Goal: Task Accomplishment & Management: Complete application form

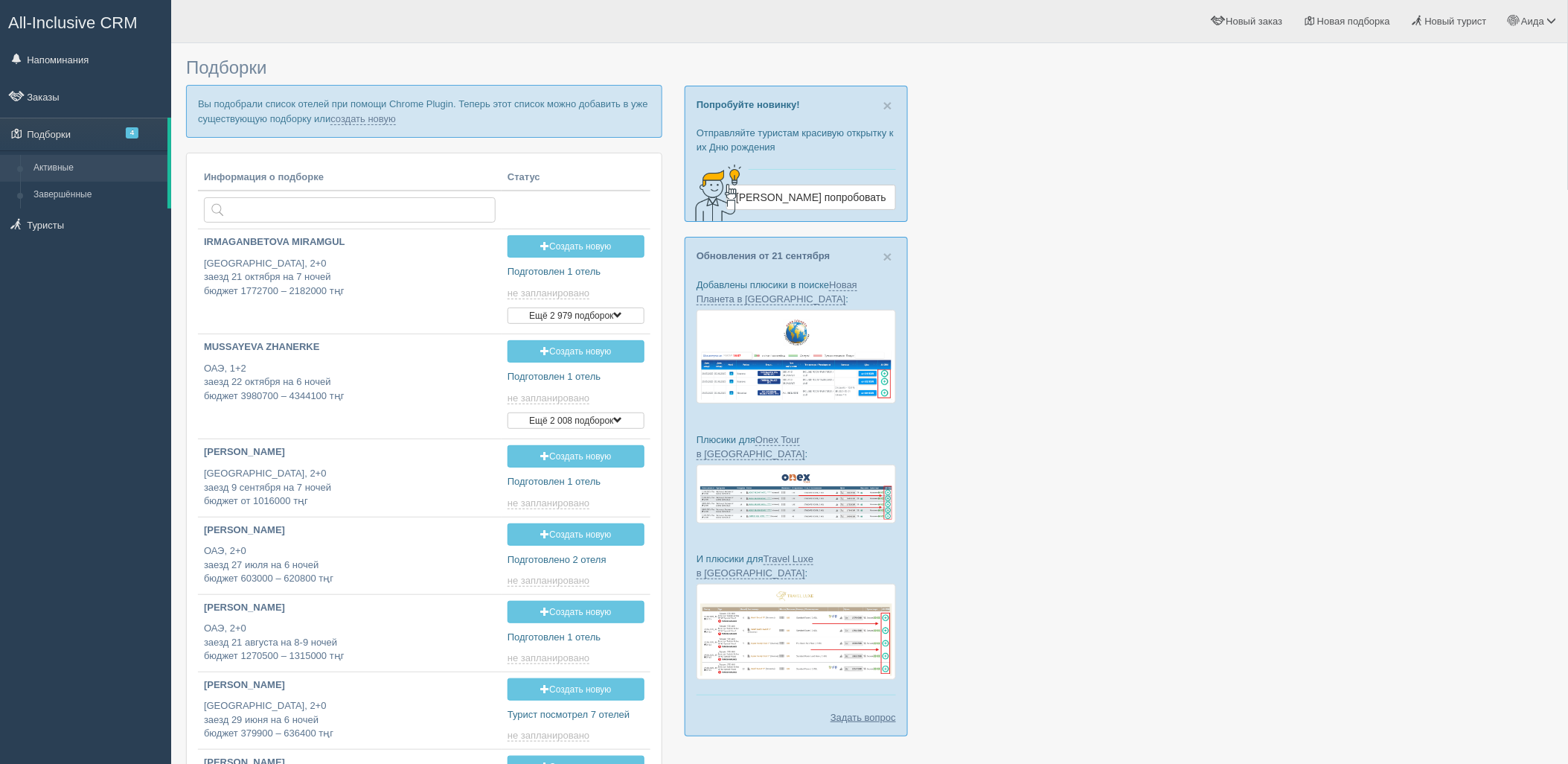
type input "[DATE] 13:30"
click at [373, 113] on link "создать новую" at bounding box center [363, 119] width 66 height 12
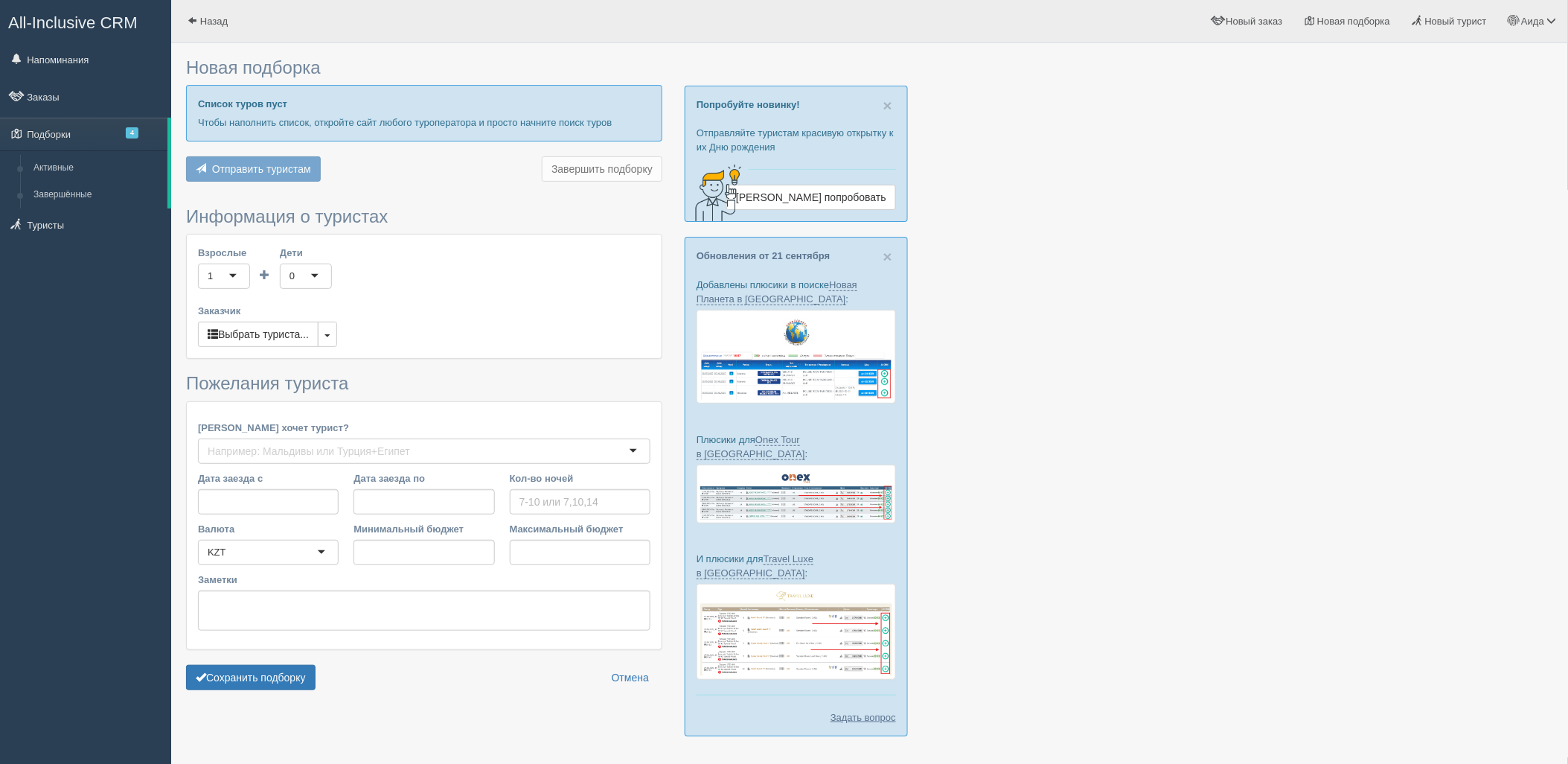
type input "7"
type input "1518500"
type input "1924300"
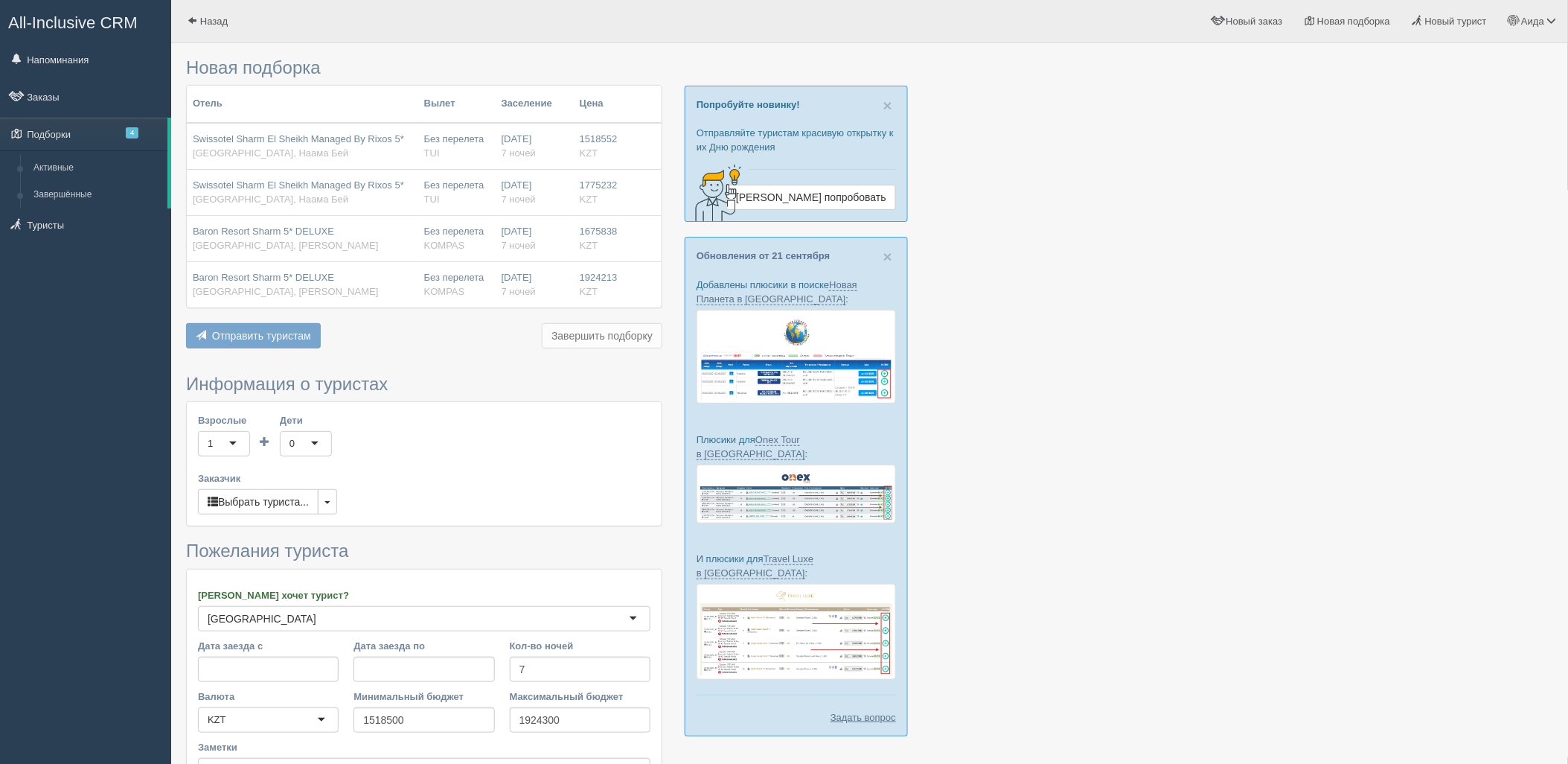
scroll to position [169, 0]
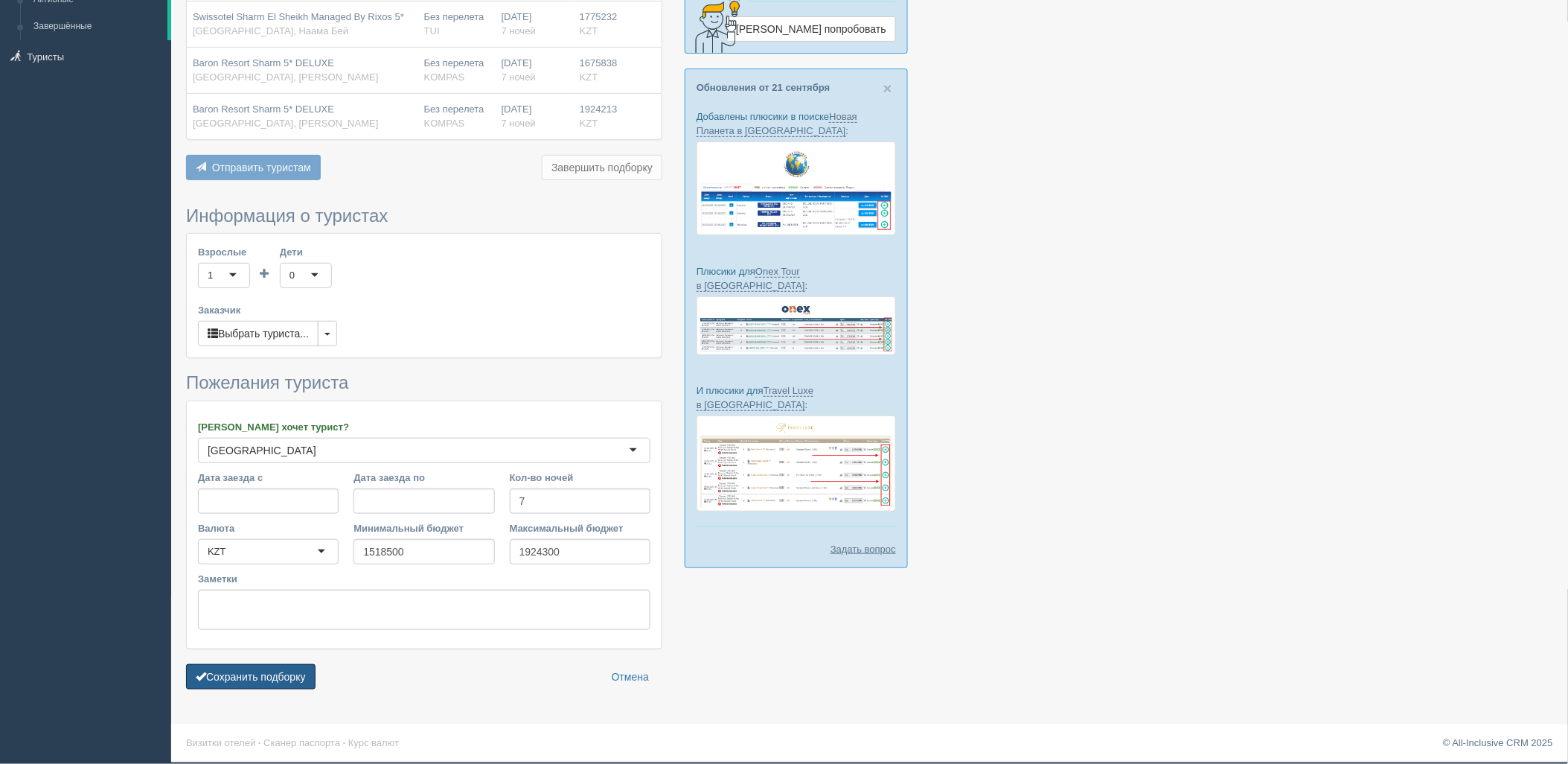
drag, startPoint x: 278, startPoint y: 670, endPoint x: 353, endPoint y: 663, distance: 75.3
click at [279, 670] on button "Сохранить подборку" at bounding box center [250, 676] width 129 height 25
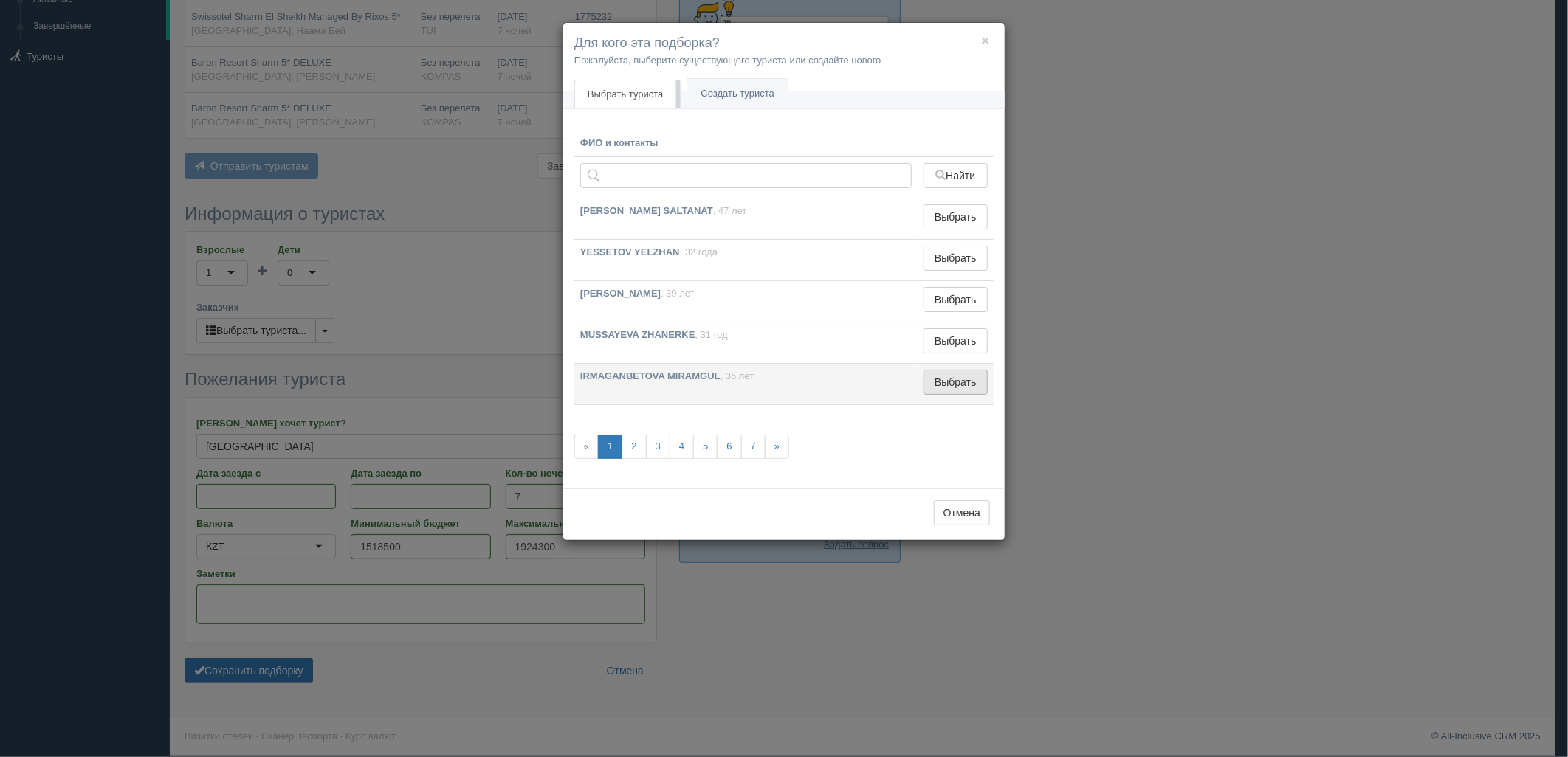
click at [942, 379] on button "Выбрать" at bounding box center [954, 381] width 64 height 25
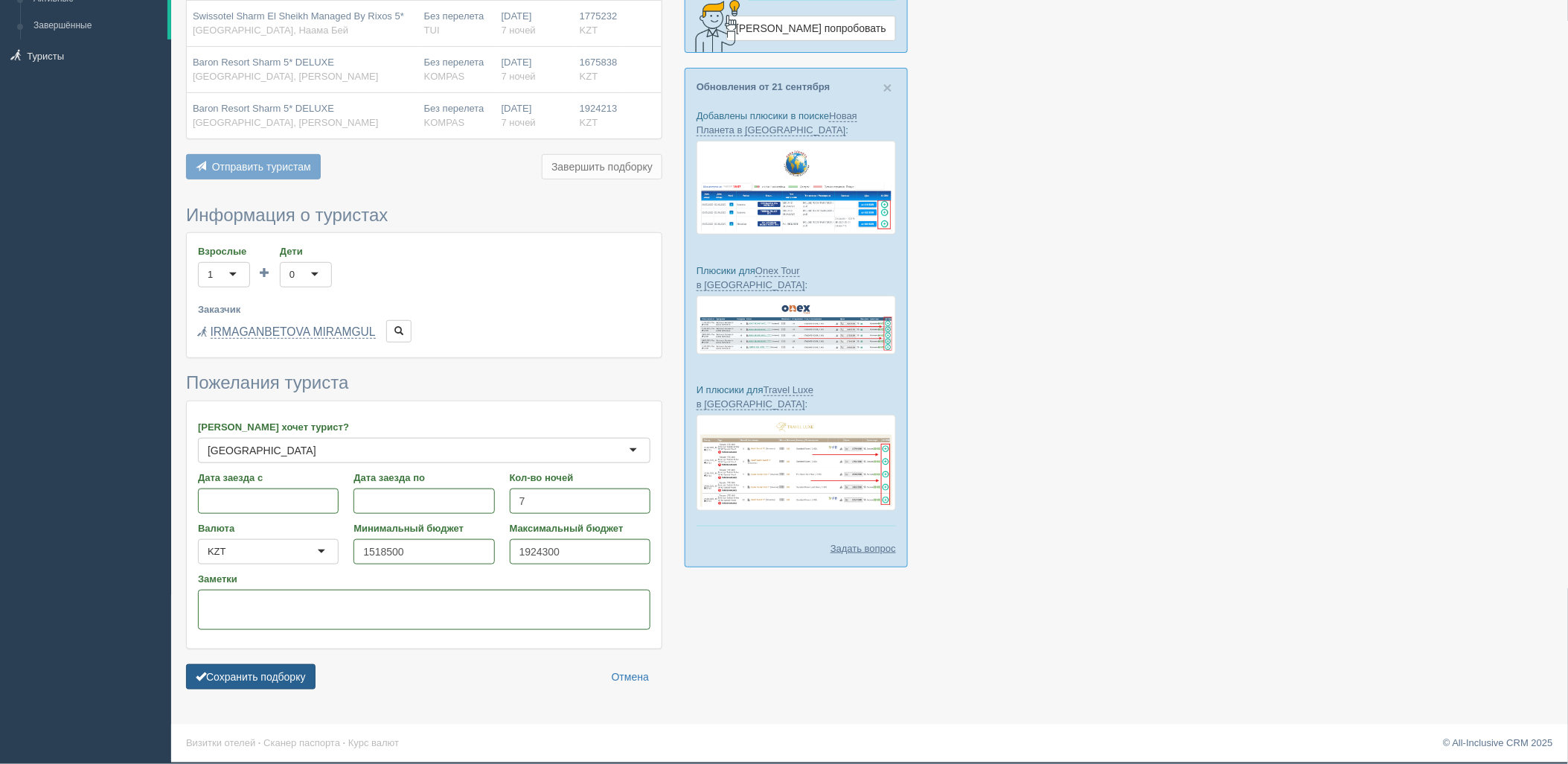
click at [272, 672] on button "Сохранить подборку" at bounding box center [250, 676] width 129 height 25
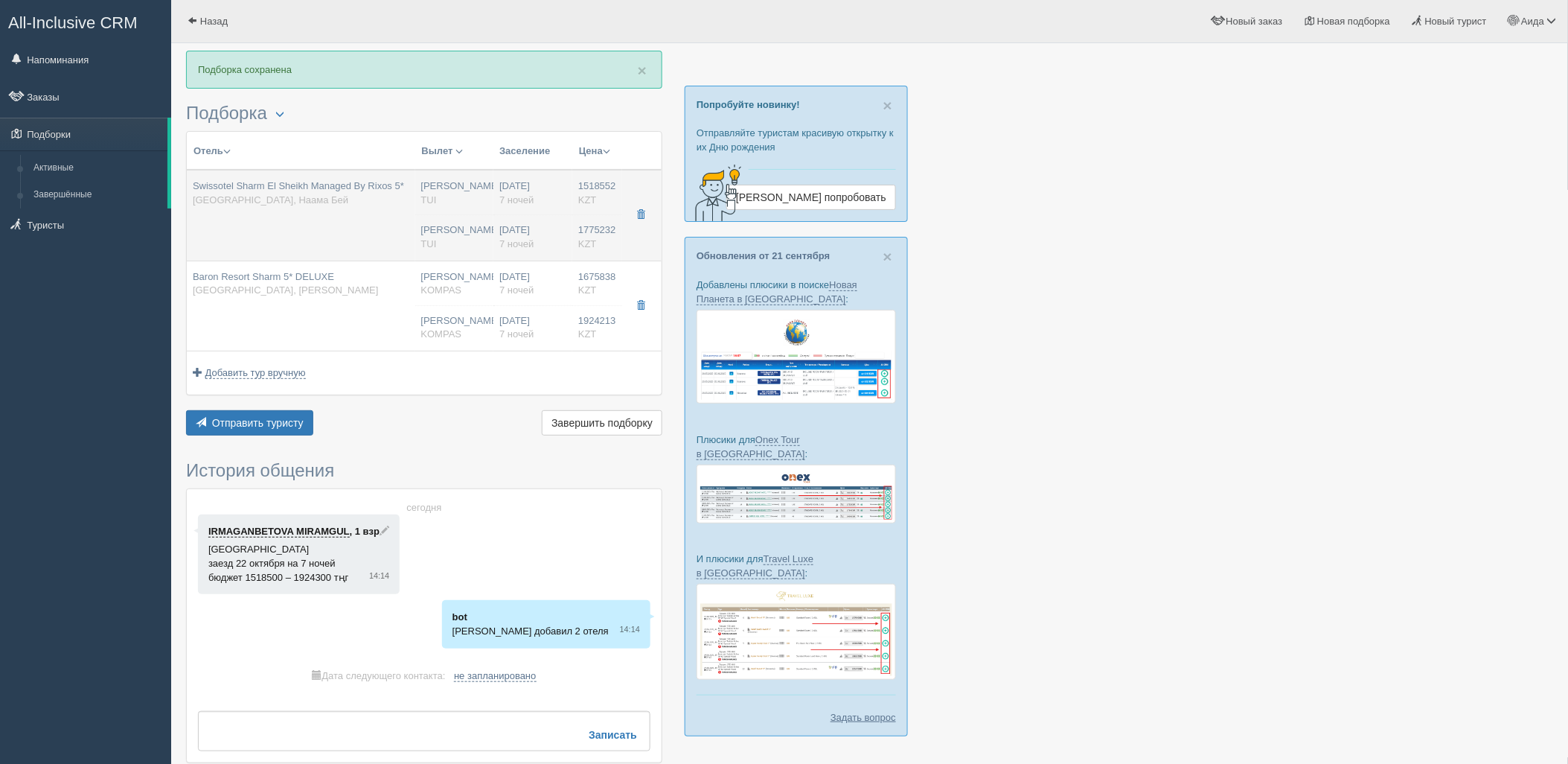
click at [472, 235] on div "Нурсултан Назарбаев NQZ TUI" at bounding box center [454, 237] width 67 height 28
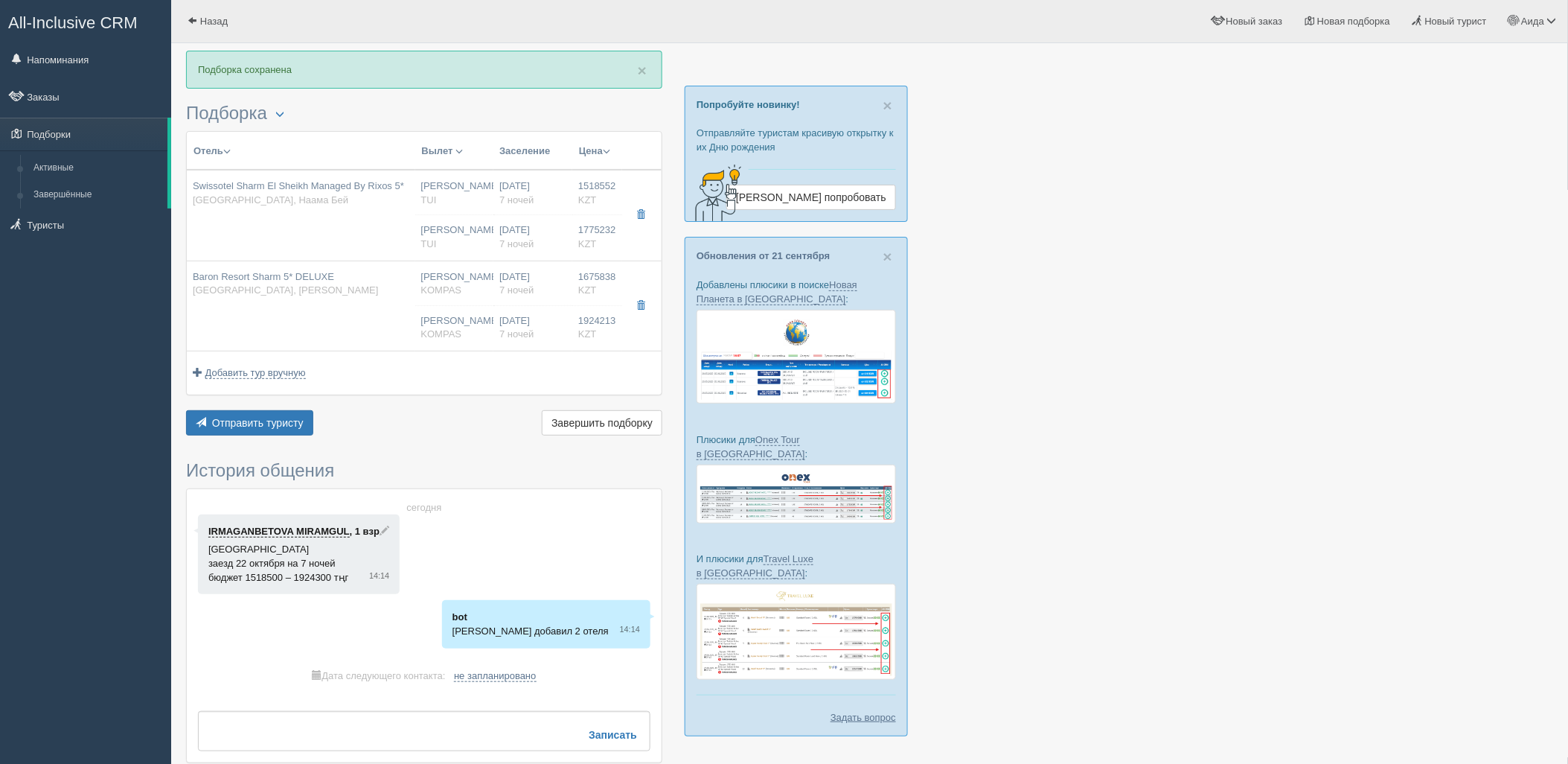
type input "Swissotel Sharm El Sheikh Managed By Rixos 5*"
type input "[URL][DOMAIN_NAME]"
type input "[GEOGRAPHIC_DATA]"
type input "[PERSON_NAME]"
type input "1518552.00"
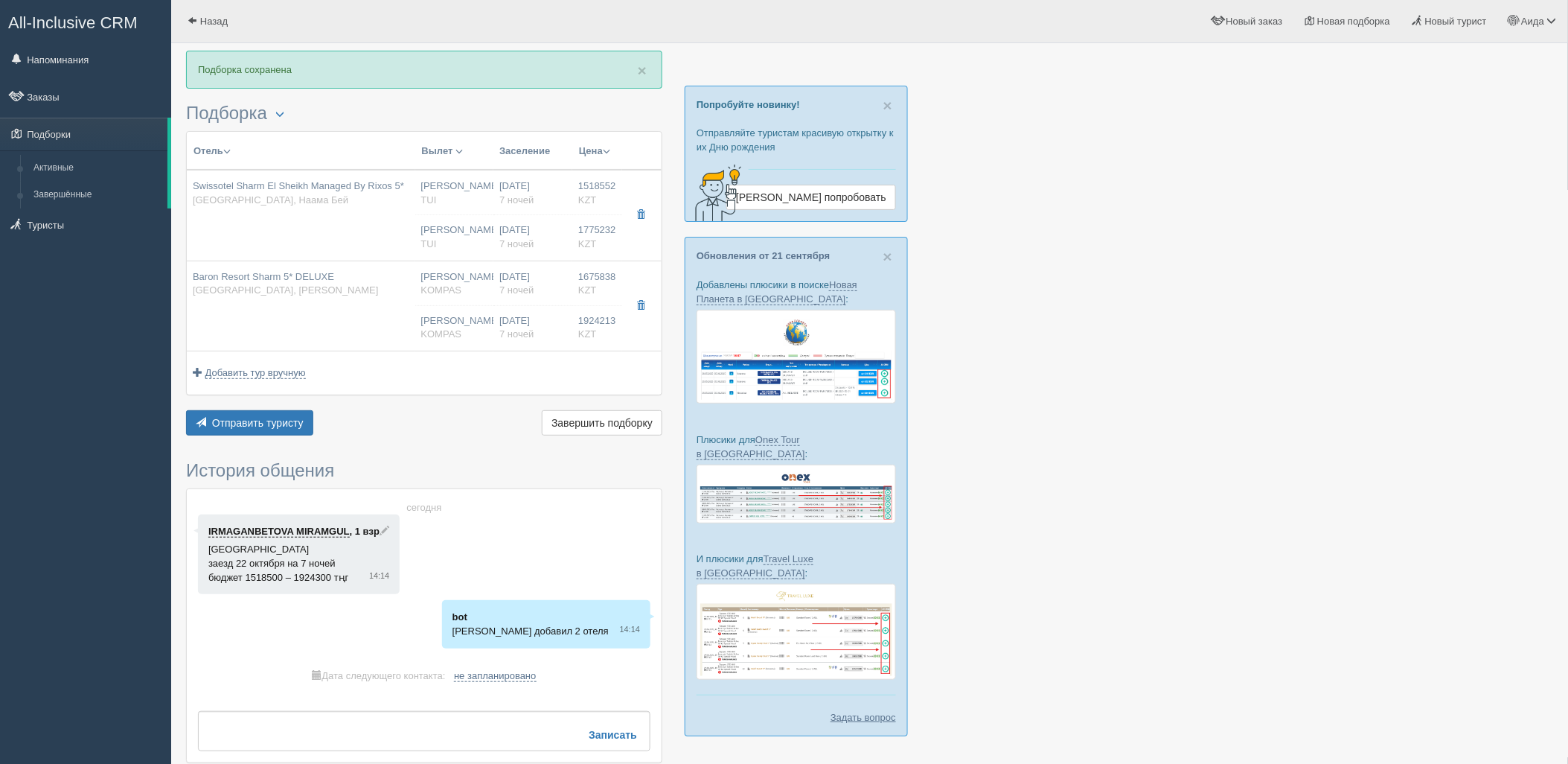
type input "[PERSON_NAME]"
type input "Шарм-эль-Шейх SSH"
type input "06:35"
type input "10:45"
type input "22:55"
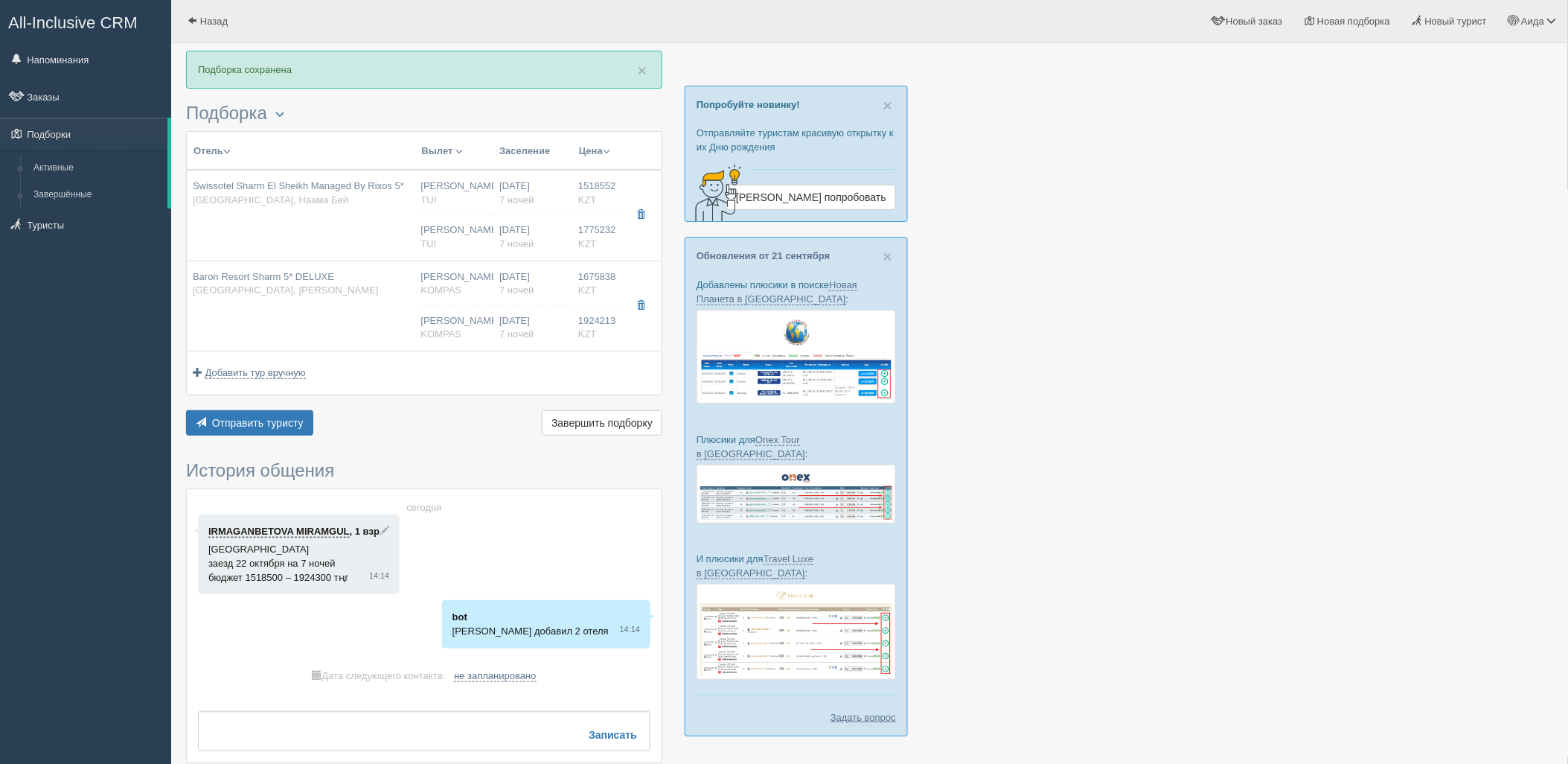
type input "06:35"
type input "7"
type input "Deluxe Room Aqua"
type input "Ultra All Inclusive"
type input "TUI"
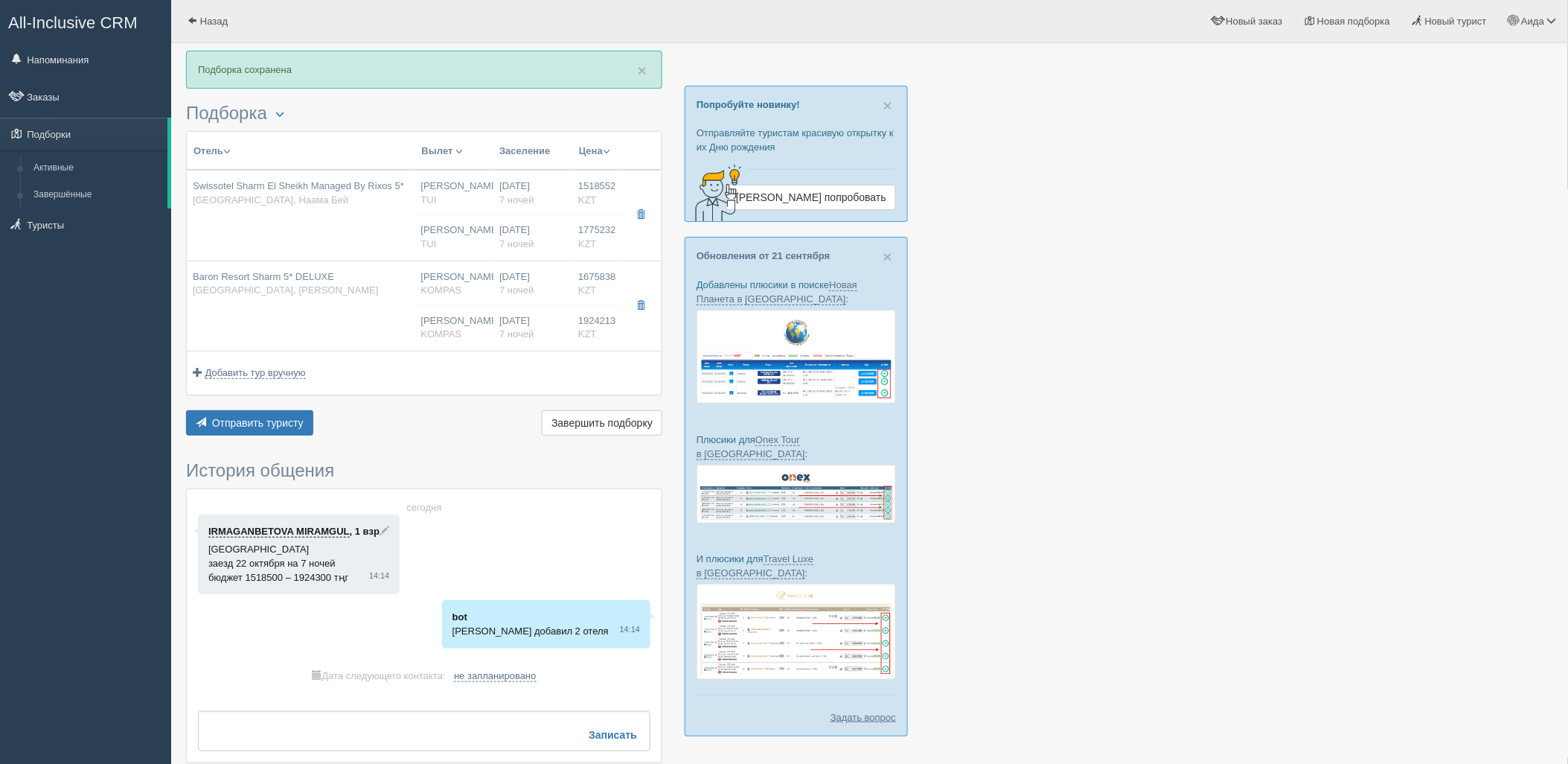
type input "[URL][DOMAIN_NAME]"
type input "1775232.00"
type input "[PERSON_NAME]"
type input "Шарм-эль-Шейх SSH"
type input "06:35"
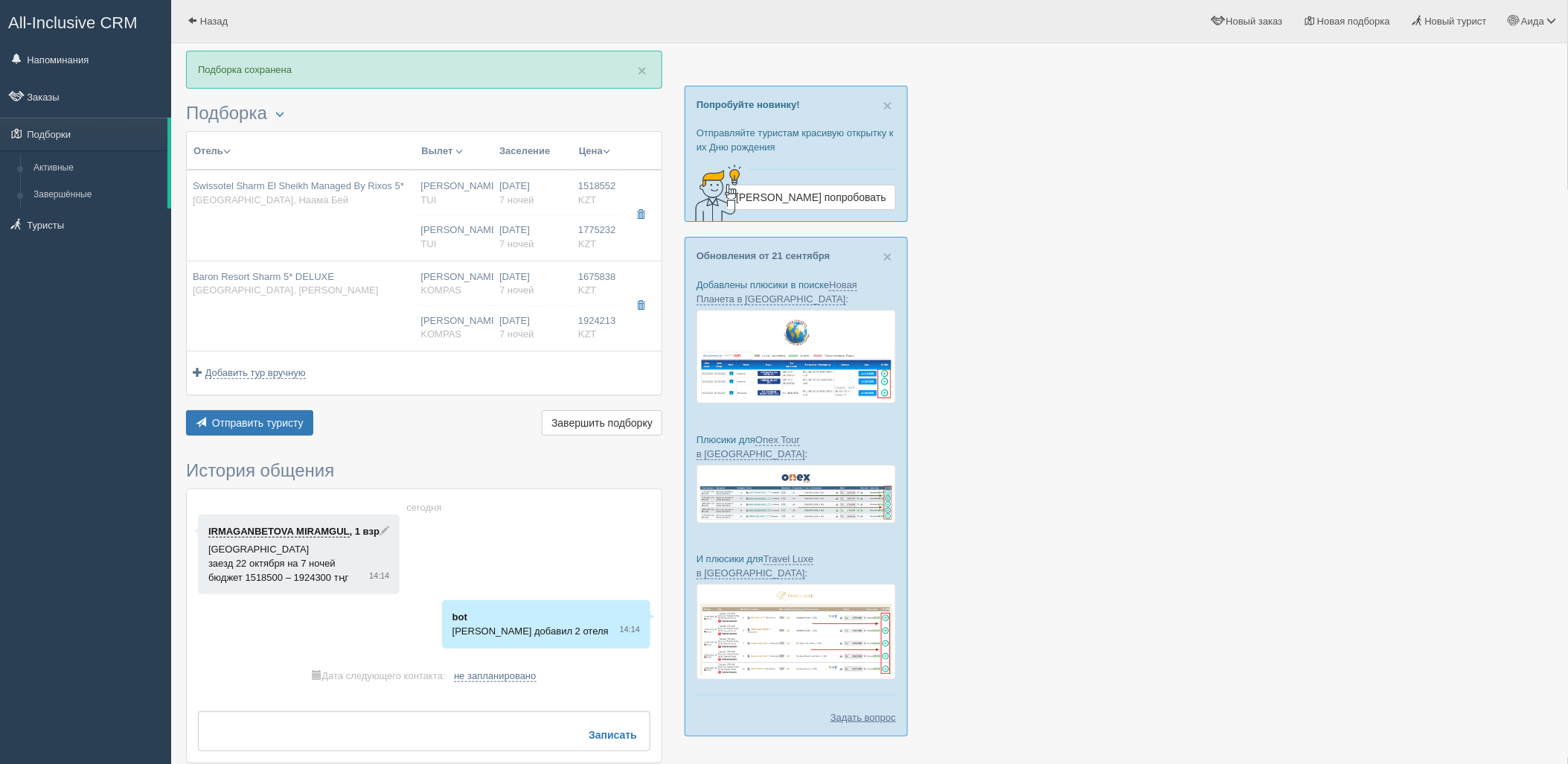
type input "10:45"
type input "22:55"
type input "06:35"
type input "7"
type input "Deluxe Room Aqua"
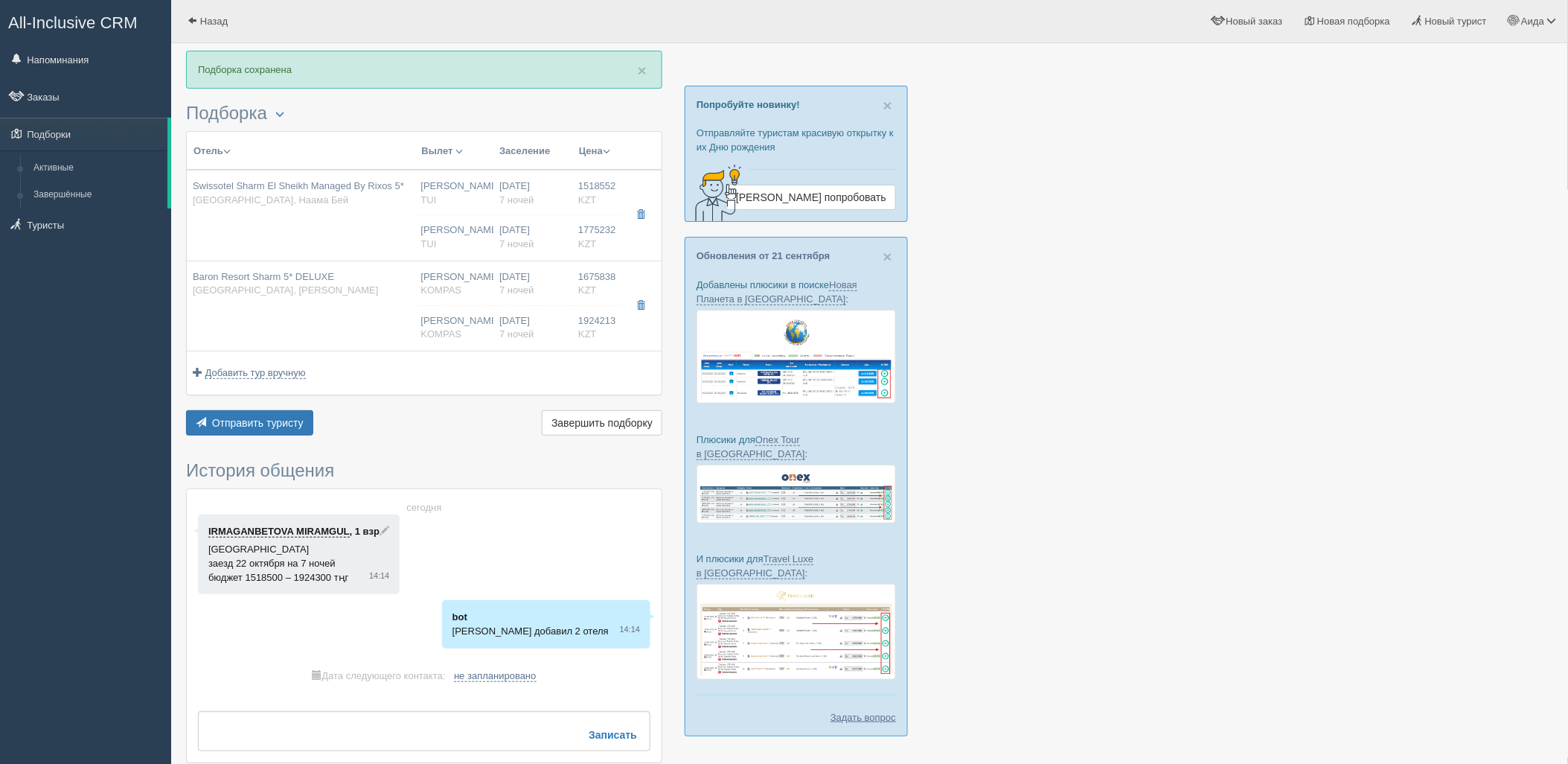
type input "Ultra All Inclusive"
type input "TUI"
type input "[URL][DOMAIN_NAME]"
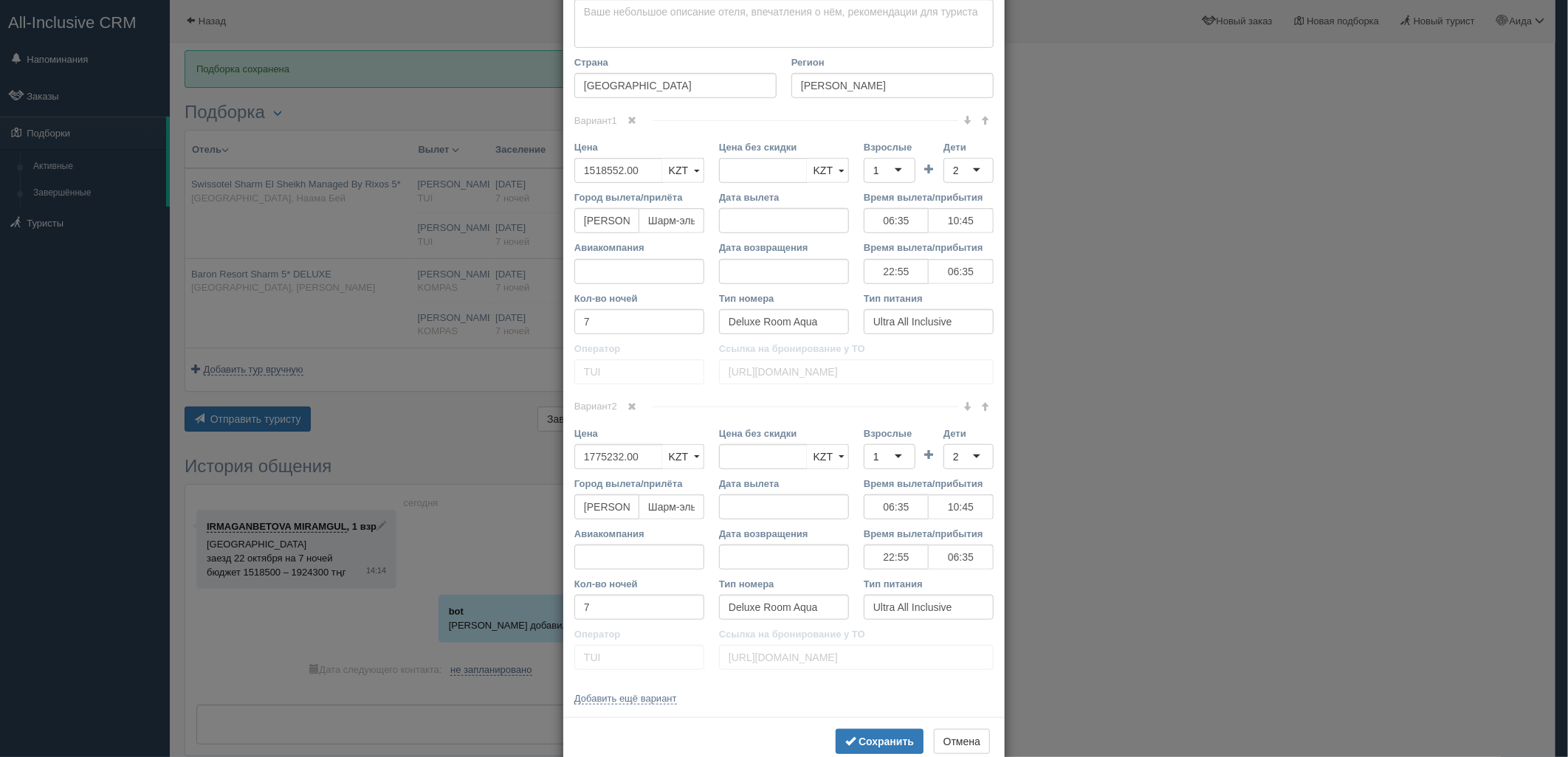
scroll to position [585, 0]
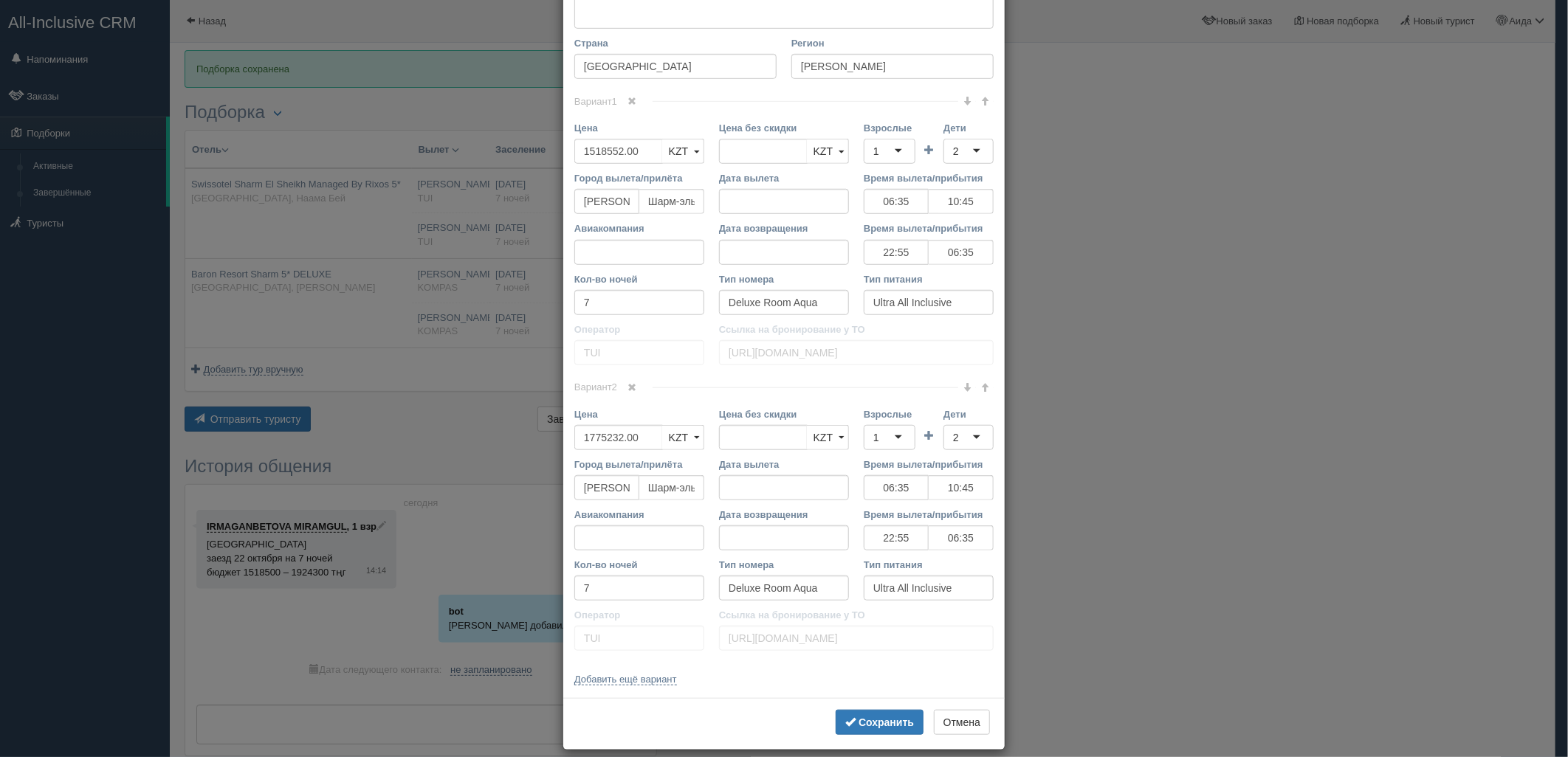
click at [625, 393] on link at bounding box center [631, 388] width 25 height 16
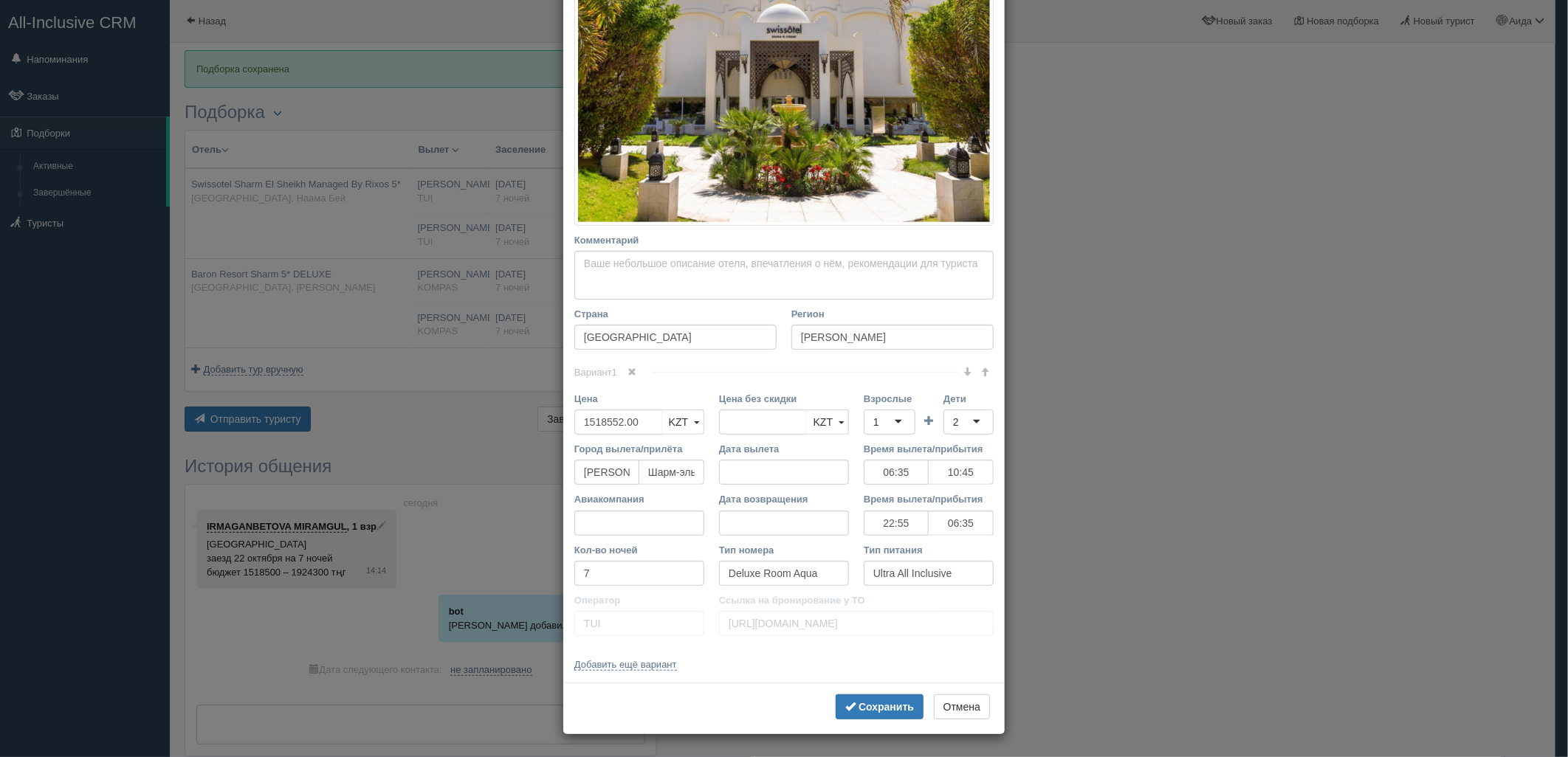
scroll to position [314, 0]
drag, startPoint x: 633, startPoint y: 418, endPoint x: 544, endPoint y: 435, distance: 90.6
click at [545, 435] on div "× Редактировать тур Название отеля Swissotel Sharm [GEOGRAPHIC_DATA] Managed By…" at bounding box center [784, 378] width 1568 height 757
type input "1518552.00"
type input "3293784"
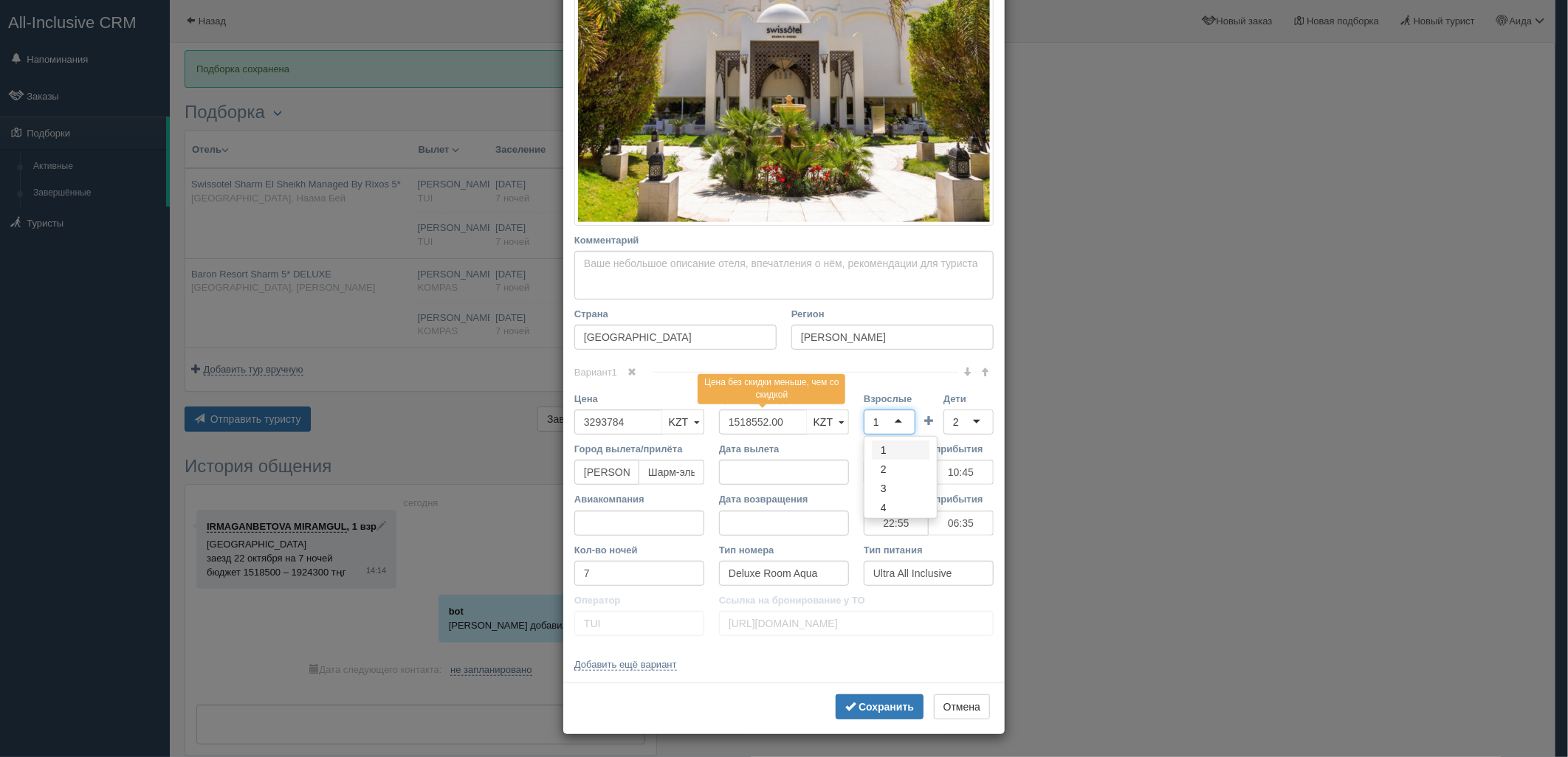
click at [894, 416] on div "1" at bounding box center [889, 421] width 51 height 25
click at [964, 426] on div "2" at bounding box center [968, 421] width 50 height 25
type input "4"
click at [875, 702] on b "Сохранить" at bounding box center [885, 707] width 55 height 12
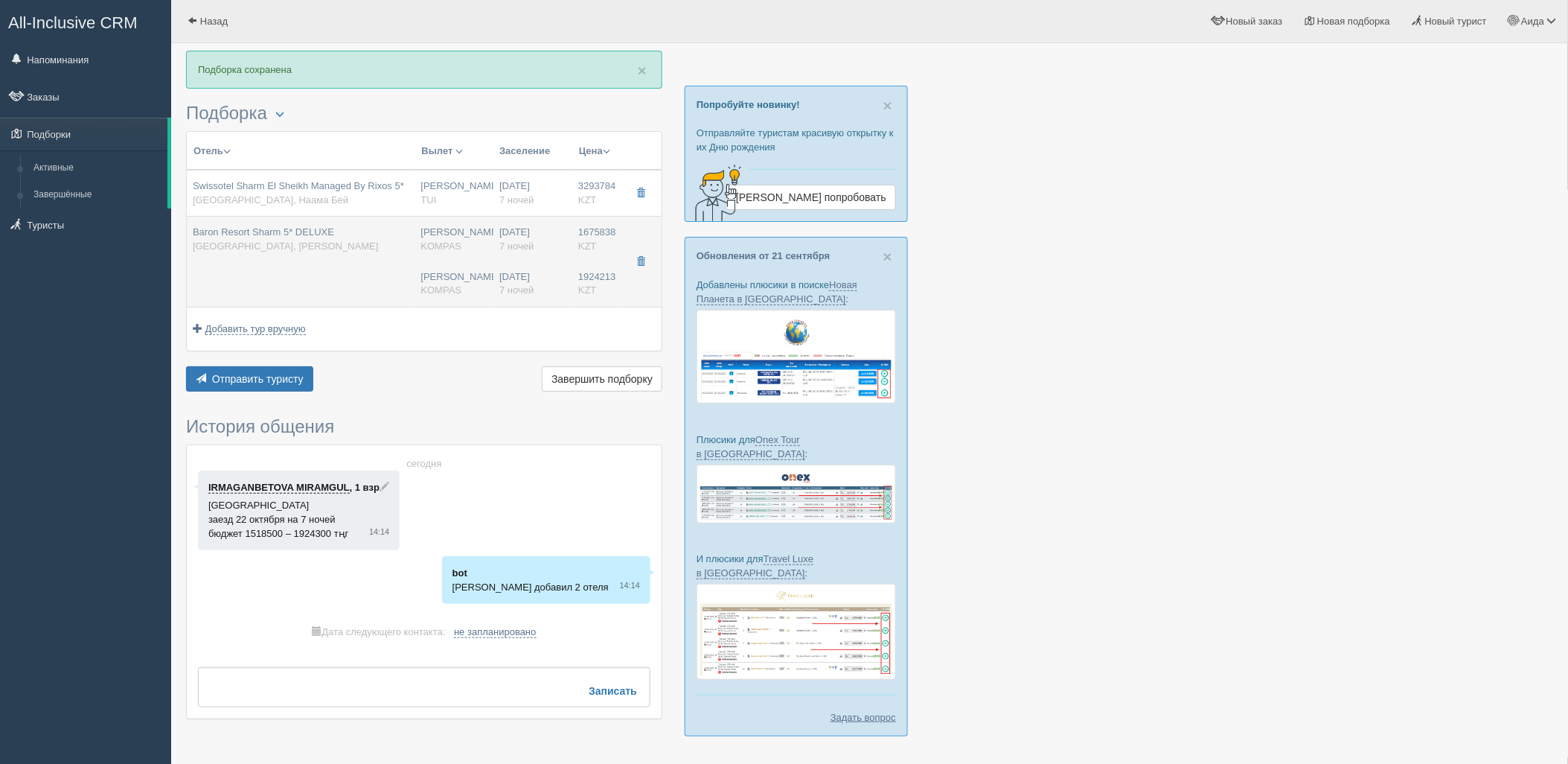
click at [436, 277] on div "Нурсултан Назарбаев NQZ KOMPAS" at bounding box center [454, 284] width 67 height 28
type input "Baron Resort Sharm 5* DELUXE"
type input "https://www.booking.com/hotel/eg/baron-resort-sharm-el-sheikh.ru.html"
type input "Рас Назрани"
type input "1675838.00"
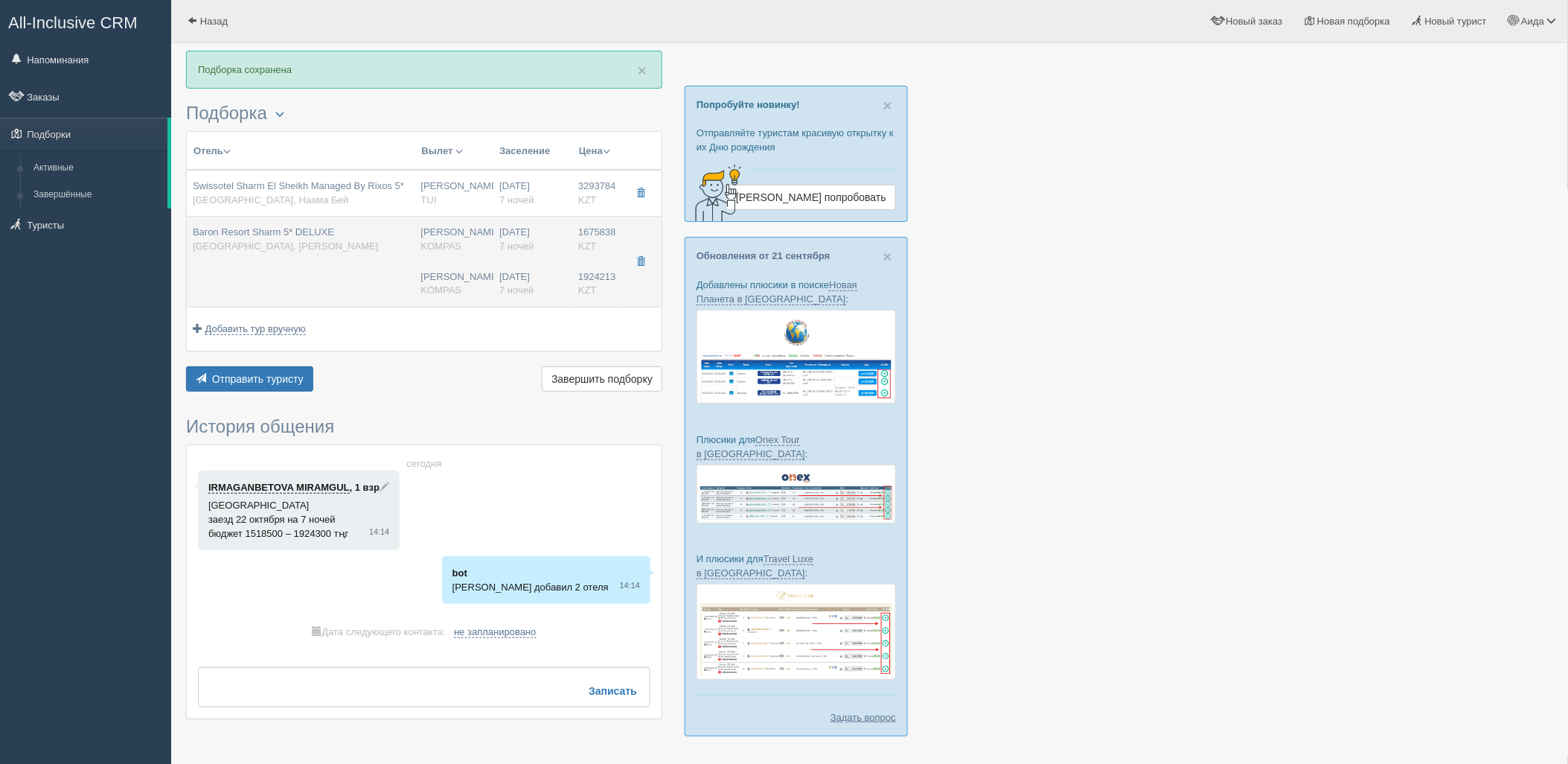
type input "04:05"
type input "08:05"
type input "SCAT"
type input "11:45"
type input "19:45"
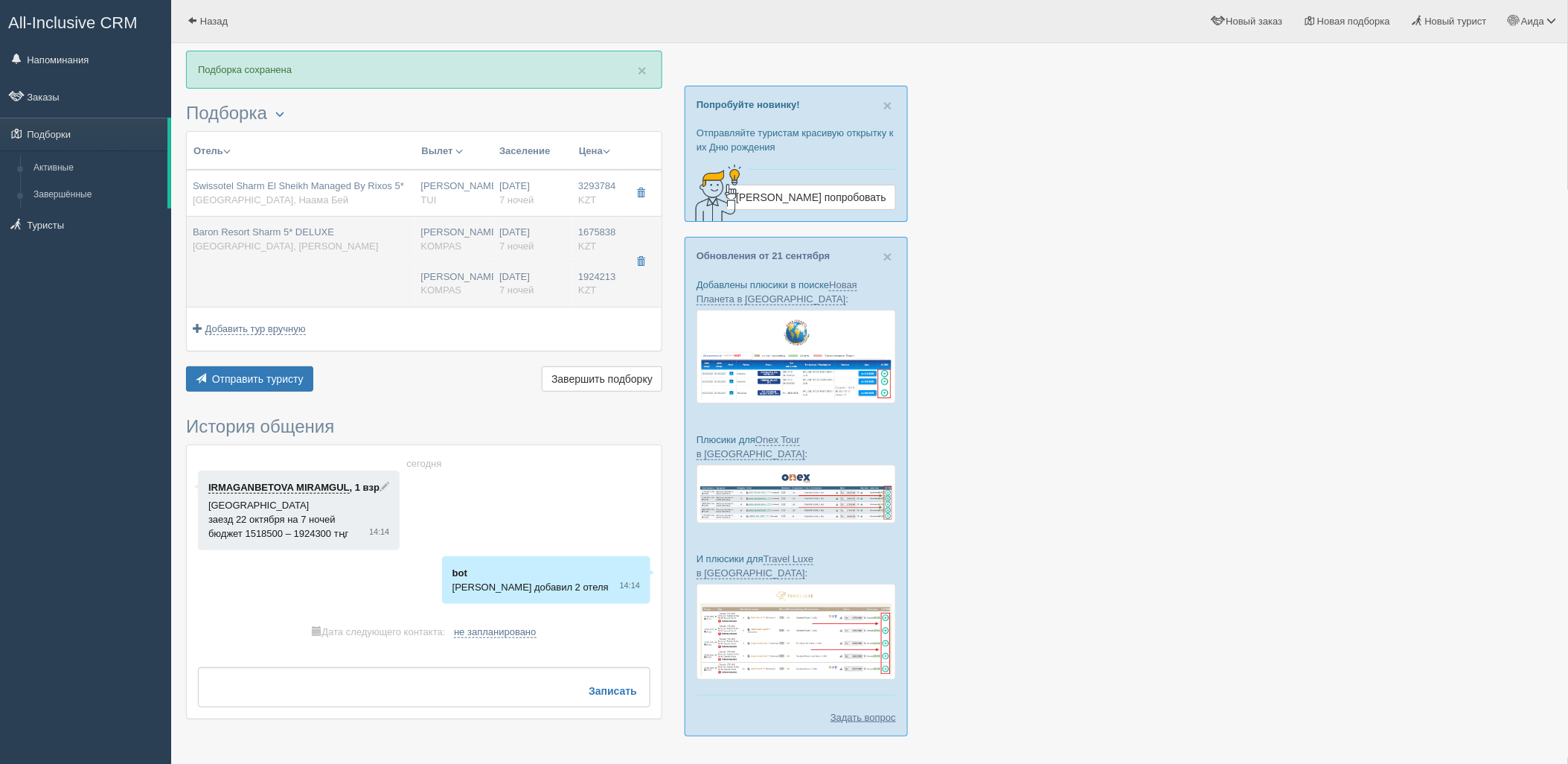
type input "Superior Classic"
type input "PAI"
type input "KOMPAS"
type input "https://kompastour.com/"
type input "1924213.00"
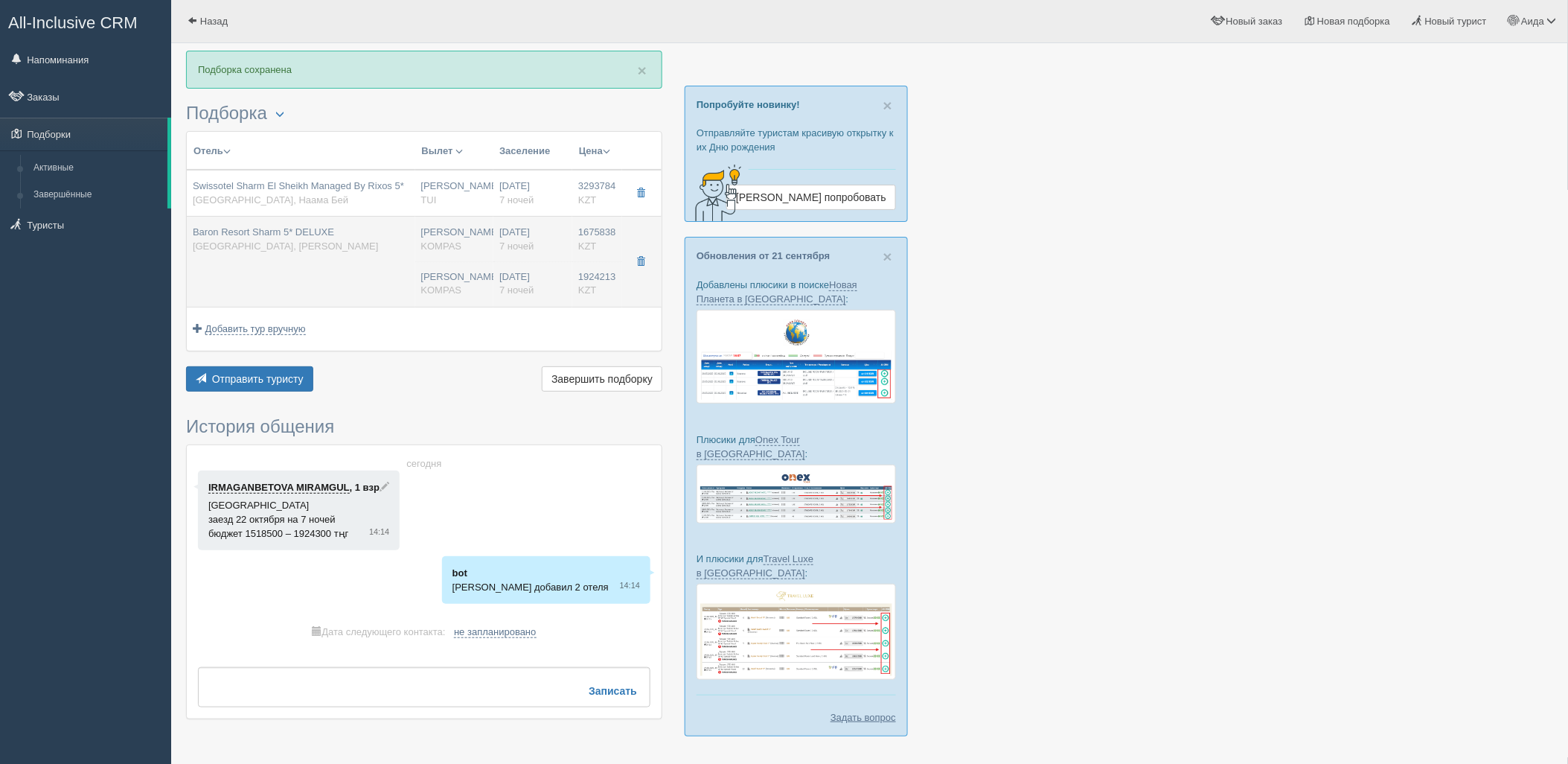
type input "[PERSON_NAME]"
type input "Шарм-эль-Шейх SSH"
type input "04:05"
type input "08:05"
type input "SCAT"
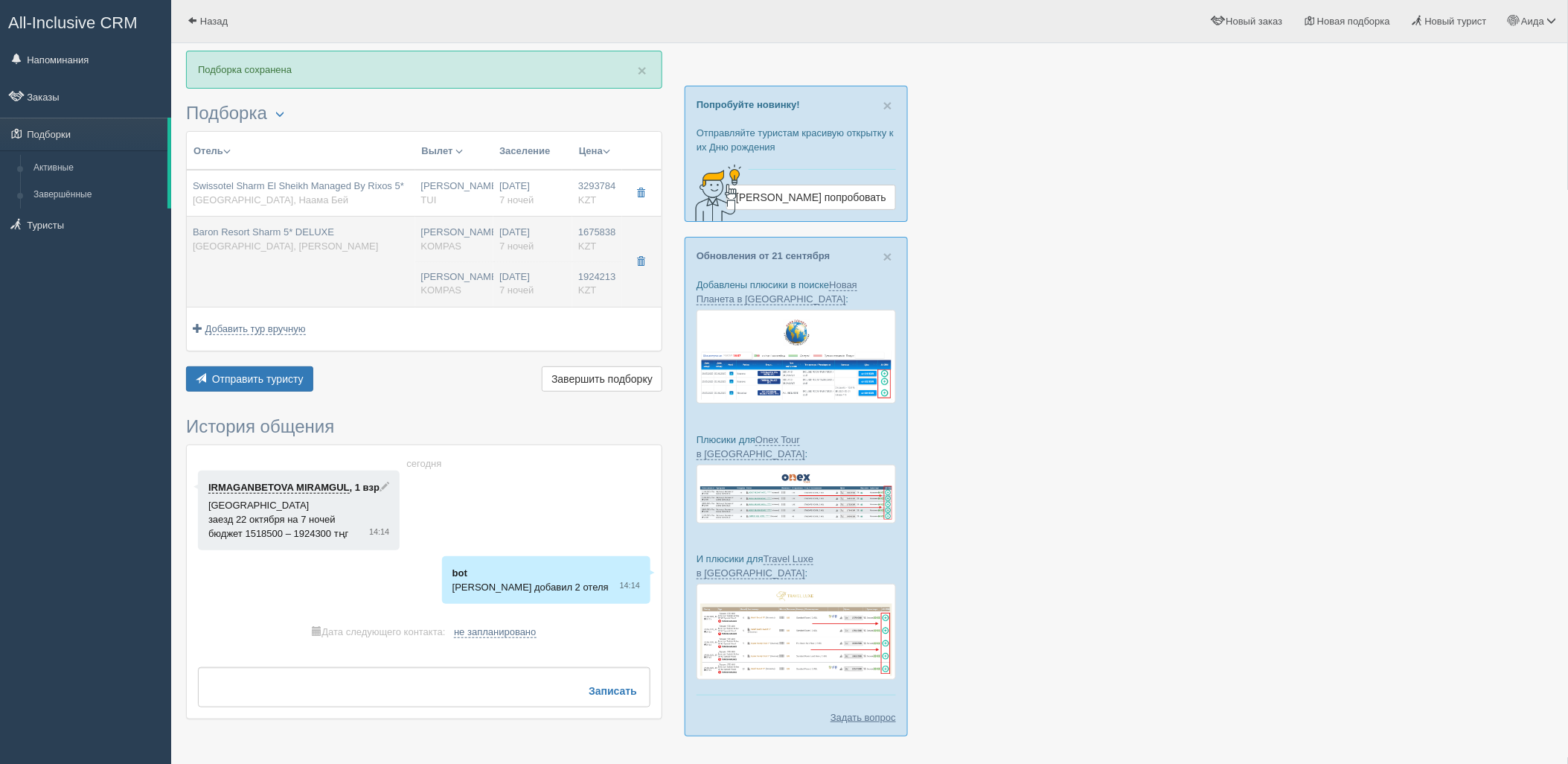
type input "11:45"
type input "19:45"
type input "7"
type input "Superior Classic"
type input "PAI"
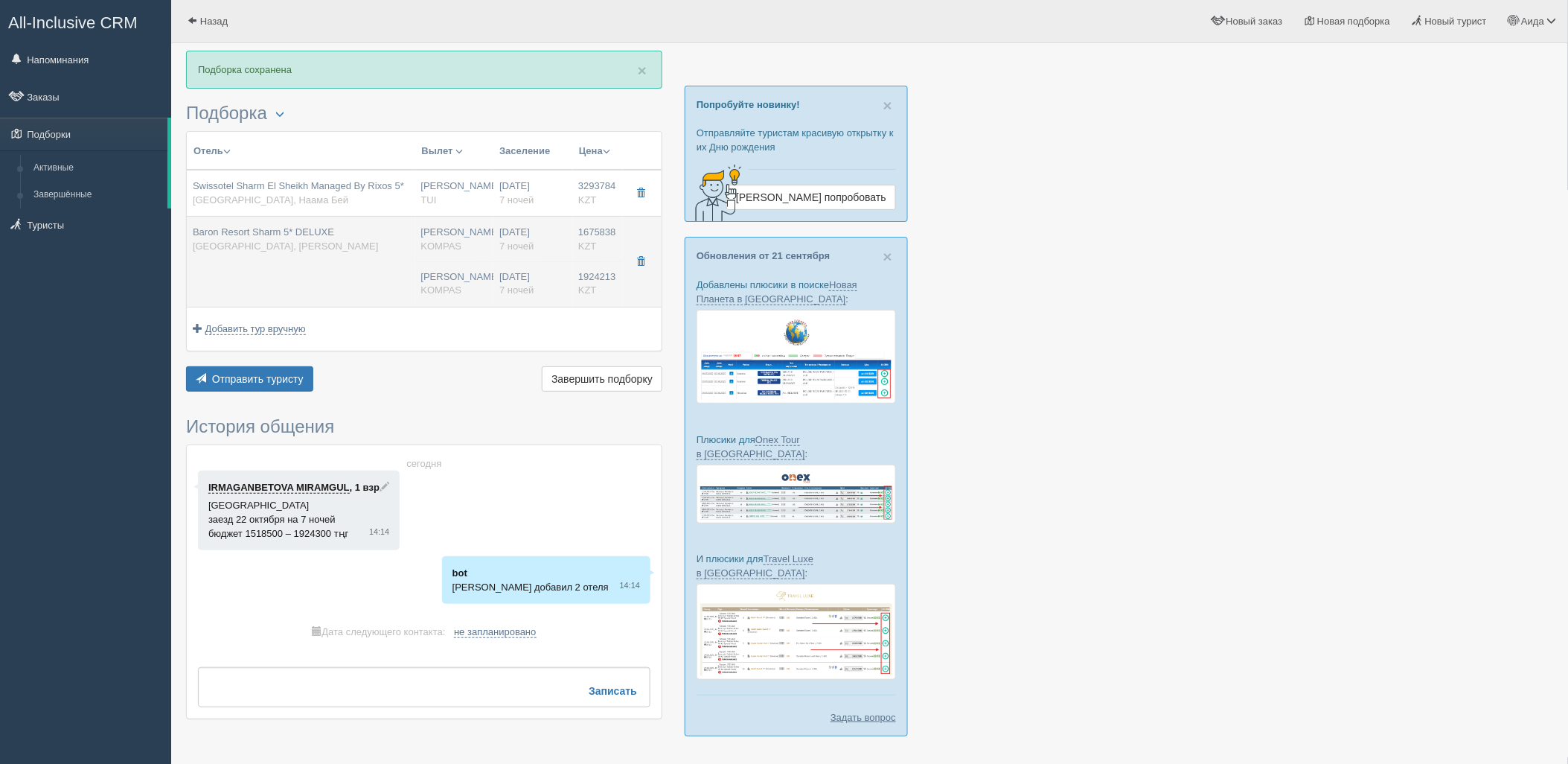
type input "KOMPAS"
type input "https://kompastour.com/"
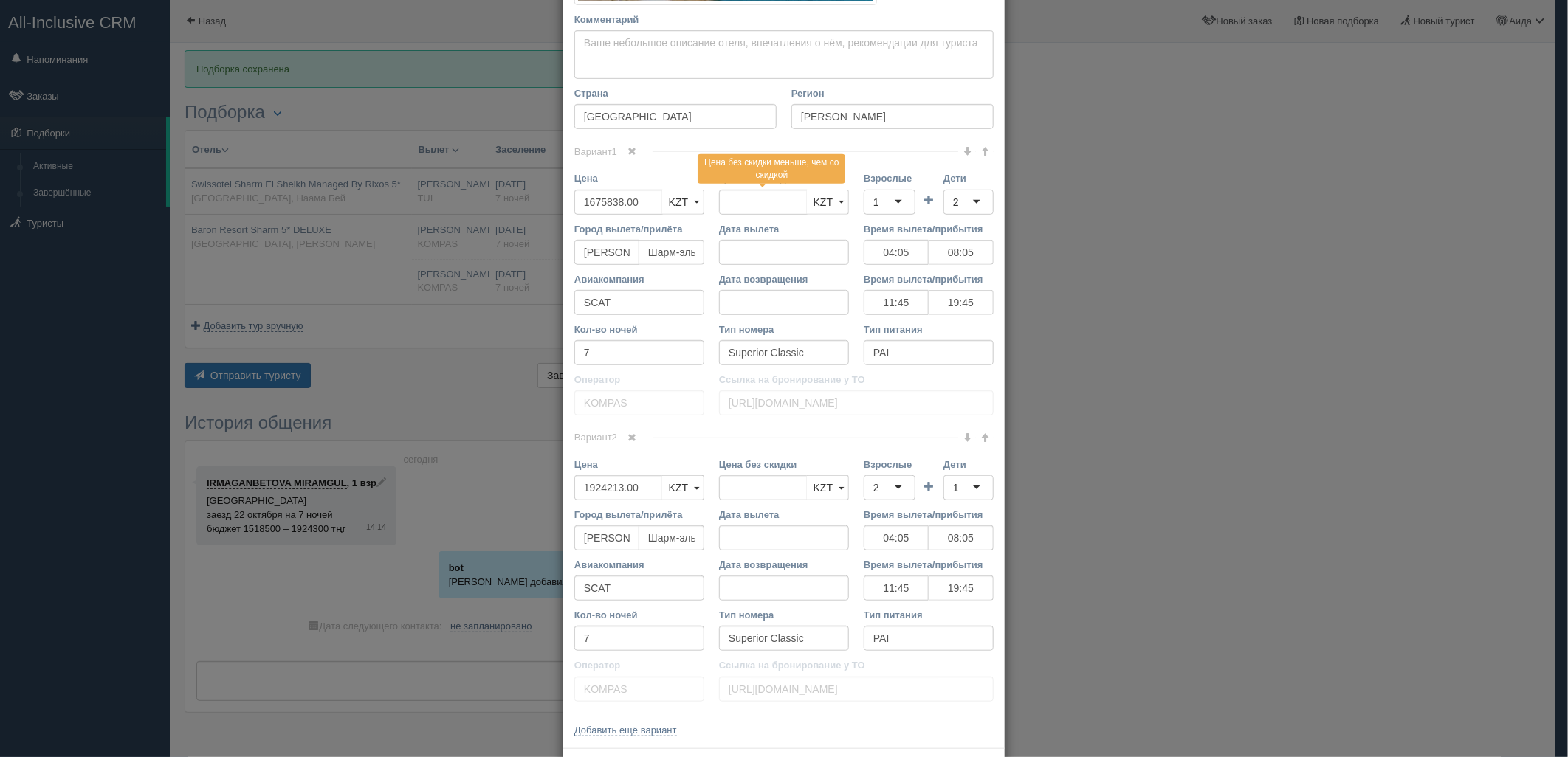
scroll to position [439, 0]
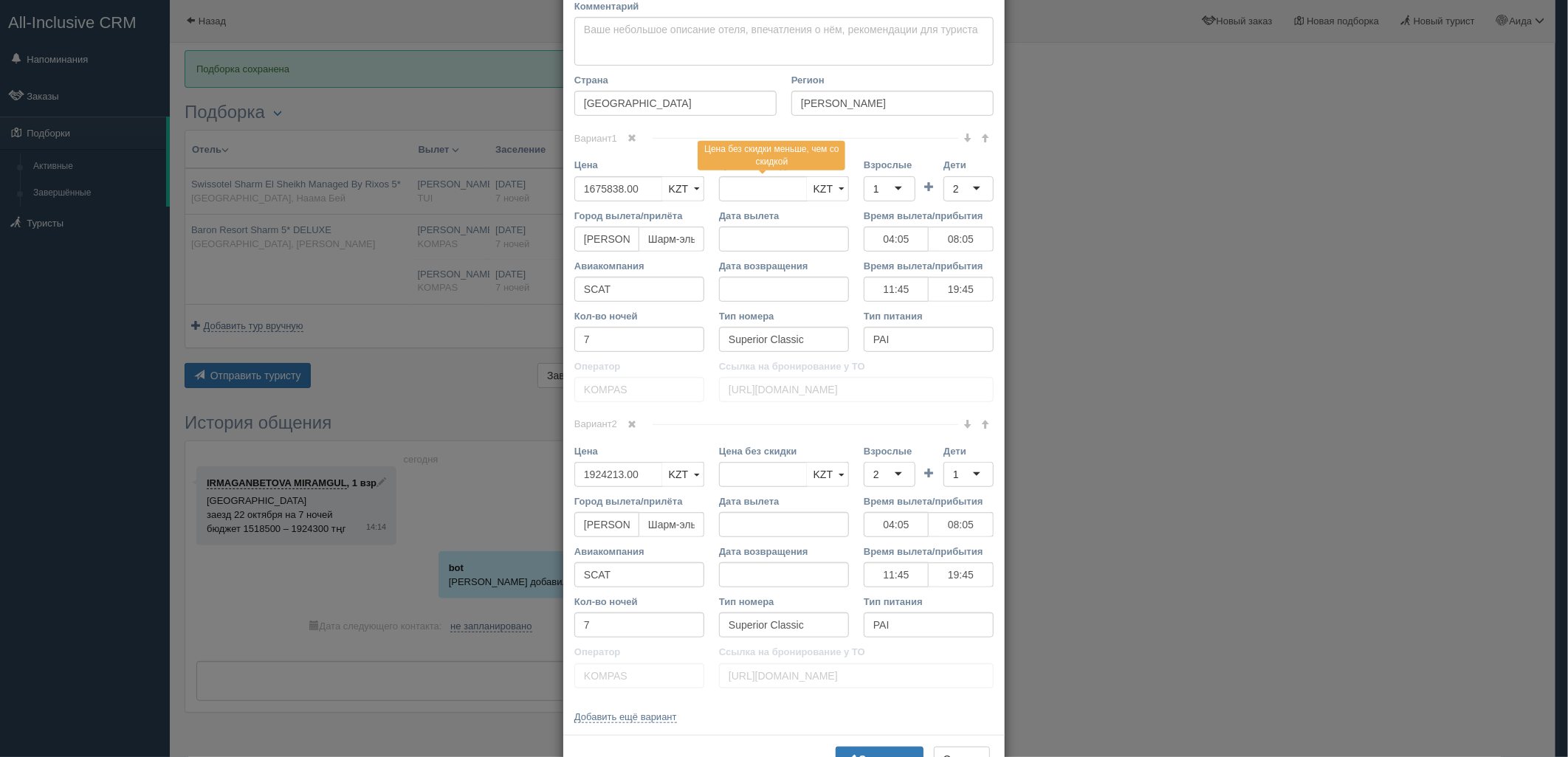
click at [628, 430] on link at bounding box center [631, 424] width 25 height 16
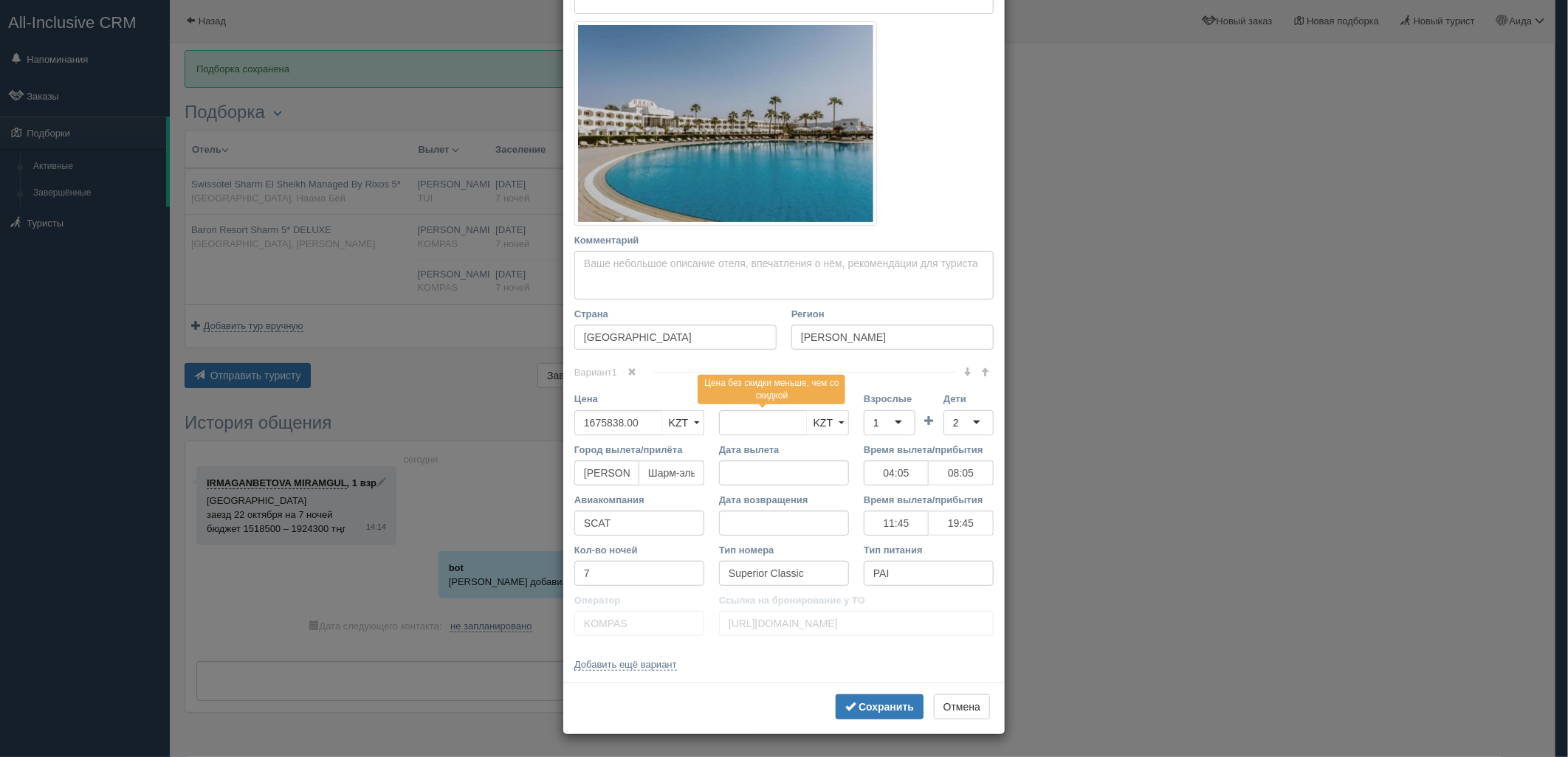
scroll to position [205, 0]
drag, startPoint x: 640, startPoint y: 422, endPoint x: 559, endPoint y: 431, distance: 81.5
click at [563, 431] on div "Название отеля Baron Resort Sharm 5* DELUXE Ссылка на отель для туриста https:/…" at bounding box center [784, 272] width 441 height 823
type input "1675838.00"
click at [581, 420] on input "3600000" at bounding box center [619, 422] width 89 height 25
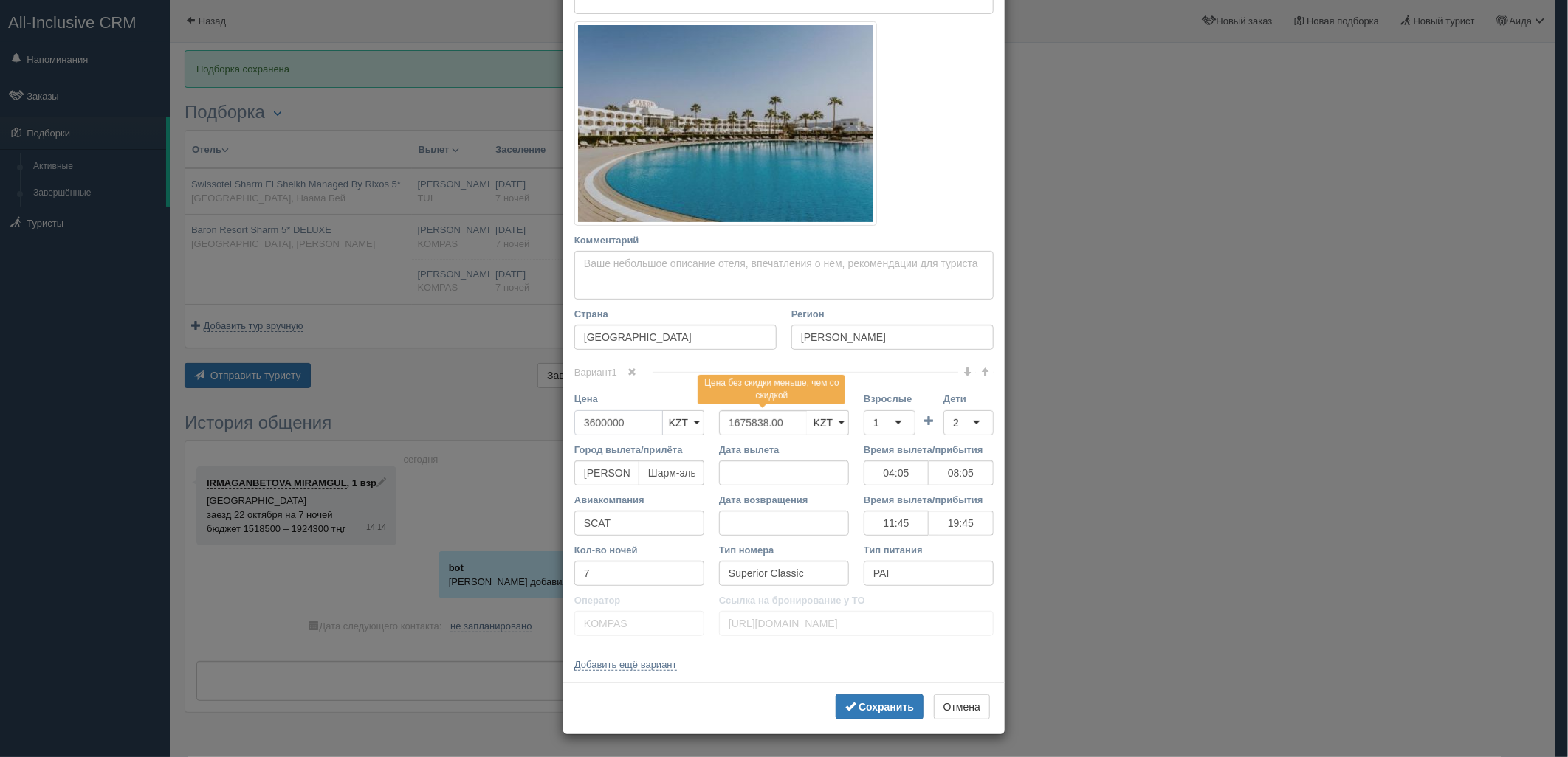
click at [604, 420] on input "3600000" at bounding box center [619, 422] width 89 height 25
click at [601, 422] on input "3600000" at bounding box center [619, 422] width 89 height 25
type input "3600000"
drag, startPoint x: 880, startPoint y: 422, endPoint x: 882, endPoint y: 443, distance: 21.1
click at [881, 422] on div "1" at bounding box center [889, 422] width 51 height 25
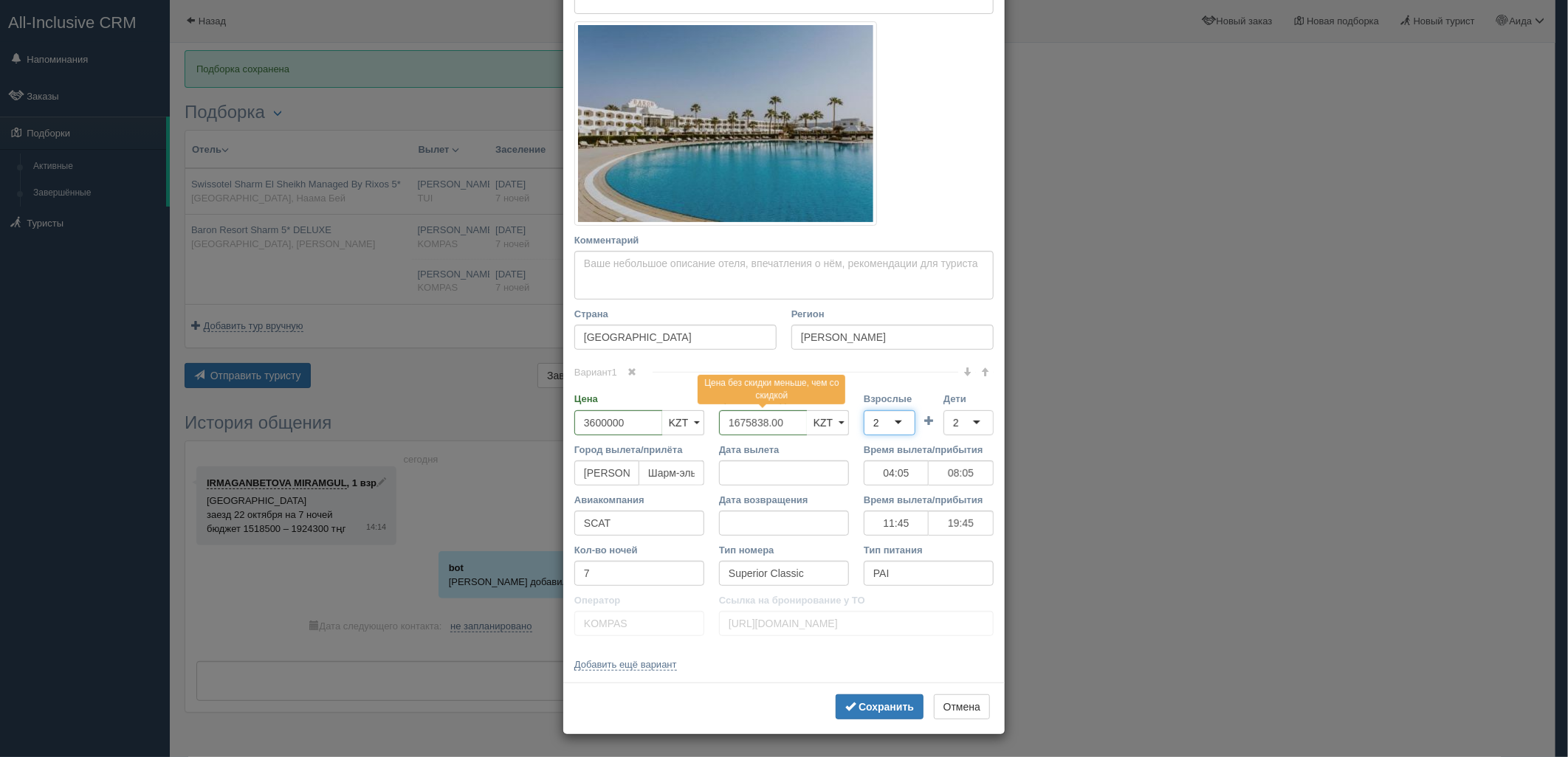
drag, startPoint x: 882, startPoint y: 473, endPoint x: 956, endPoint y: 448, distance: 78.1
click at [963, 428] on div "2" at bounding box center [968, 422] width 50 height 25
click at [889, 702] on b "Сохранить" at bounding box center [885, 707] width 55 height 12
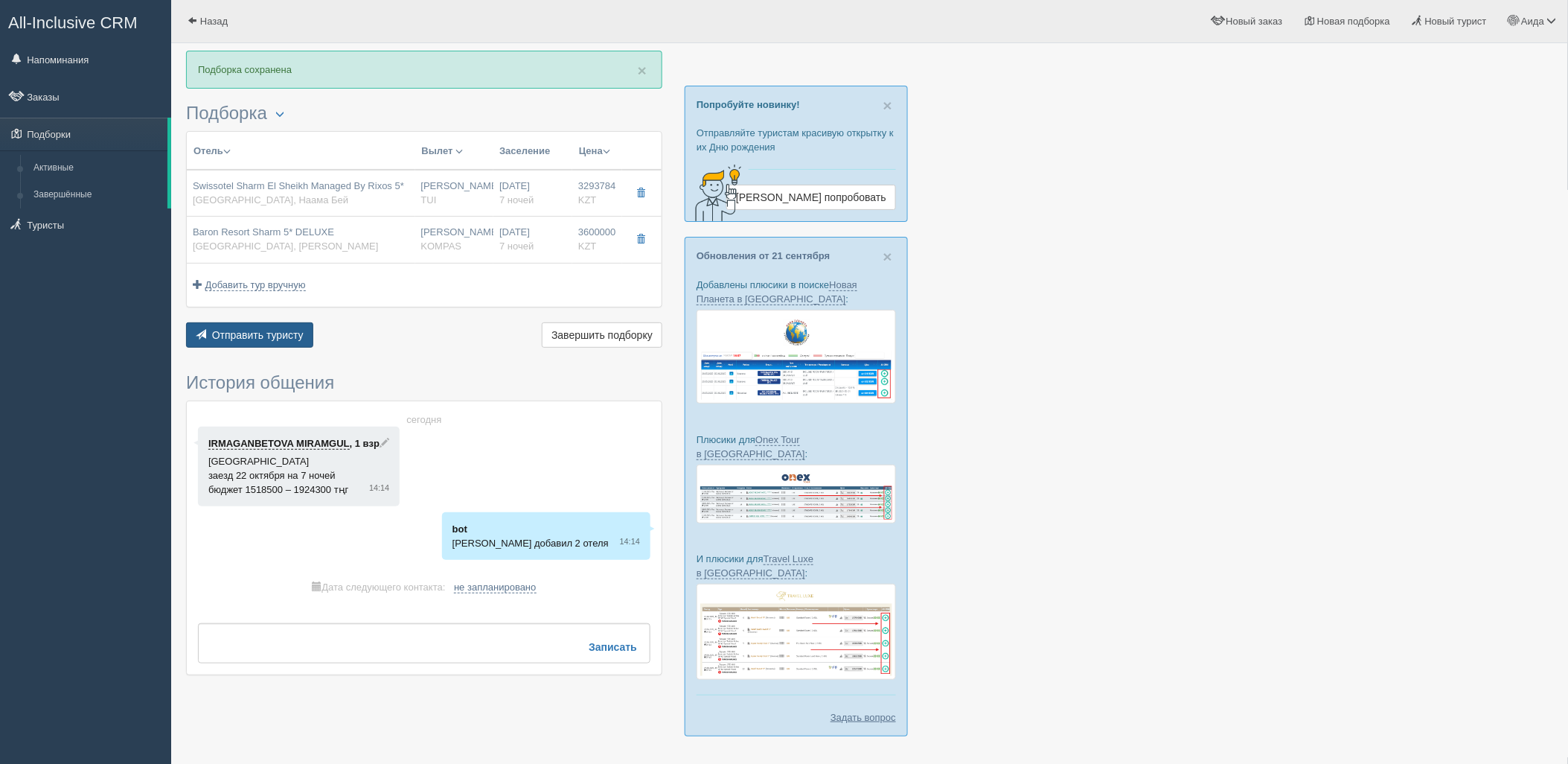
click at [281, 337] on span "Отправить туристу" at bounding box center [258, 335] width 91 height 12
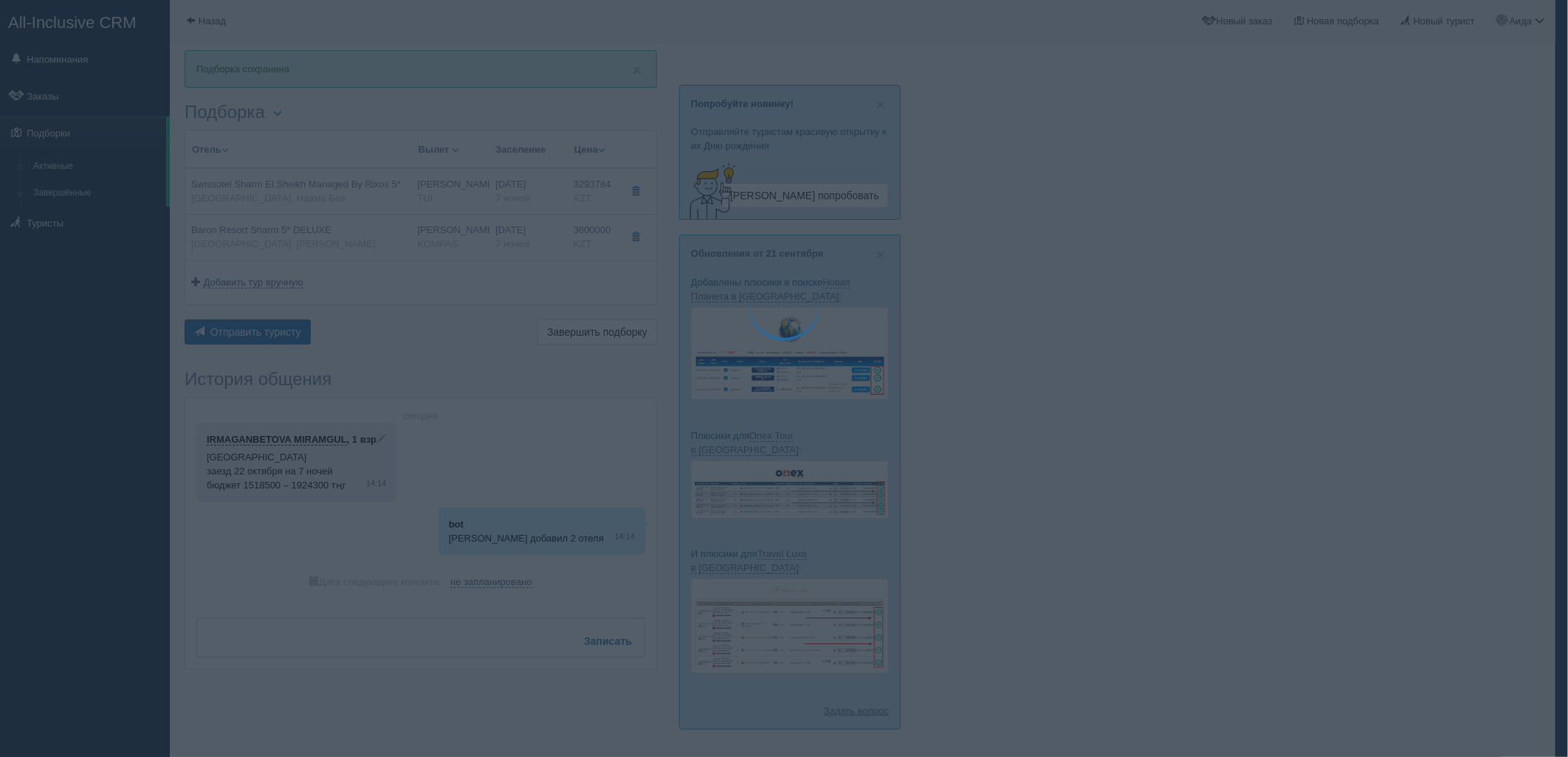
type textarea "🌞 Добрый день! Предлагаем Вам рассмотреть следующие варианты: 🌎 Египет, Наама Б…"
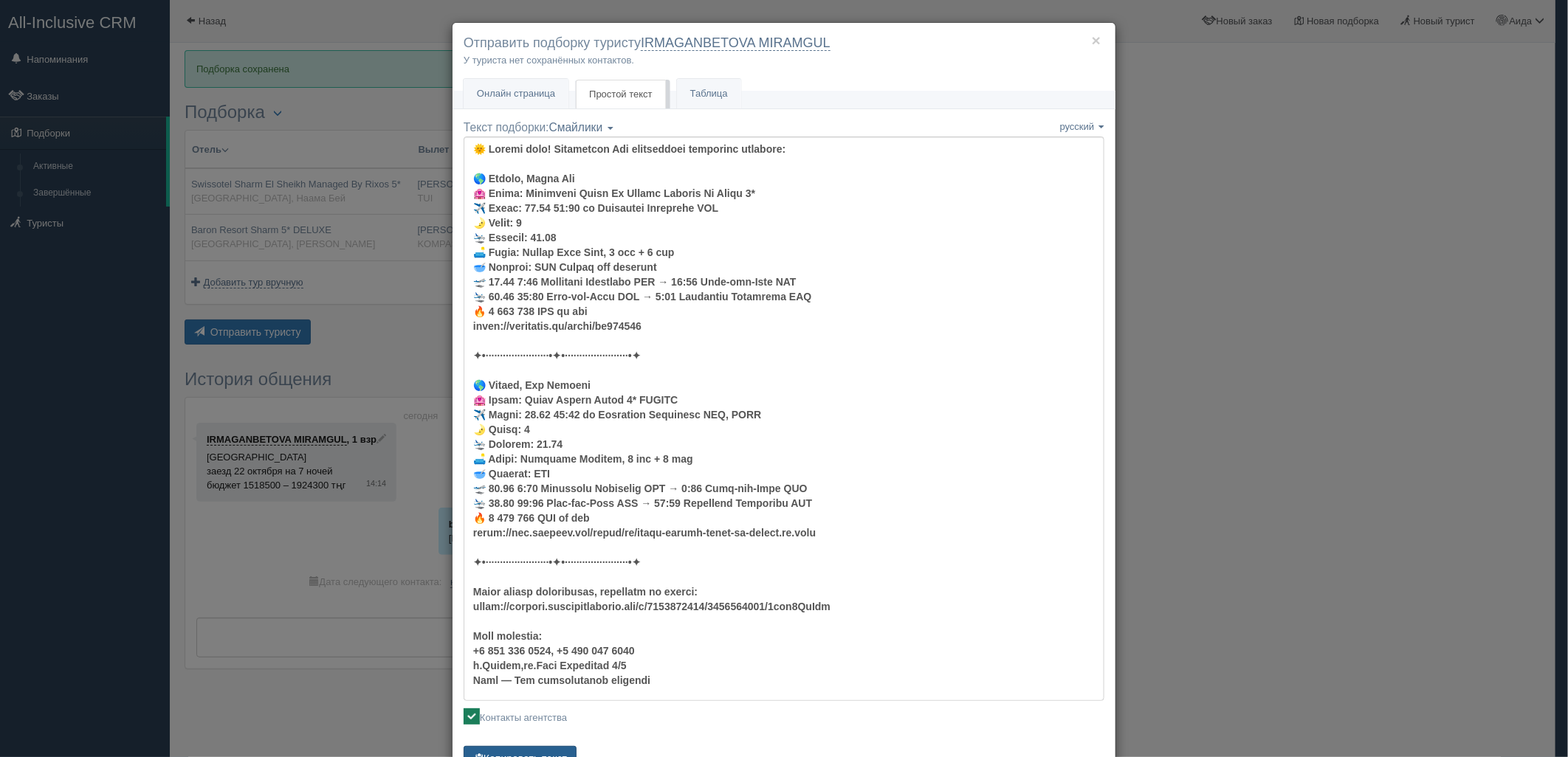
click at [556, 750] on button "Копировать текст" at bounding box center [520, 758] width 113 height 25
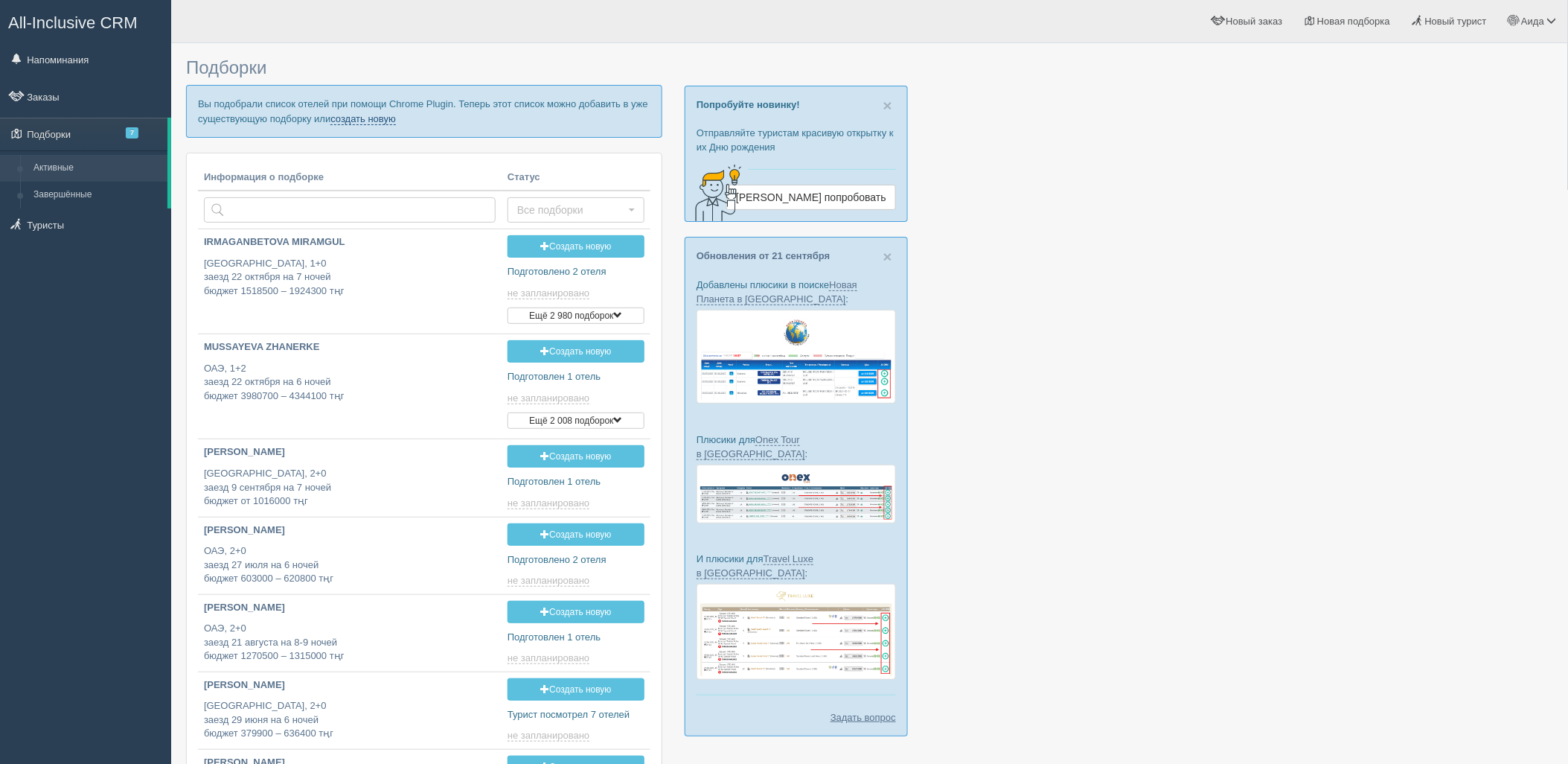
click at [375, 117] on link "создать новую" at bounding box center [363, 119] width 66 height 12
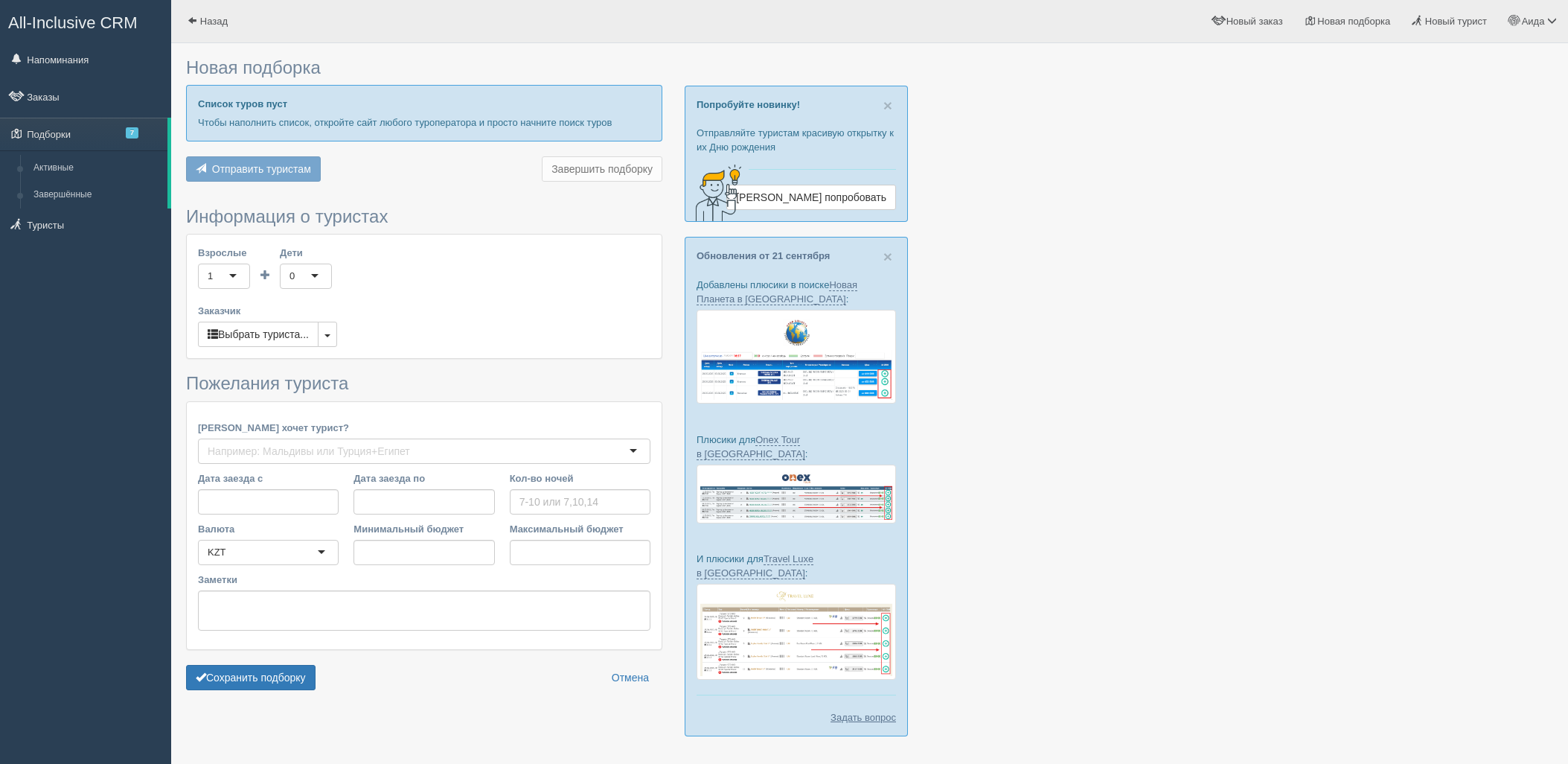
type input "6-8"
type input "681300"
type input "928500"
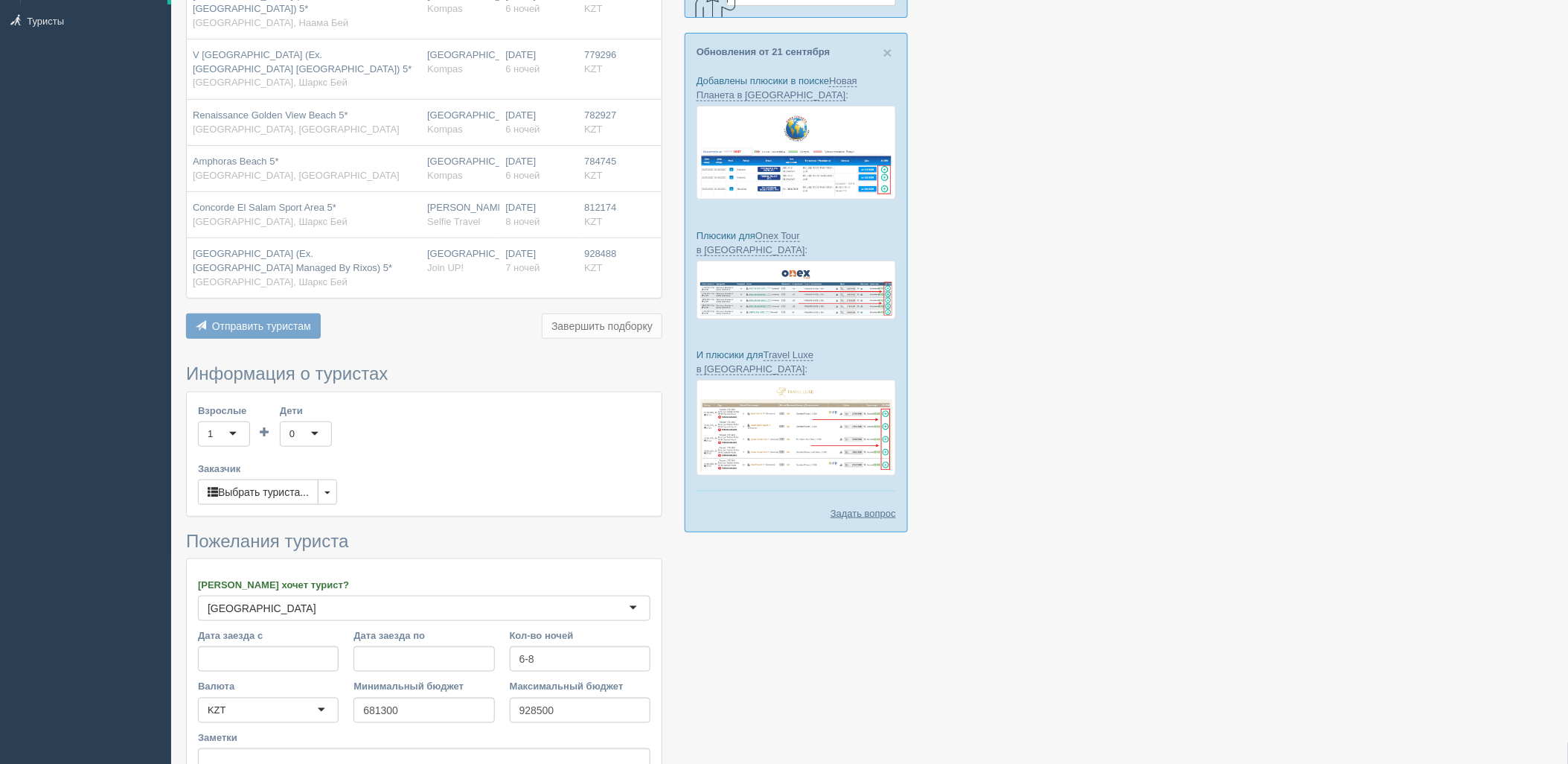
scroll to position [315, 0]
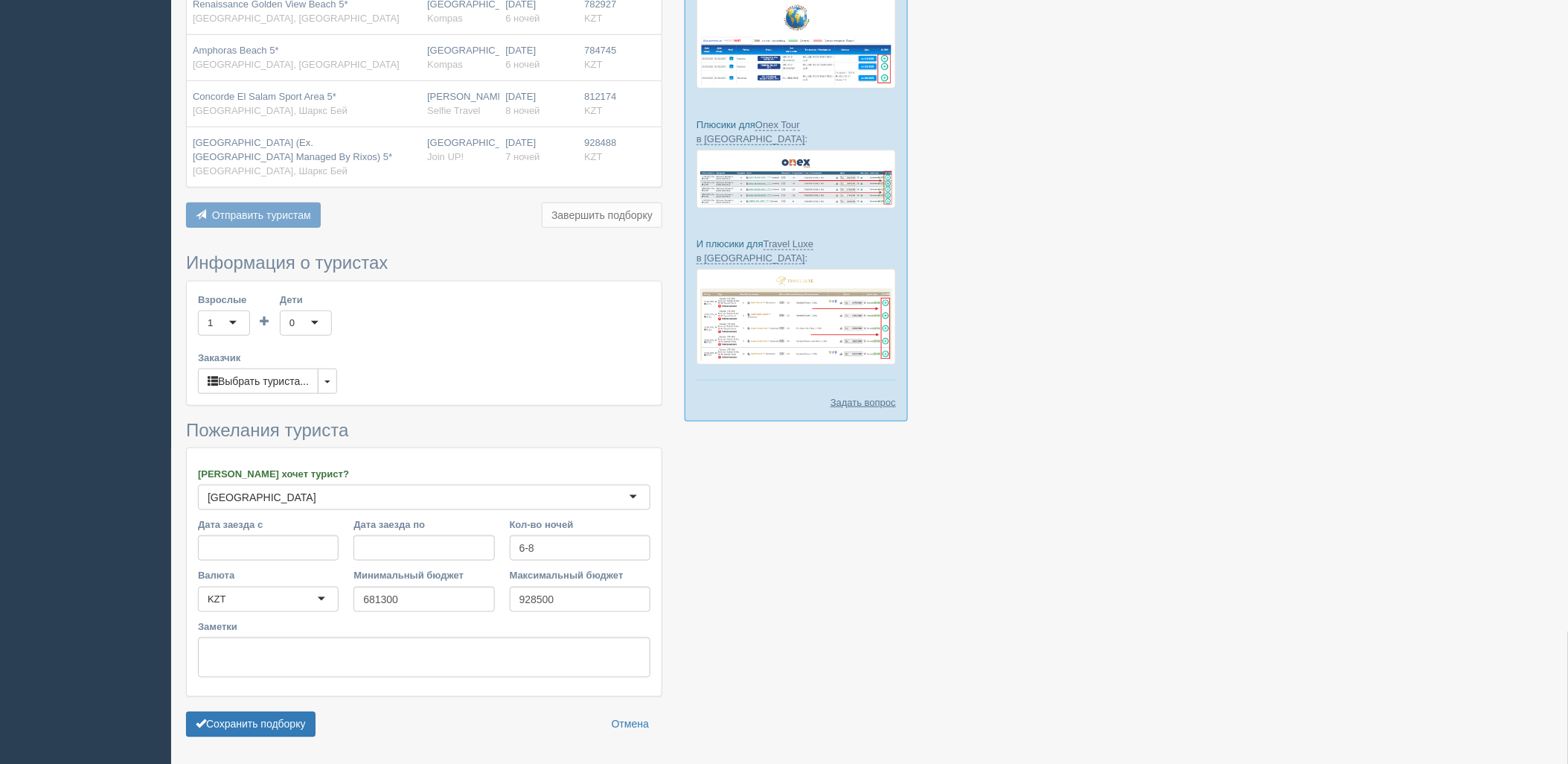
click at [325, 731] on div "Сохранить подборку Отмена" at bounding box center [424, 723] width 477 height 25
click at [294, 713] on button "Сохранить подборку" at bounding box center [250, 723] width 129 height 25
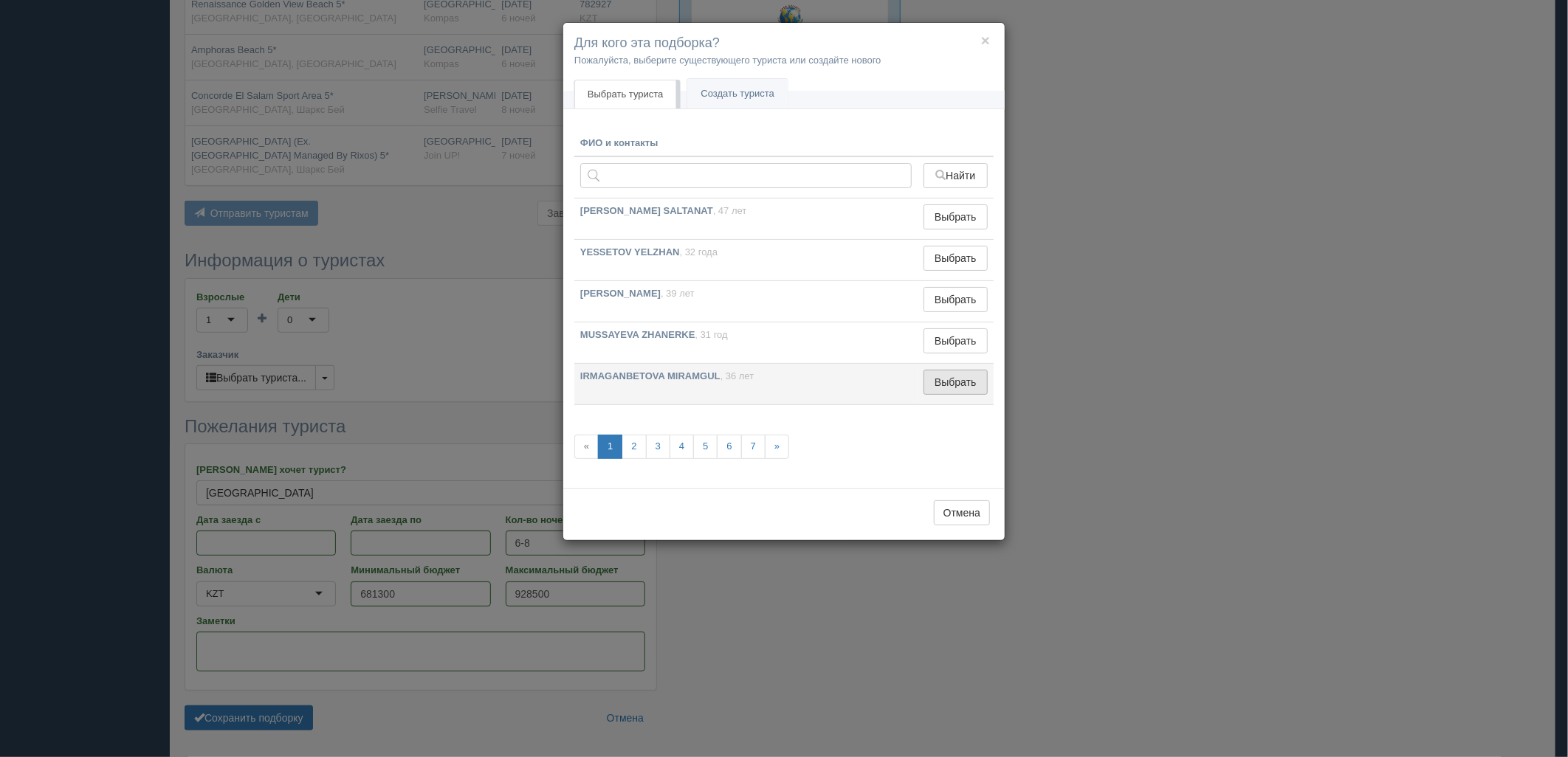
click at [942, 385] on button "Выбрать" at bounding box center [954, 381] width 64 height 25
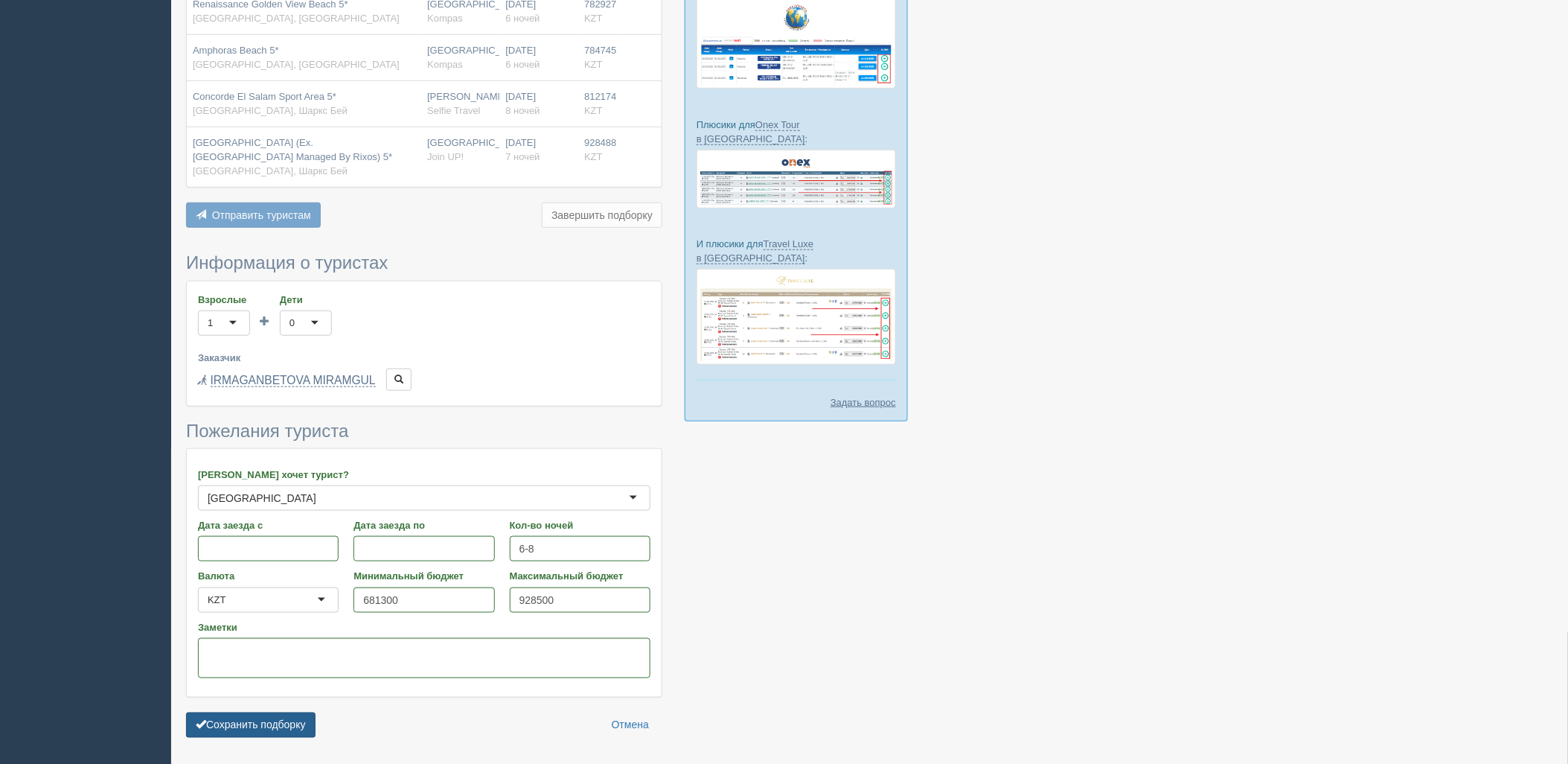
click at [240, 726] on button "Сохранить подборку" at bounding box center [250, 724] width 129 height 25
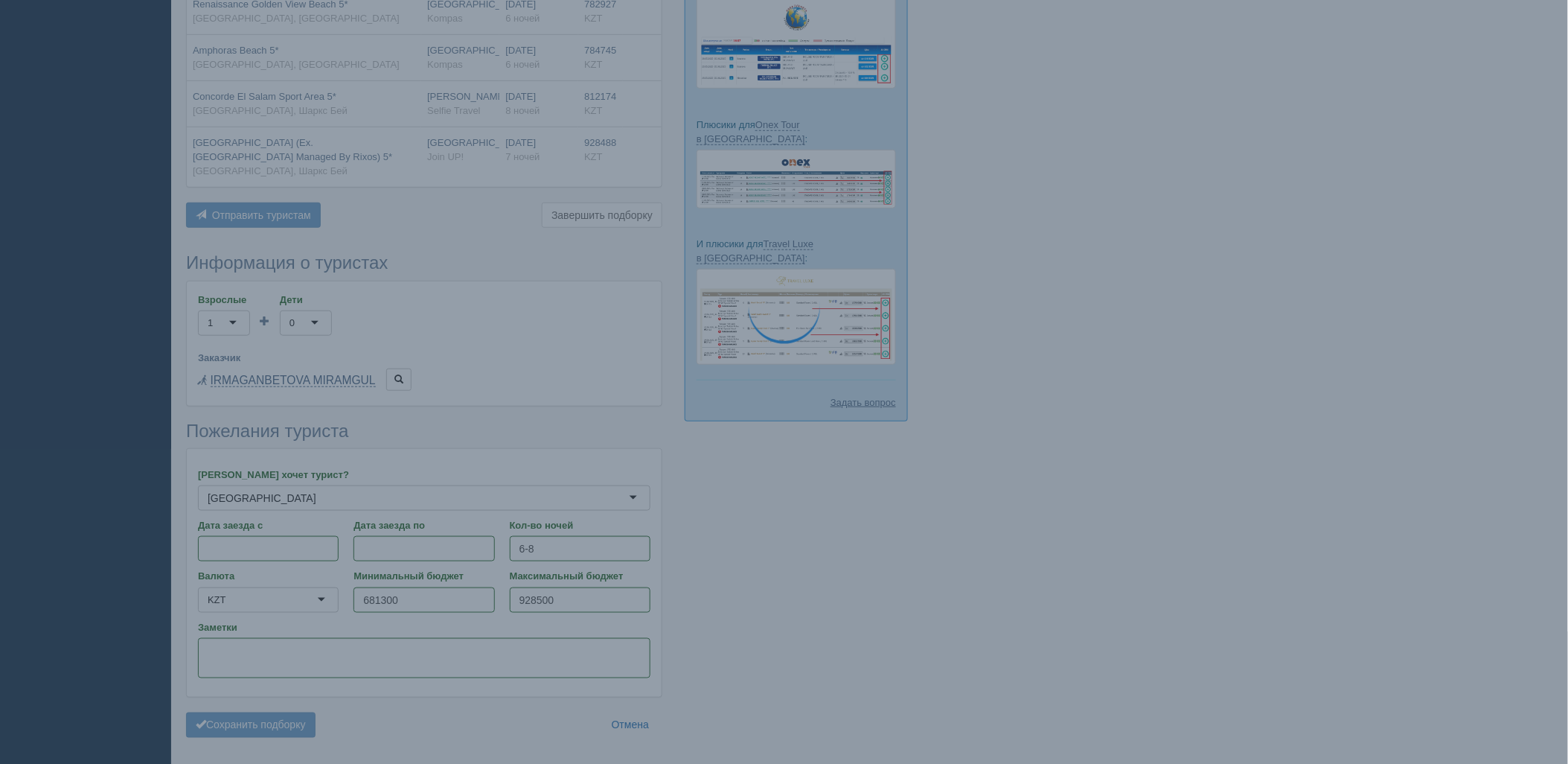
scroll to position [232, 0]
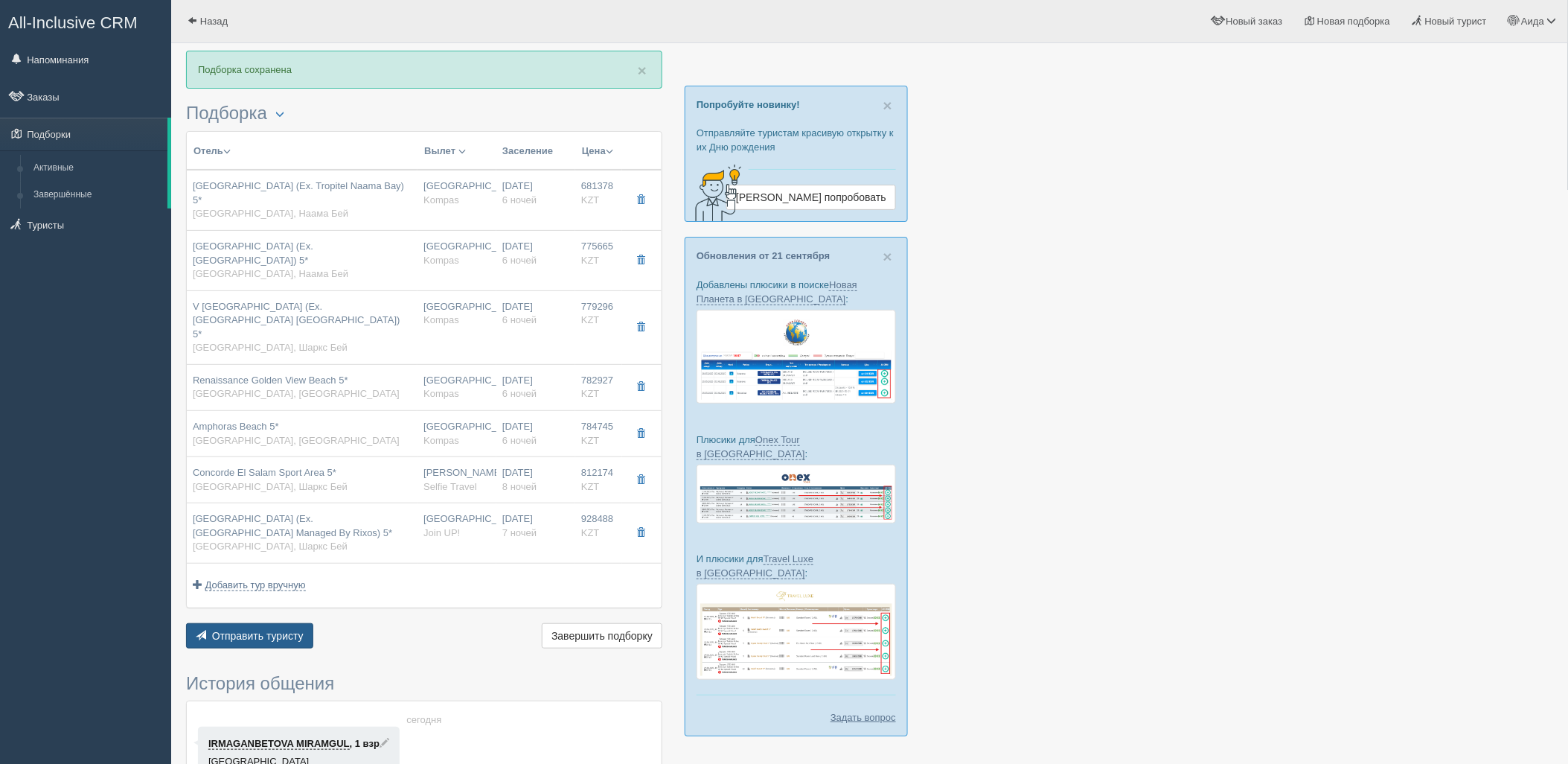
click at [258, 630] on span "Отправить туристу" at bounding box center [258, 636] width 91 height 12
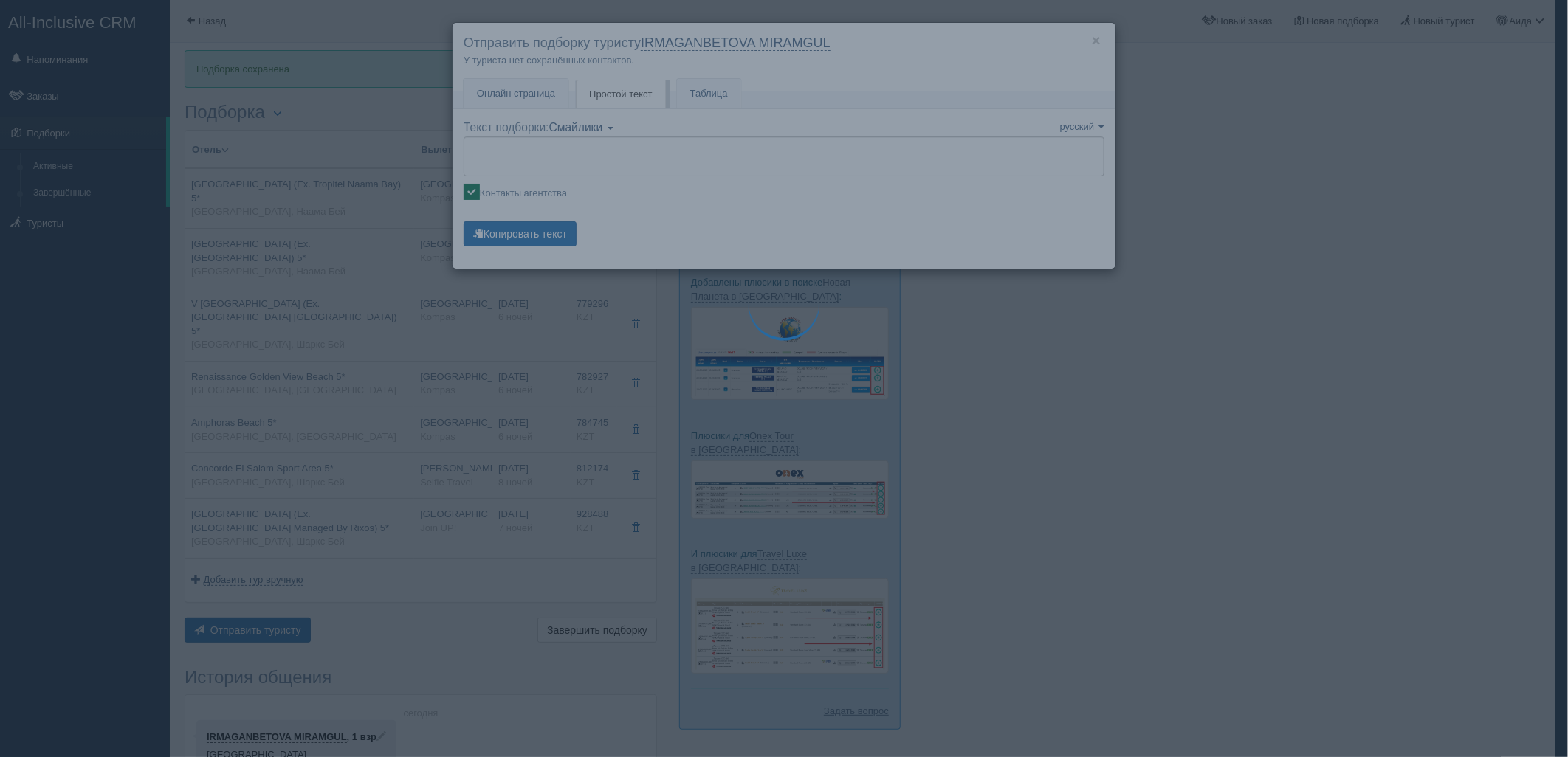
type textarea "🌞 Добрый день! Предлагаем Вам рассмотреть следующие варианты: 🌎 Египет, Наама Б…"
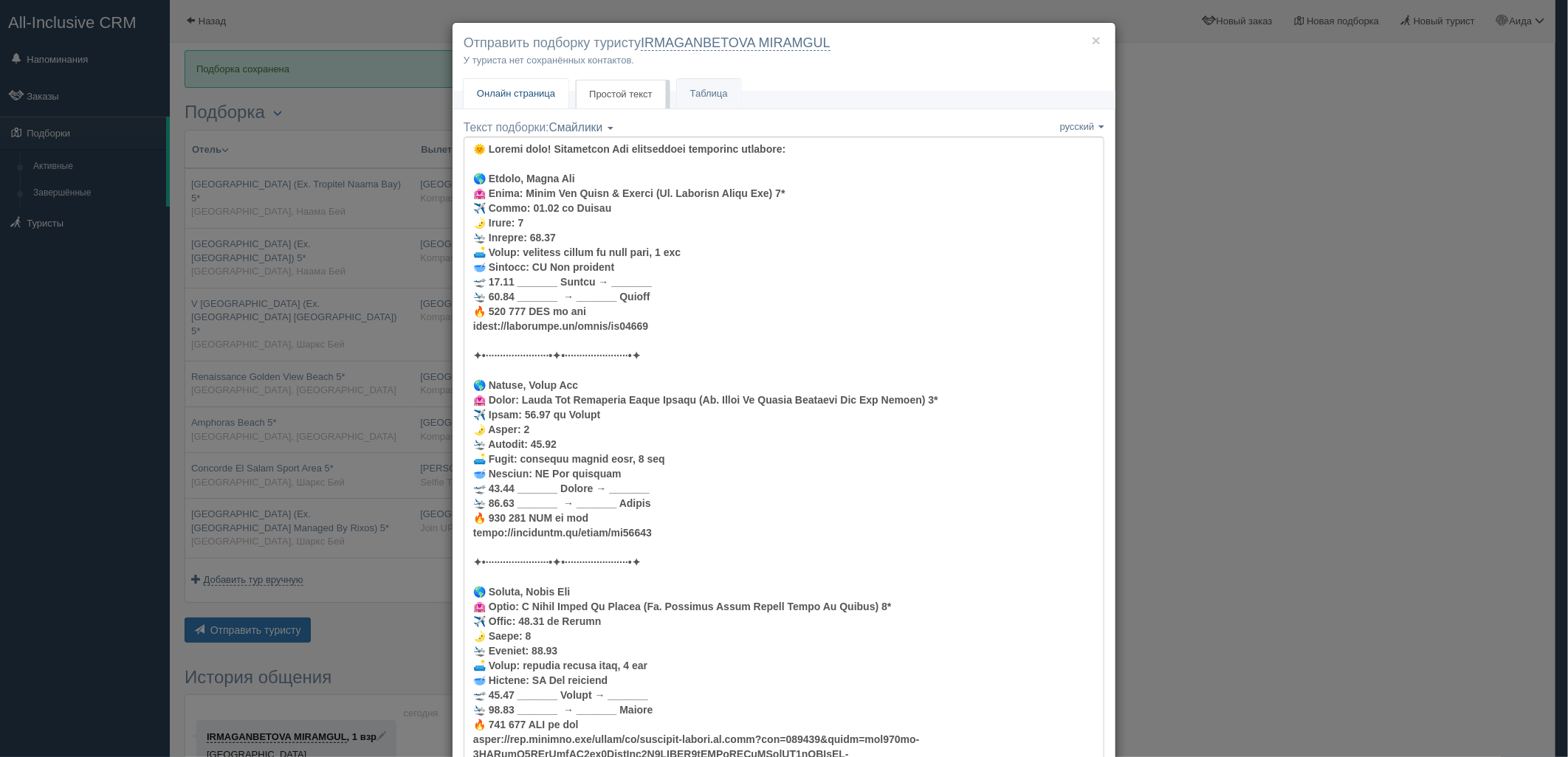
click at [499, 106] on link "Онлайн страница Онлайн" at bounding box center [516, 94] width 104 height 31
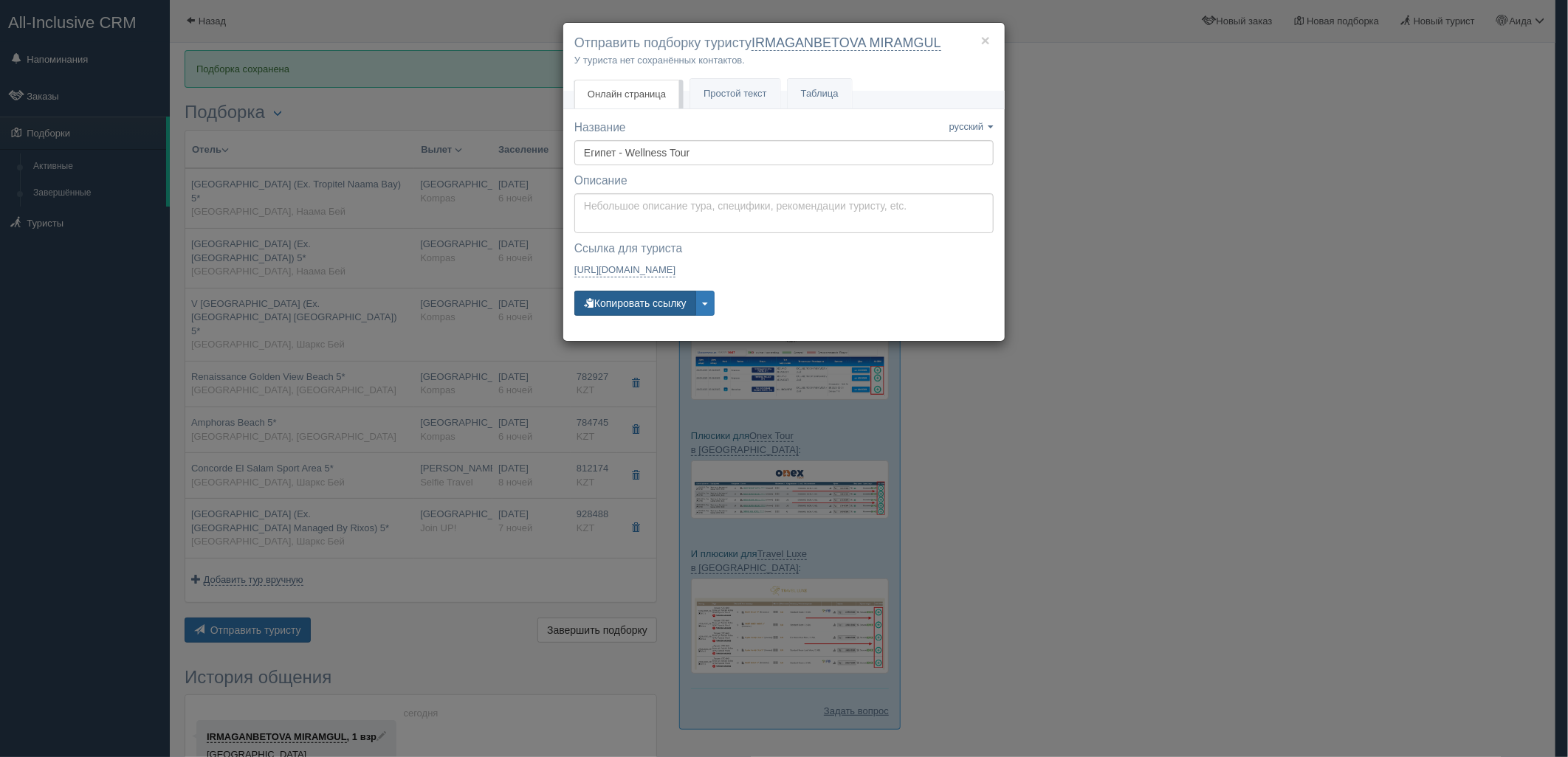
click at [630, 298] on button "Копировать ссылку" at bounding box center [635, 302] width 122 height 25
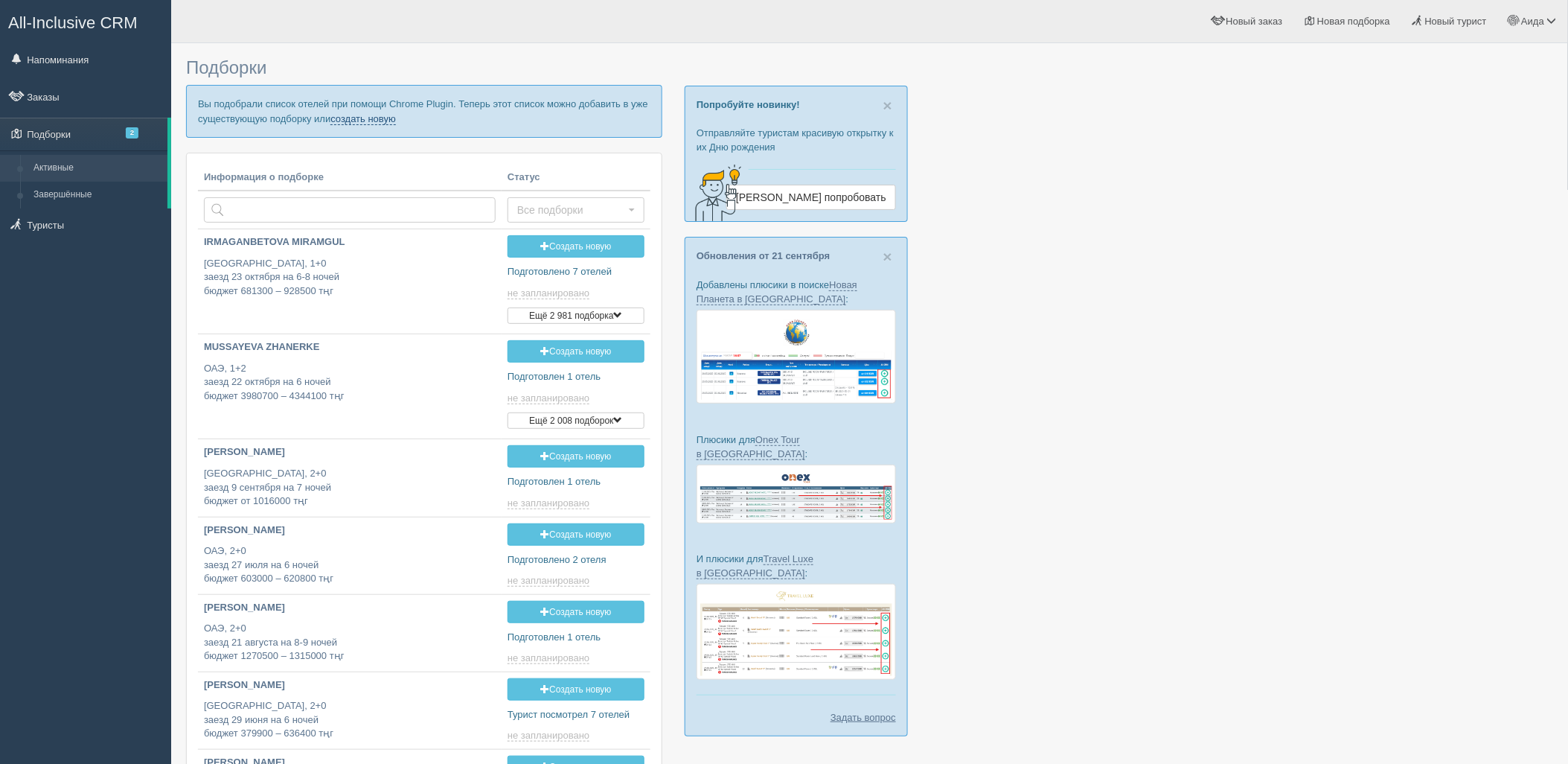
drag, startPoint x: 382, startPoint y: 115, endPoint x: 412, endPoint y: 132, distance: 34.5
click at [382, 115] on link "создать новую" at bounding box center [363, 119] width 66 height 12
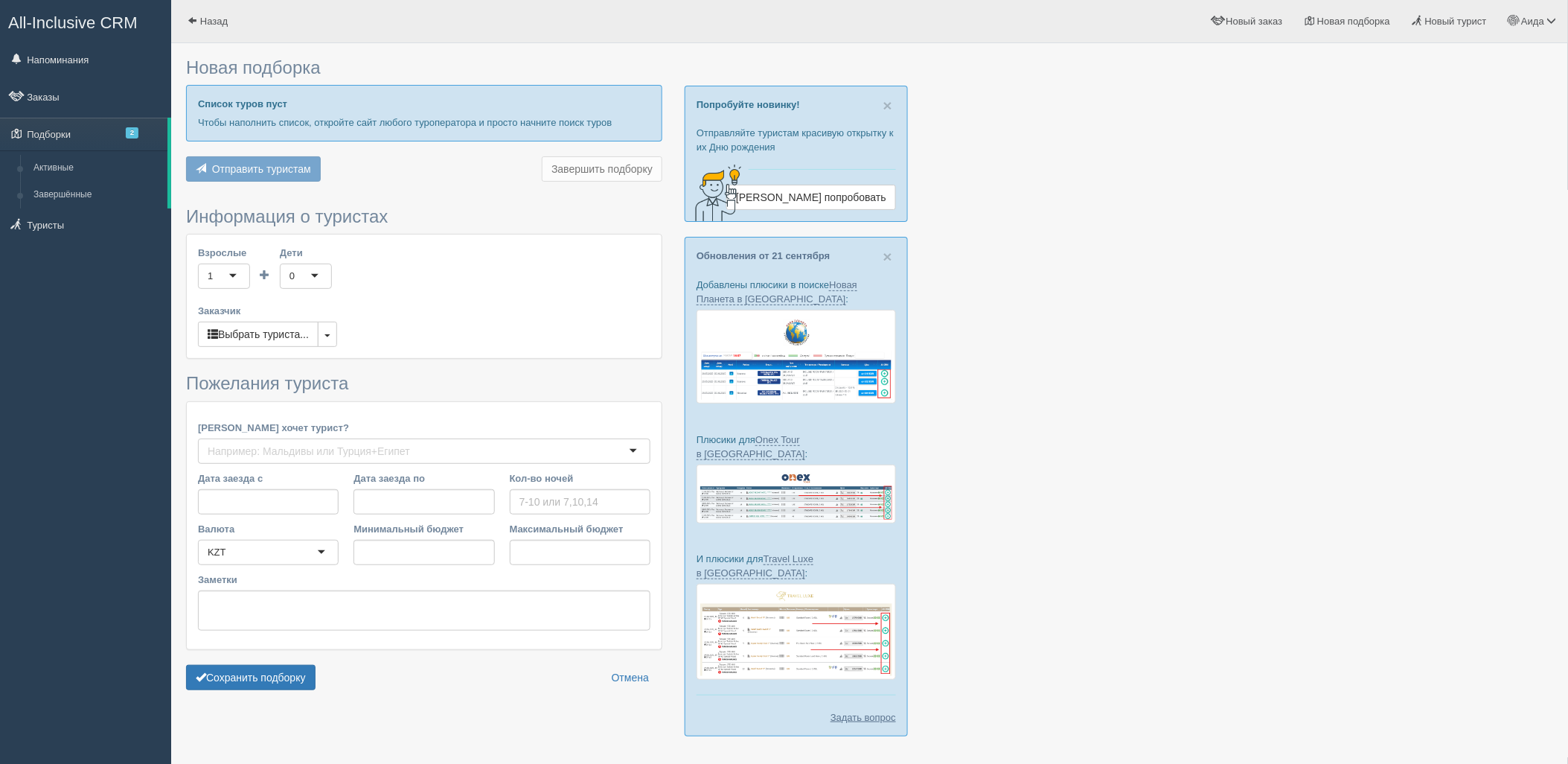
type input "7"
type input "1458300"
type input "1715100"
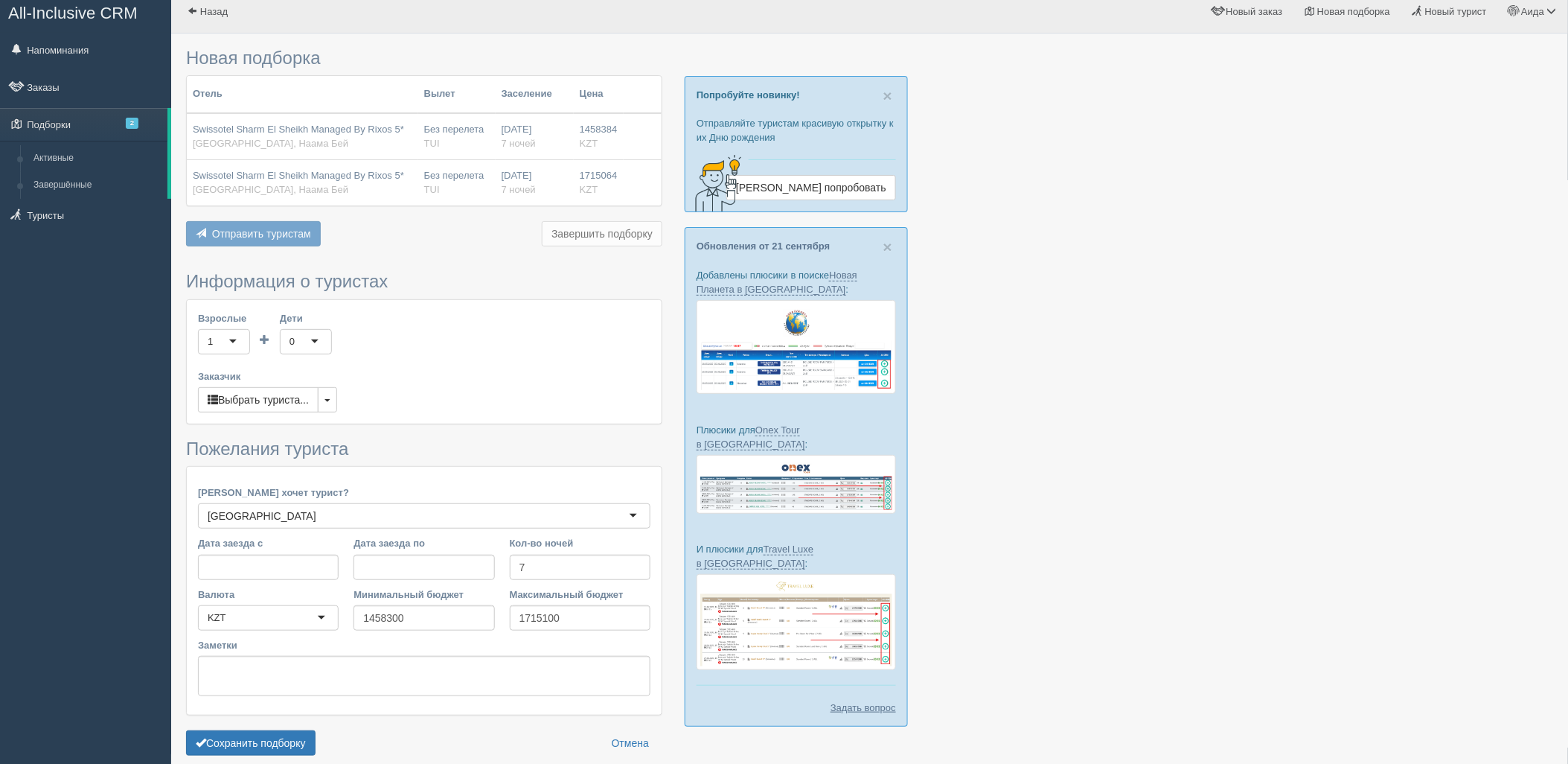
scroll to position [76, 0]
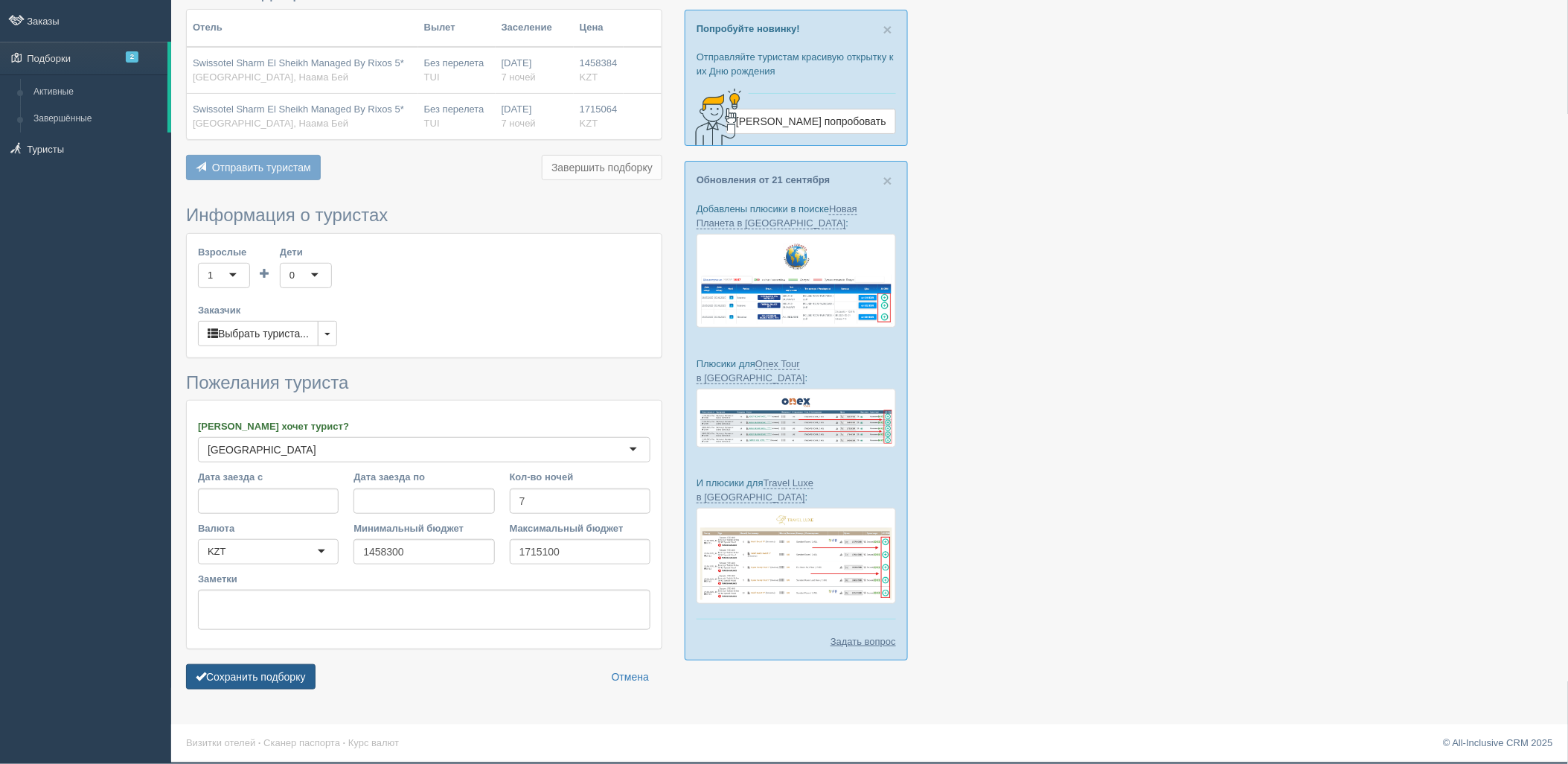
click at [274, 676] on button "Сохранить подборку" at bounding box center [250, 676] width 129 height 25
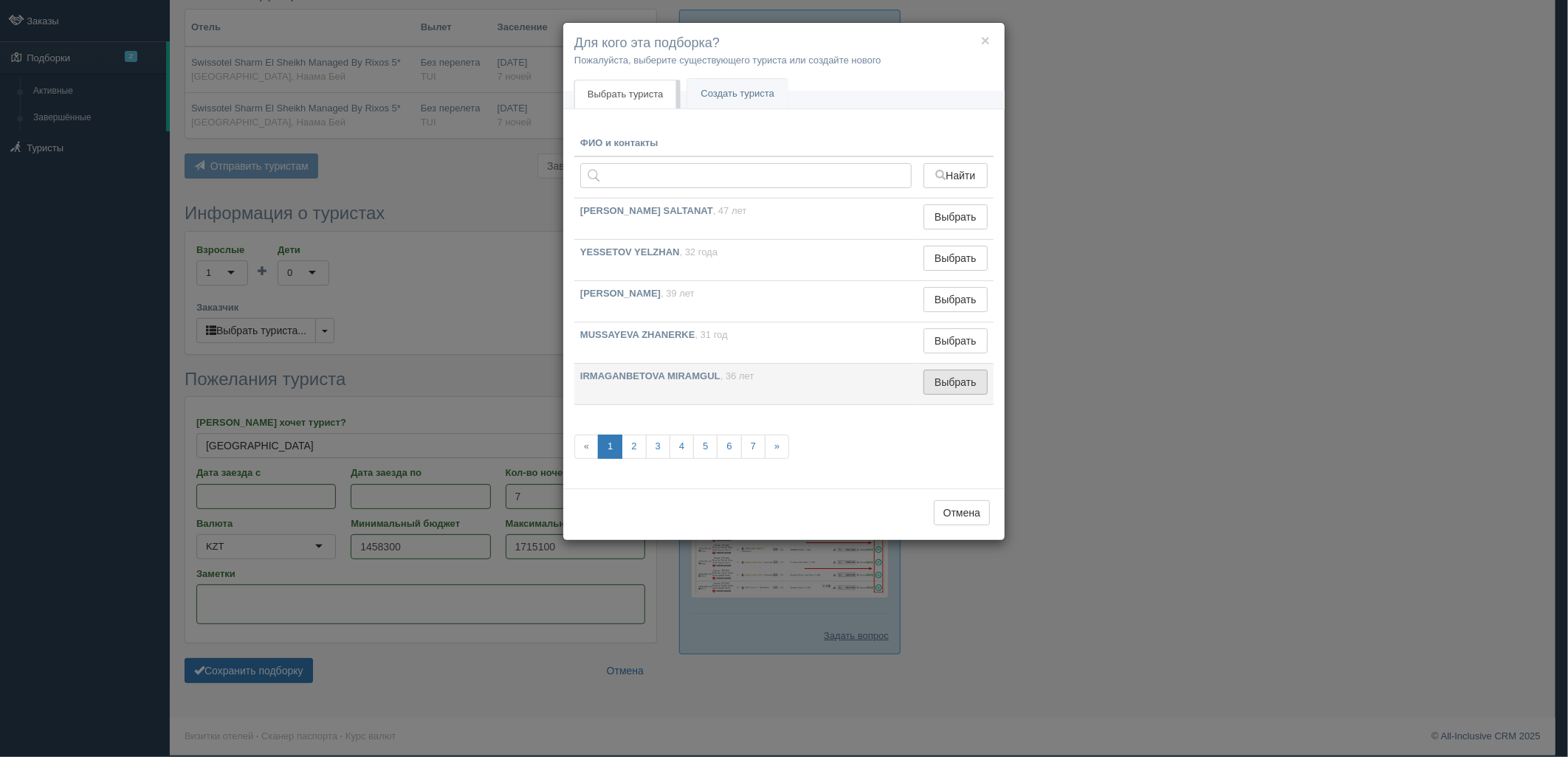
click at [955, 385] on button "Выбрать" at bounding box center [954, 381] width 64 height 25
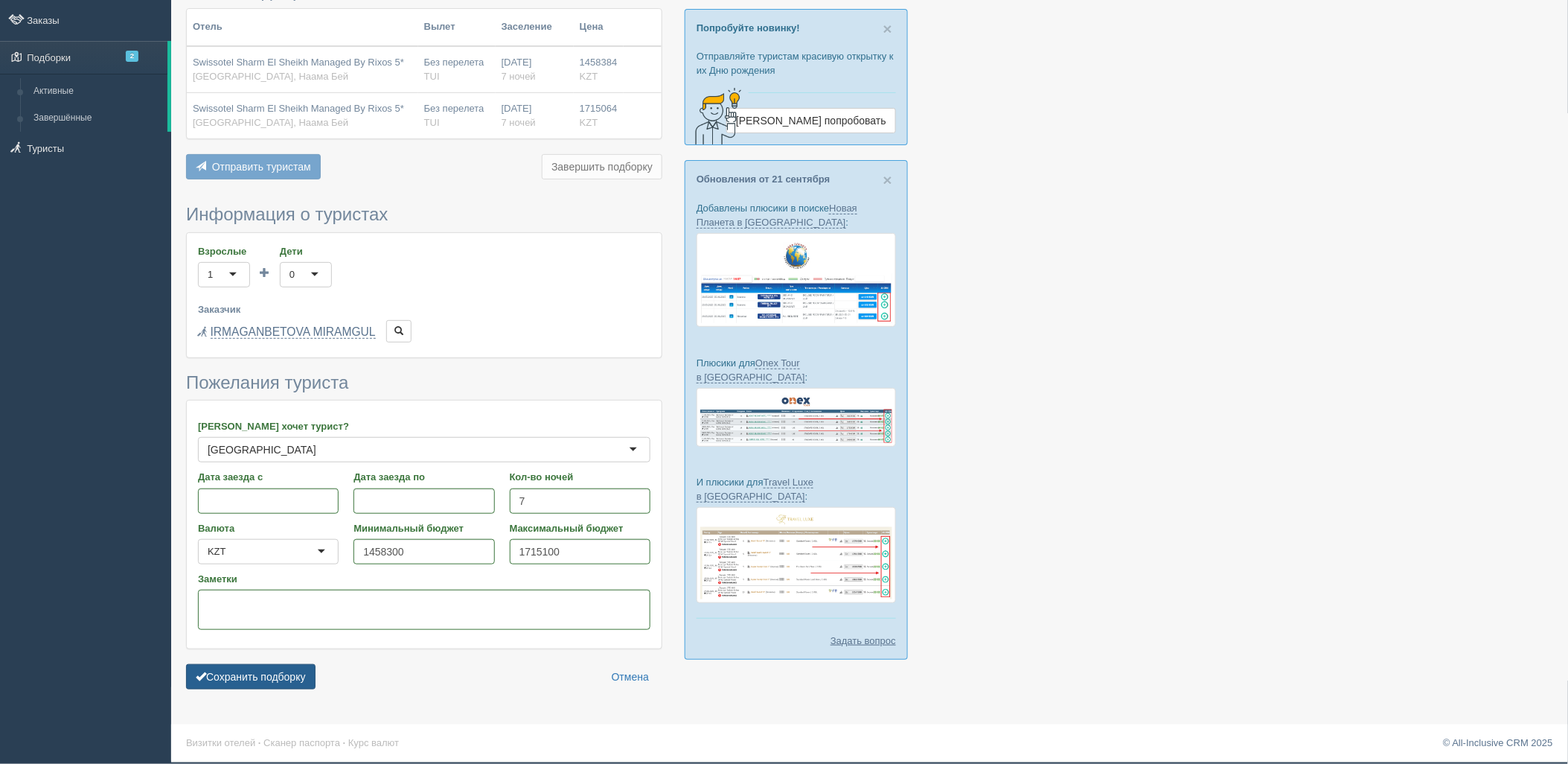
click at [301, 680] on button "Сохранить подборку" at bounding box center [250, 676] width 129 height 25
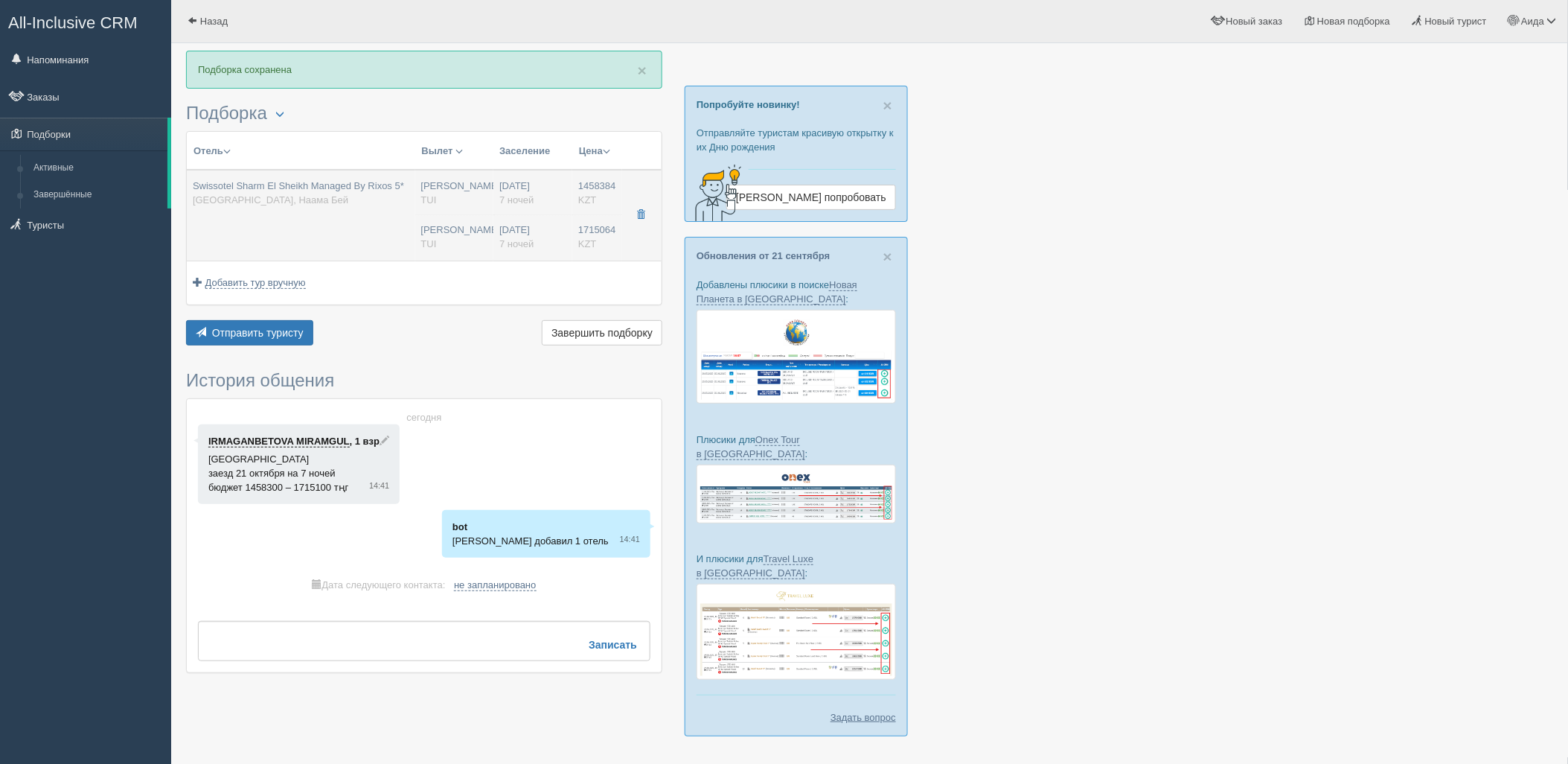
click at [415, 209] on td "[PERSON_NAME] [GEOGRAPHIC_DATA] [PERSON_NAME] [GEOGRAPHIC_DATA]" at bounding box center [454, 215] width 78 height 90
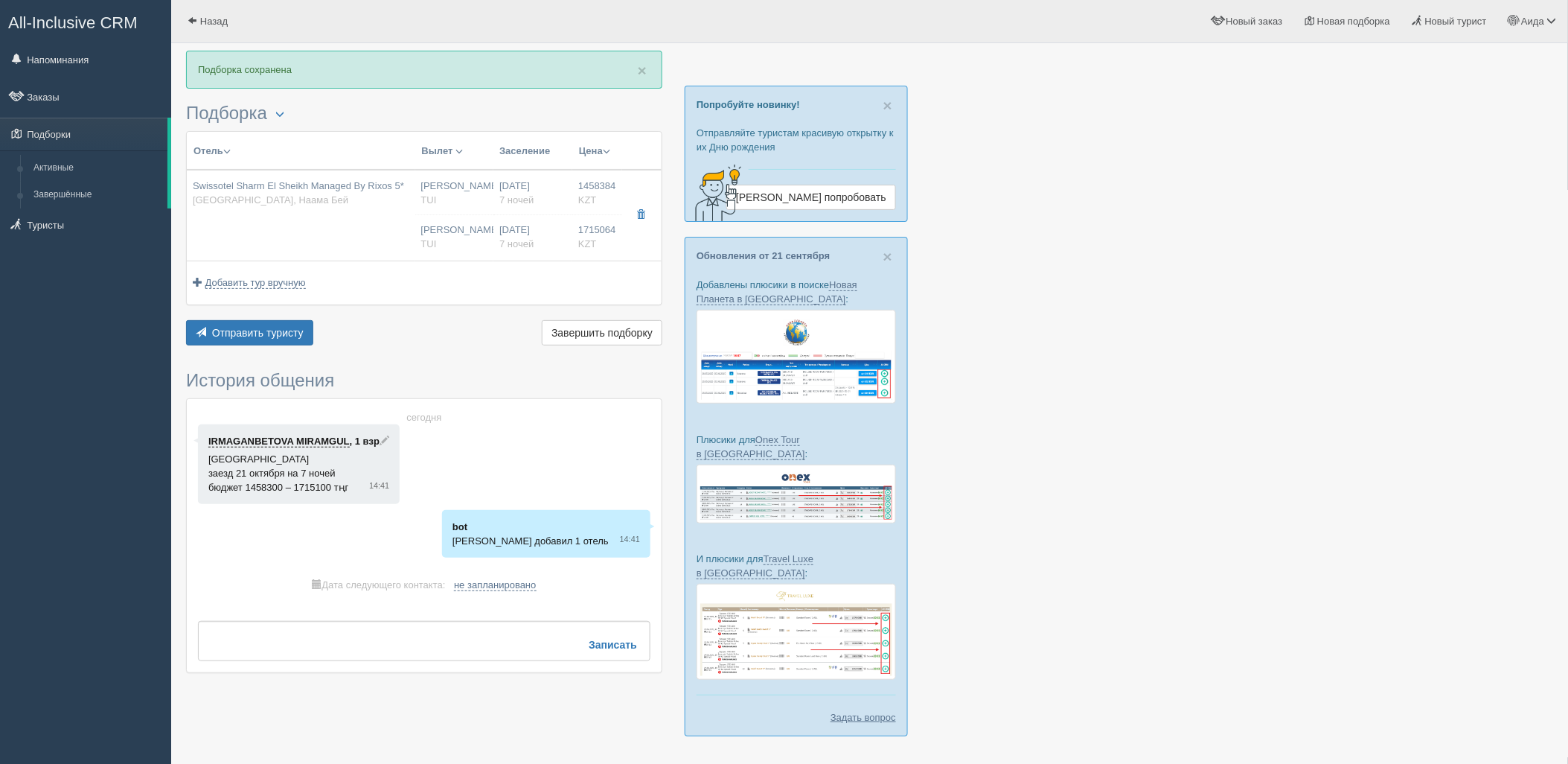
type input "Swissotel Sharm El Sheikh Managed By Rixos 5*"
type input "[URL][DOMAIN_NAME]"
type input "[GEOGRAPHIC_DATA]"
type input "[PERSON_NAME]"
type input "1458384.00"
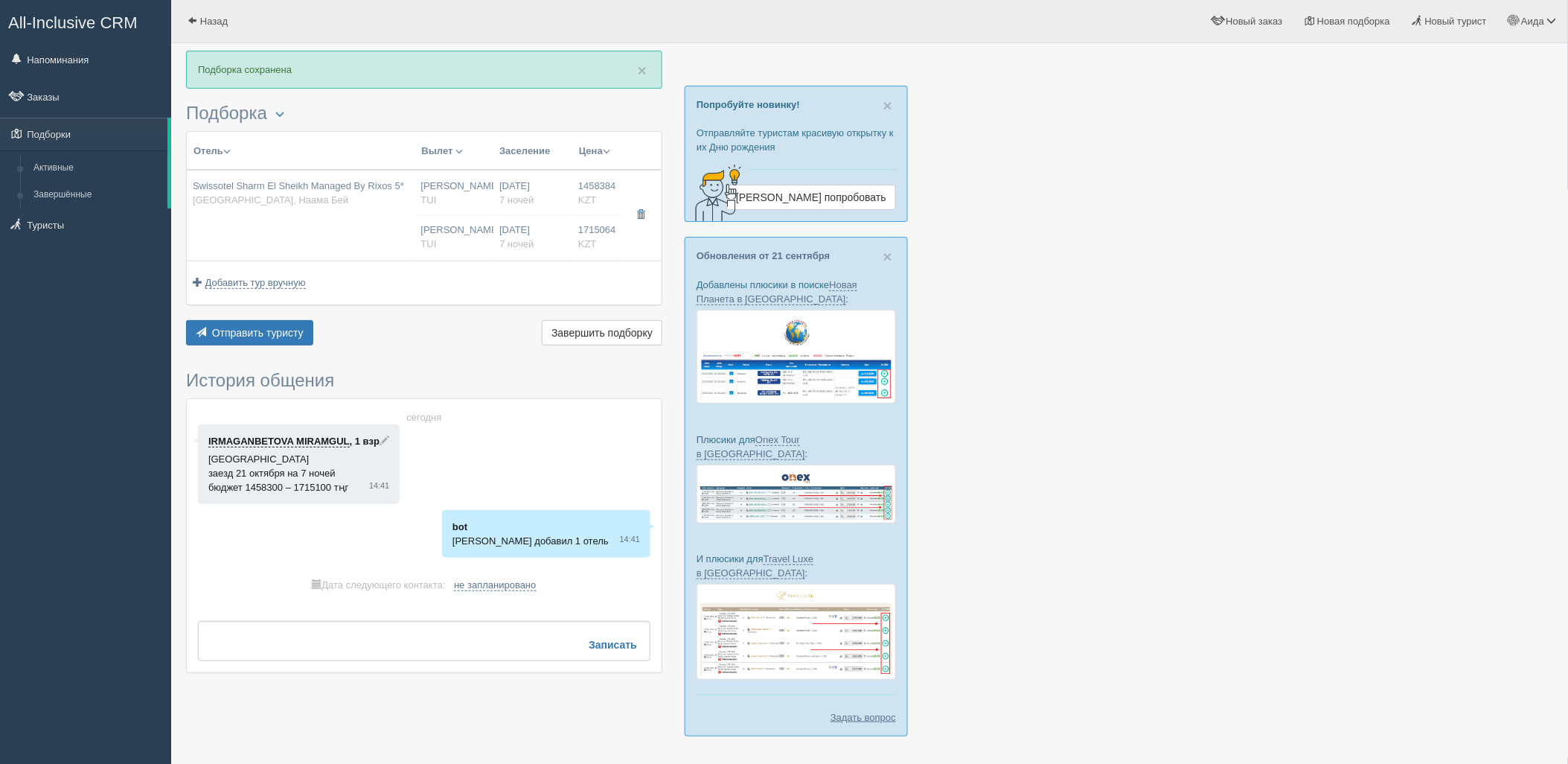
type input "[PERSON_NAME]"
type input "Шарм-эль-Шейх SSH"
type input "08:50"
type input "13:30"
type input "Air Astana"
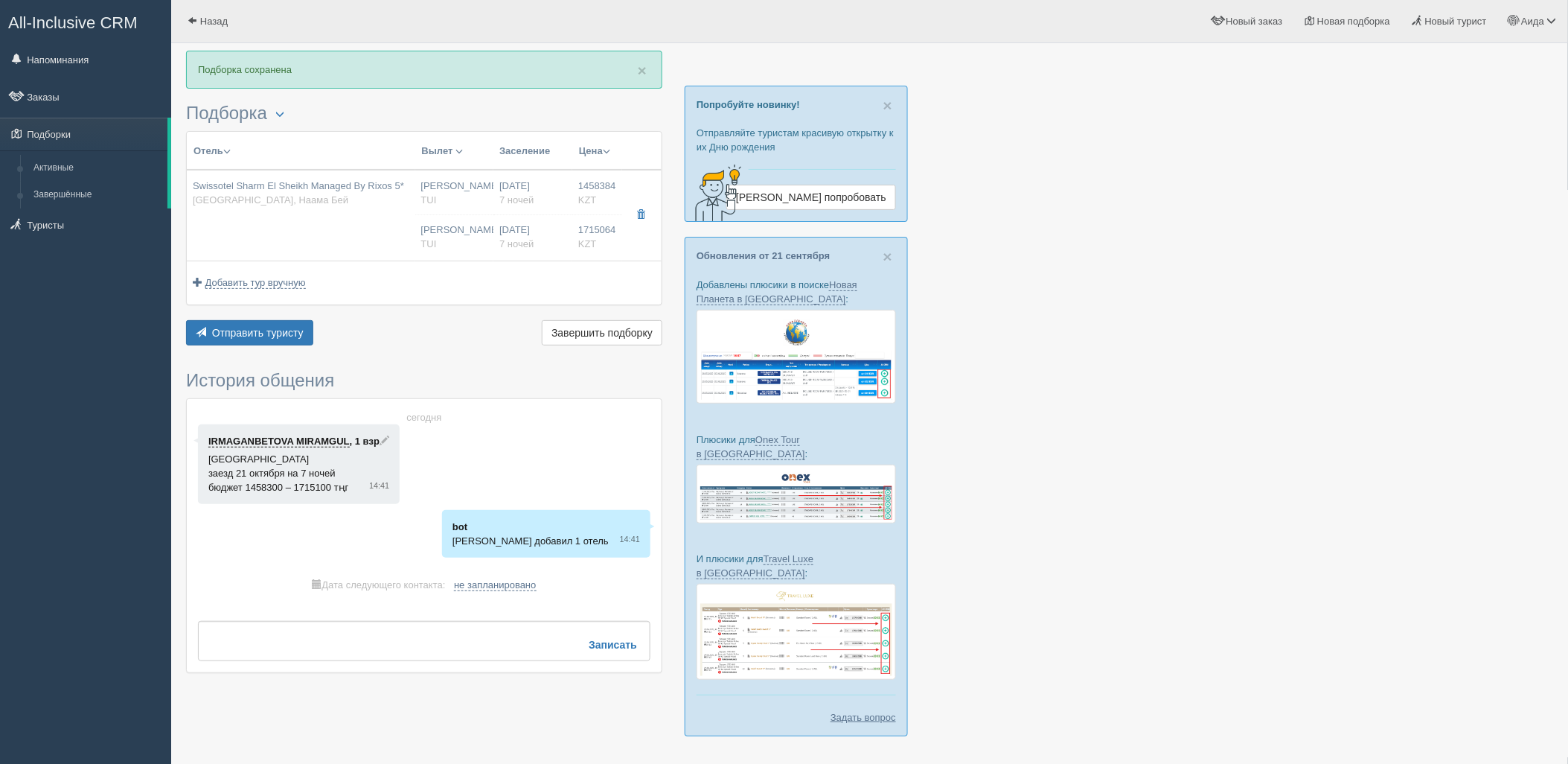
type input "14:30"
type input "22:40"
type input "7"
type input "Deluxe Room Aqua"
type input "Ultra All Inclusive"
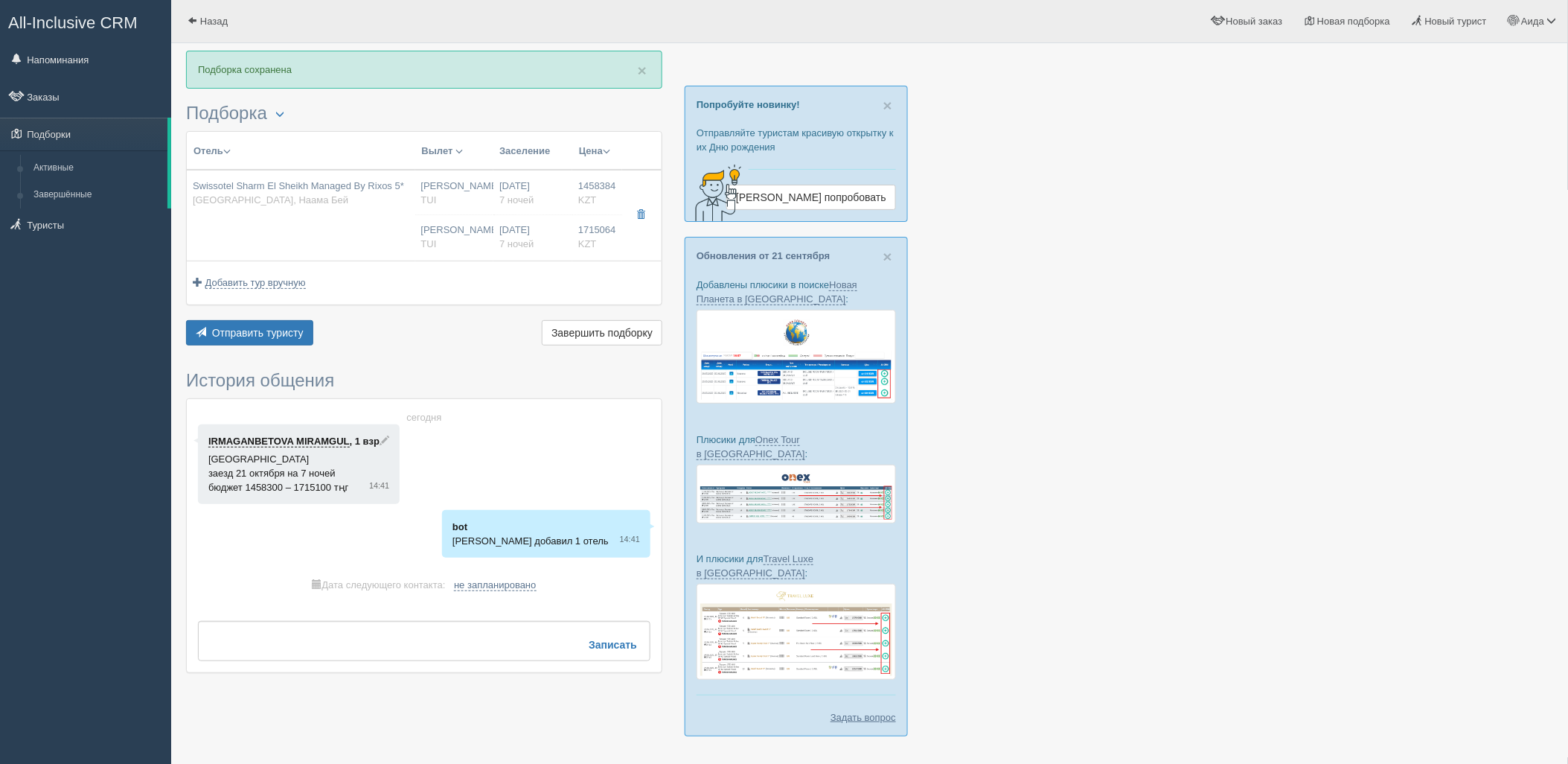
type input "TUI"
type input "[URL][DOMAIN_NAME]"
type input "1715064.00"
type input "[PERSON_NAME]"
type input "Шарм-эль-Шейх SSH"
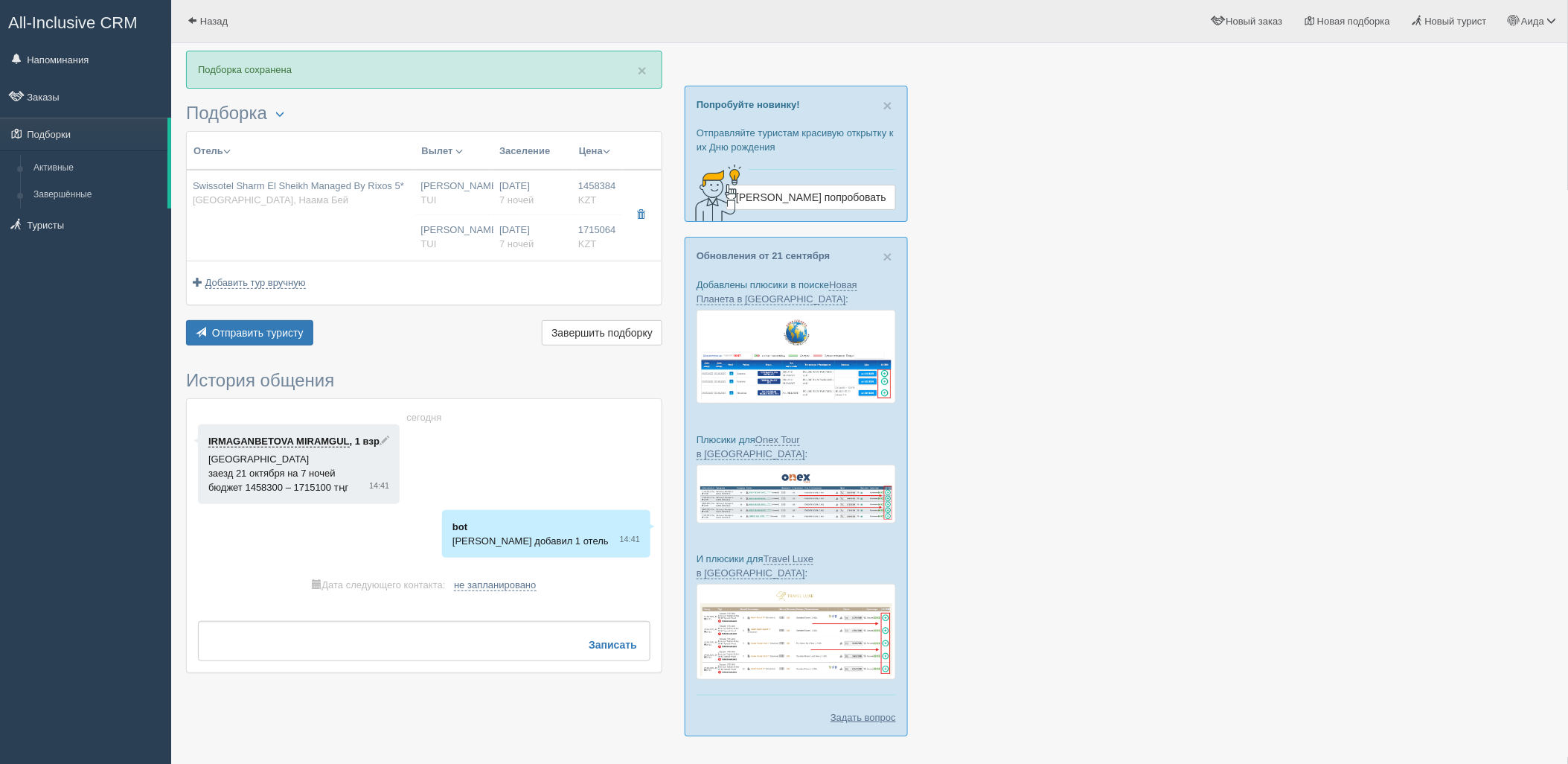
type input "08:50"
type input "13:30"
type input "Air Astana"
type input "14:30"
type input "22:40"
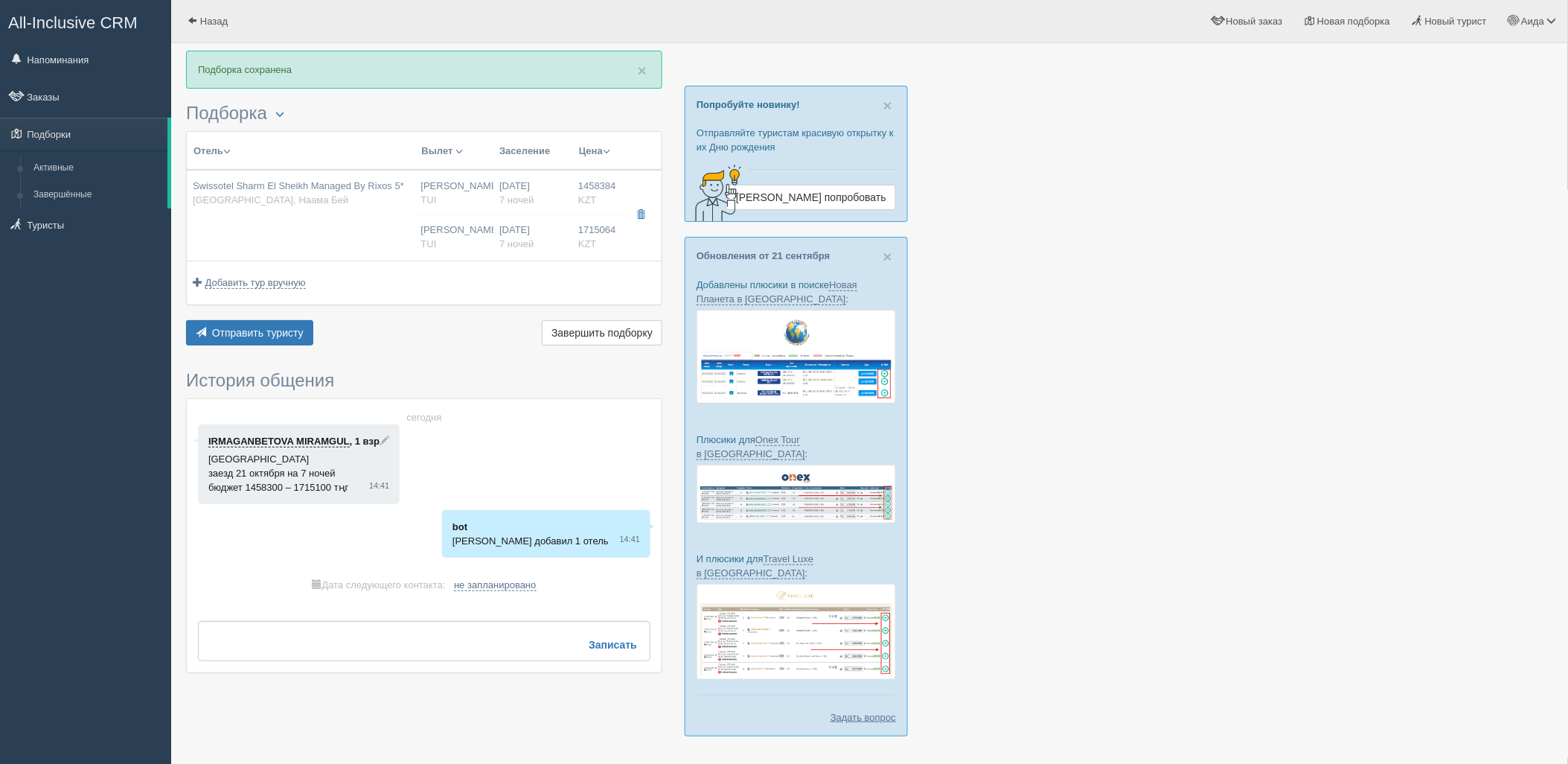
type input "7"
type input "Deluxe Room Aqua"
type input "Ultra All Inclusive"
type input "TUI"
type input "[URL][DOMAIN_NAME]"
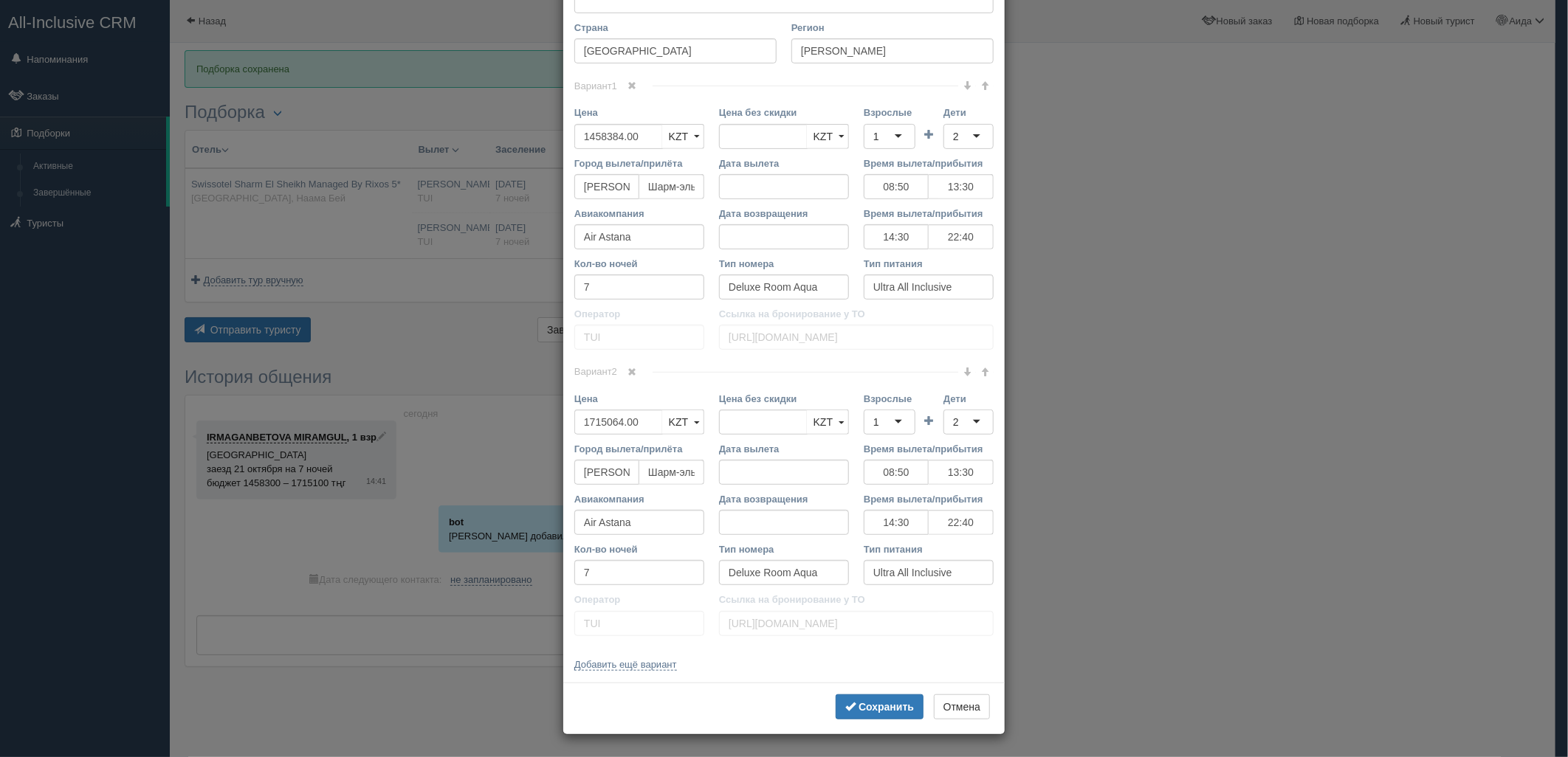
scroll to position [548, 0]
click at [636, 95] on link at bounding box center [631, 86] width 25 height 16
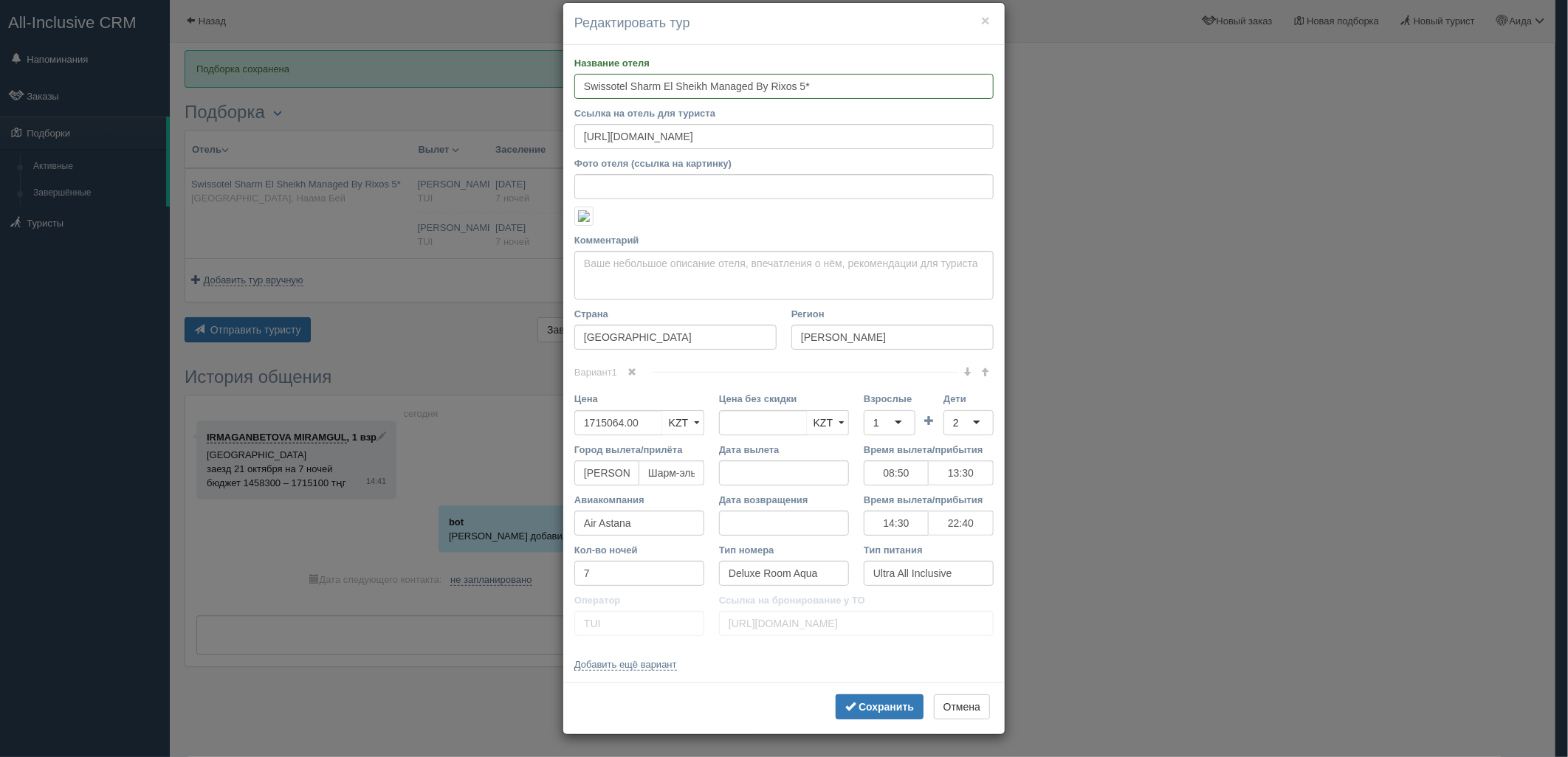
scroll to position [314, 0]
click at [895, 419] on div "1" at bounding box center [889, 422] width 51 height 25
click at [964, 428] on div "2" at bounding box center [968, 422] width 50 height 25
type input "4"
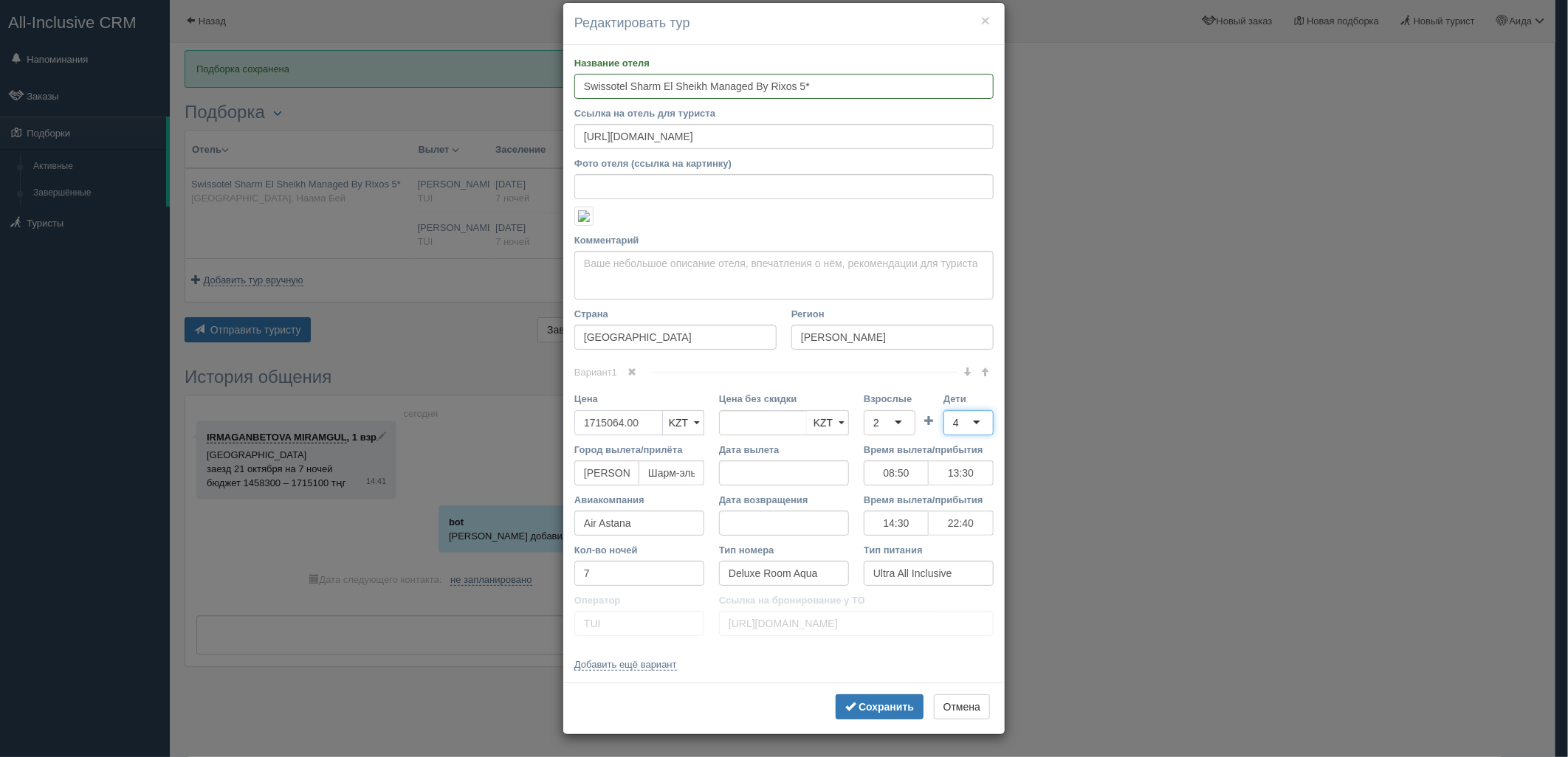
click at [639, 418] on input "1715064.00" at bounding box center [619, 422] width 89 height 25
drag, startPoint x: 639, startPoint y: 418, endPoint x: 552, endPoint y: 431, distance: 88.0
click at [552, 431] on div "× Редактировать тур Название отеля Swissotel Sharm [GEOGRAPHIC_DATA] Managed By…" at bounding box center [784, 378] width 1568 height 757
type input "1715064.00"
type input "3141800"
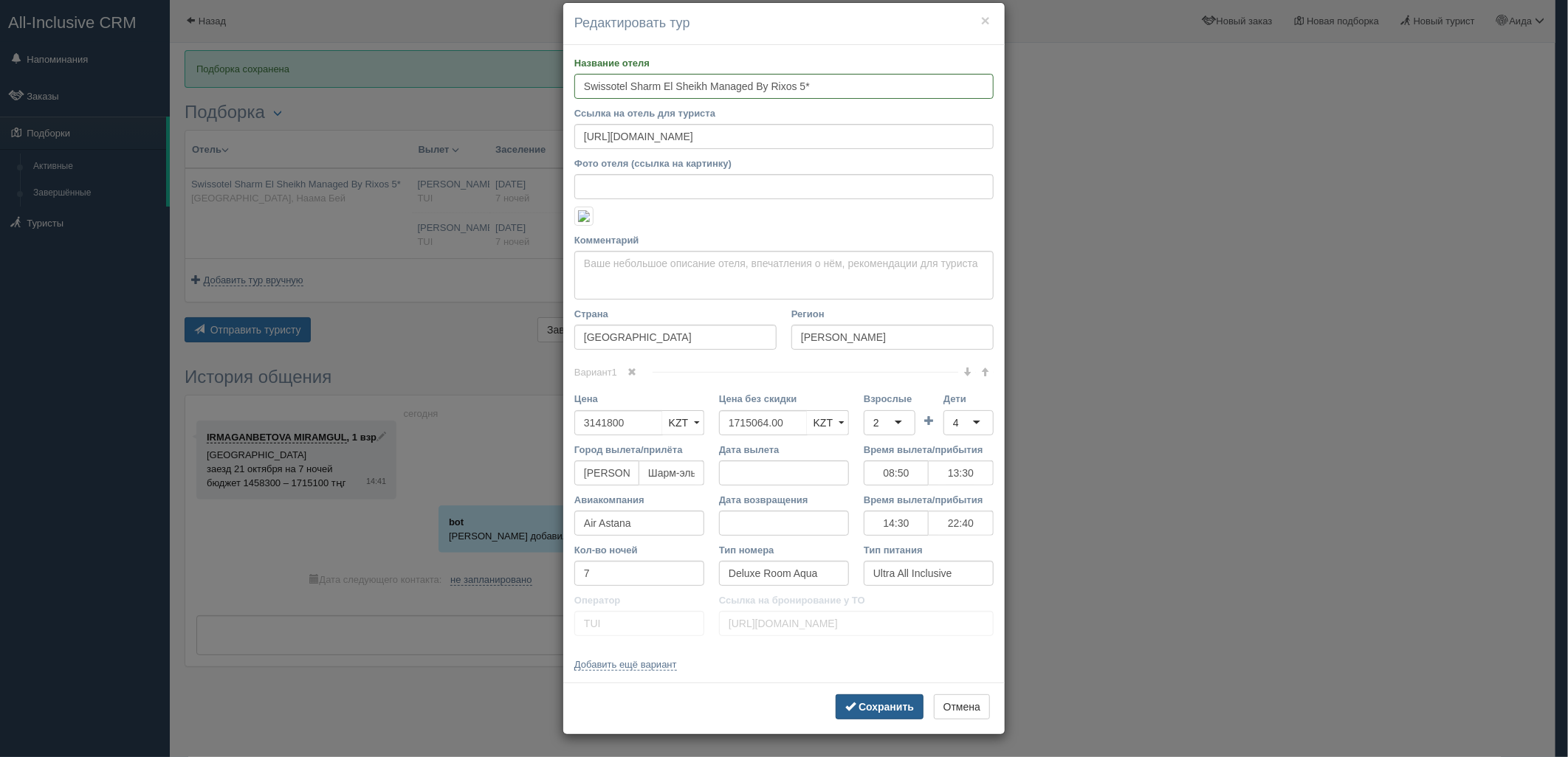
click at [869, 714] on button "Сохранить" at bounding box center [879, 706] width 88 height 25
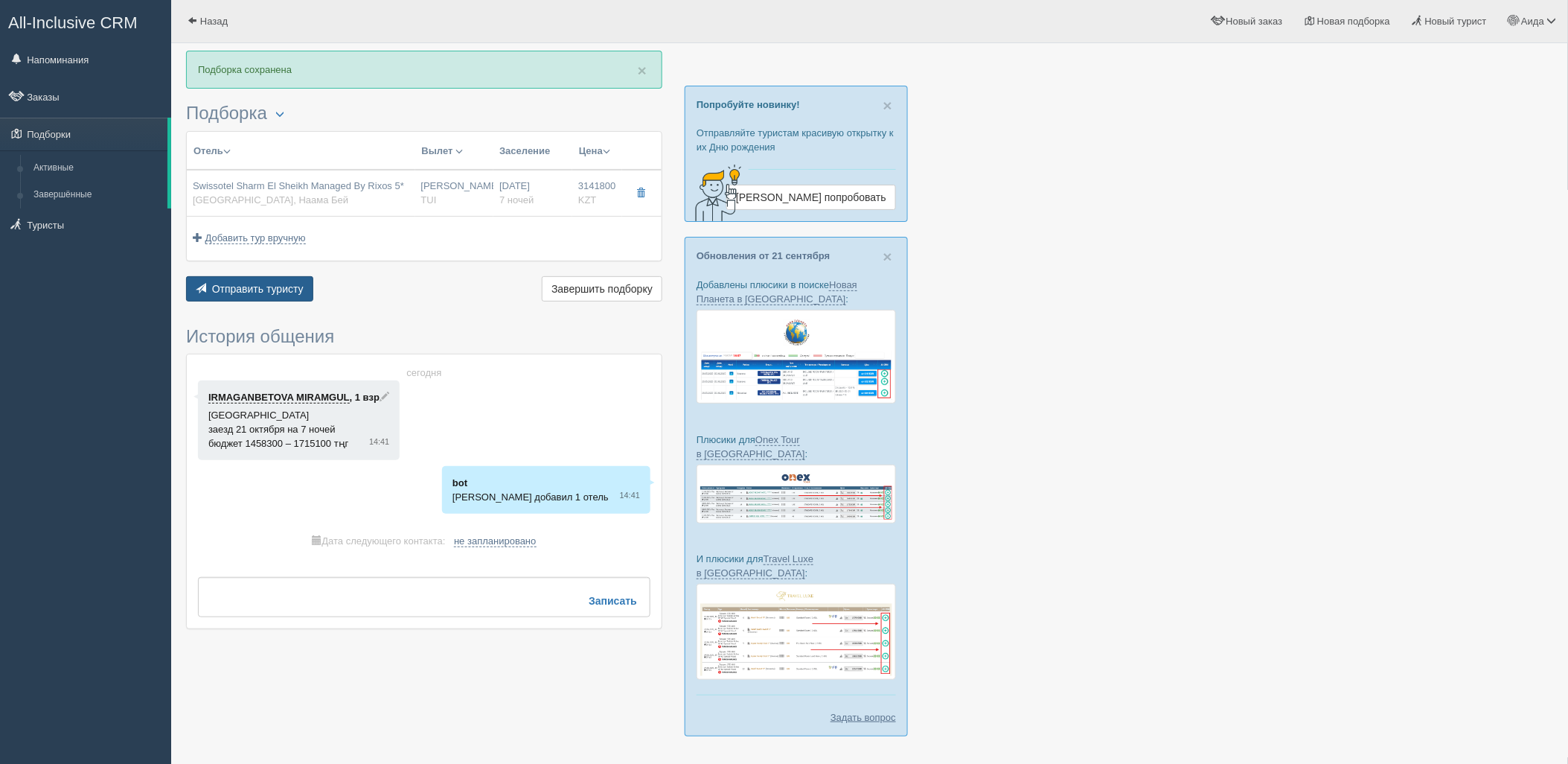
click at [287, 288] on span "Отправить туристу" at bounding box center [258, 289] width 91 height 12
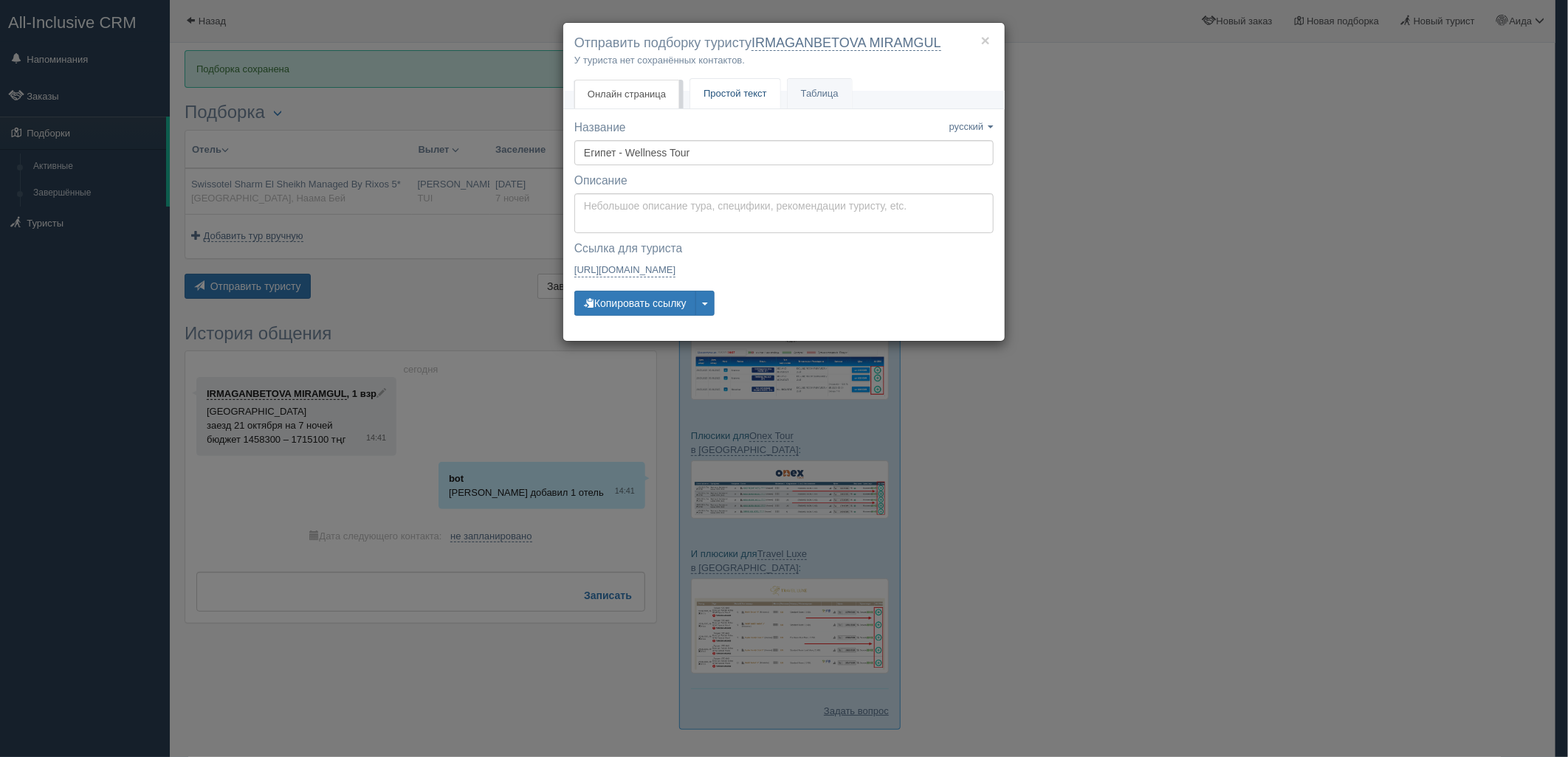
click at [721, 101] on link "Простой текст Текст" at bounding box center [735, 94] width 90 height 31
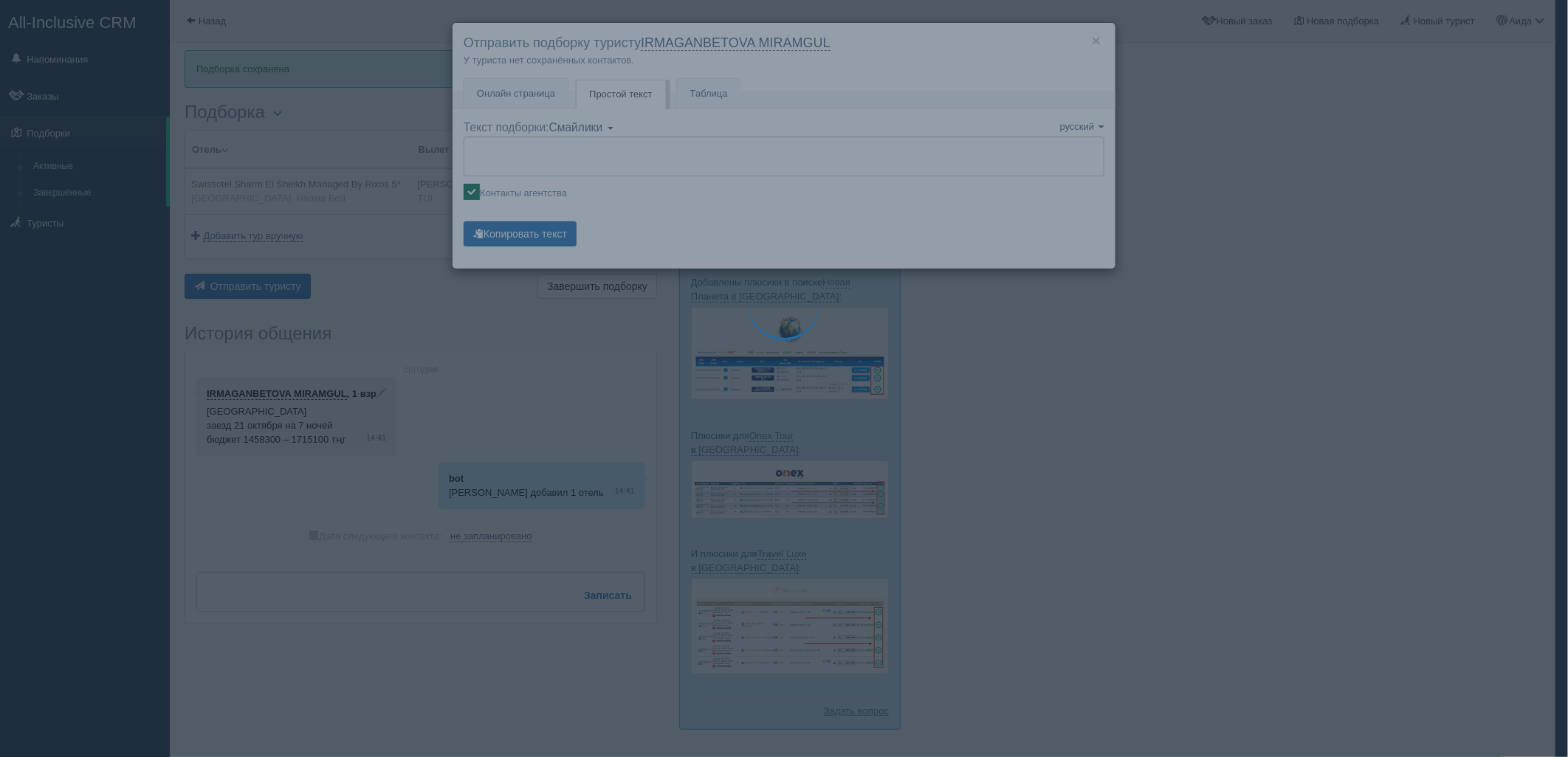
type textarea "🌞 Loremi dolo! Sitametcon Adi elitseddoei temporinc utlabore: 🌎 Etdolo, Magna A…"
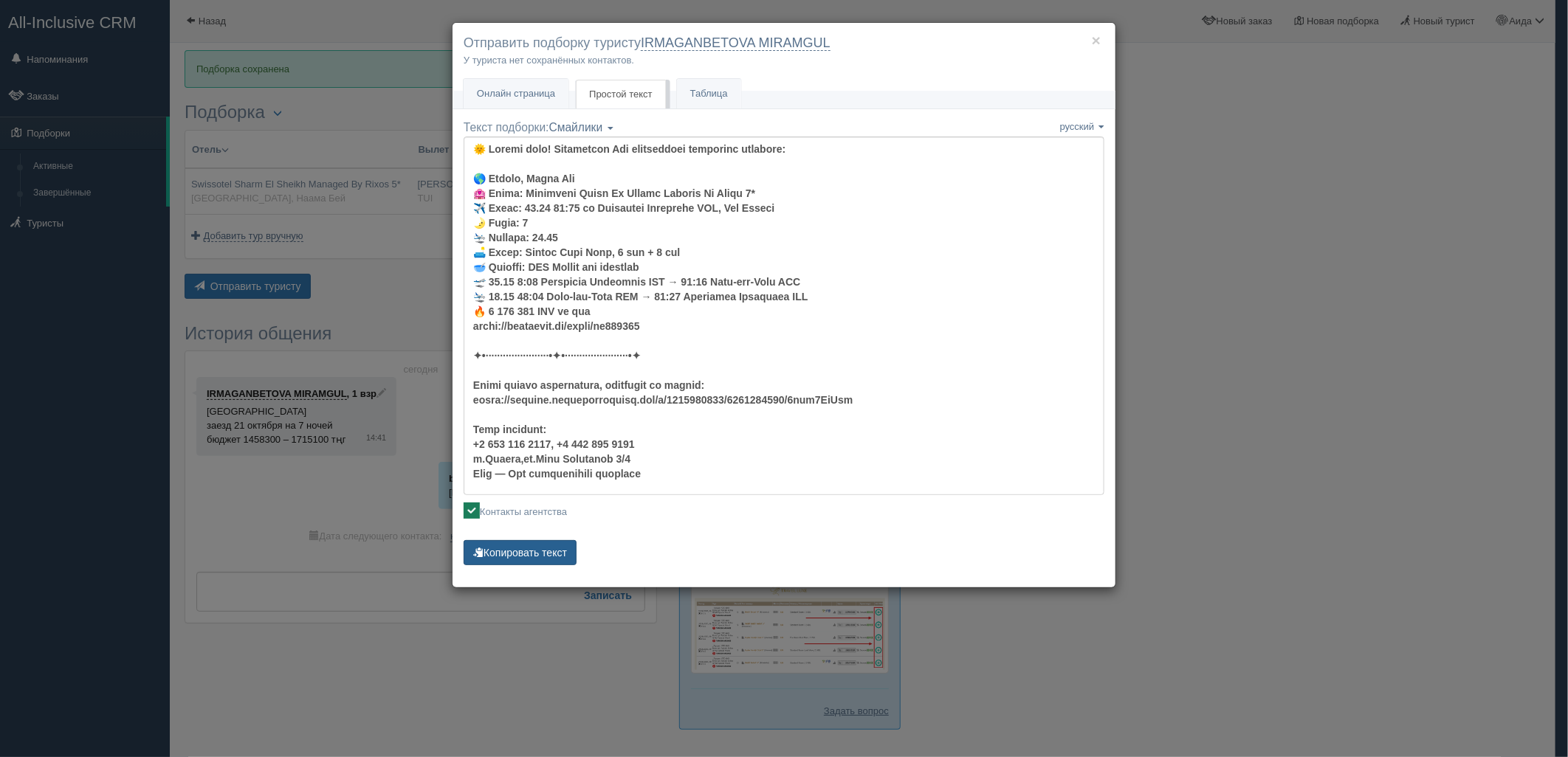
click at [555, 564] on button "Копировать текст" at bounding box center [520, 552] width 113 height 25
